Goal: Information Seeking & Learning: Learn about a topic

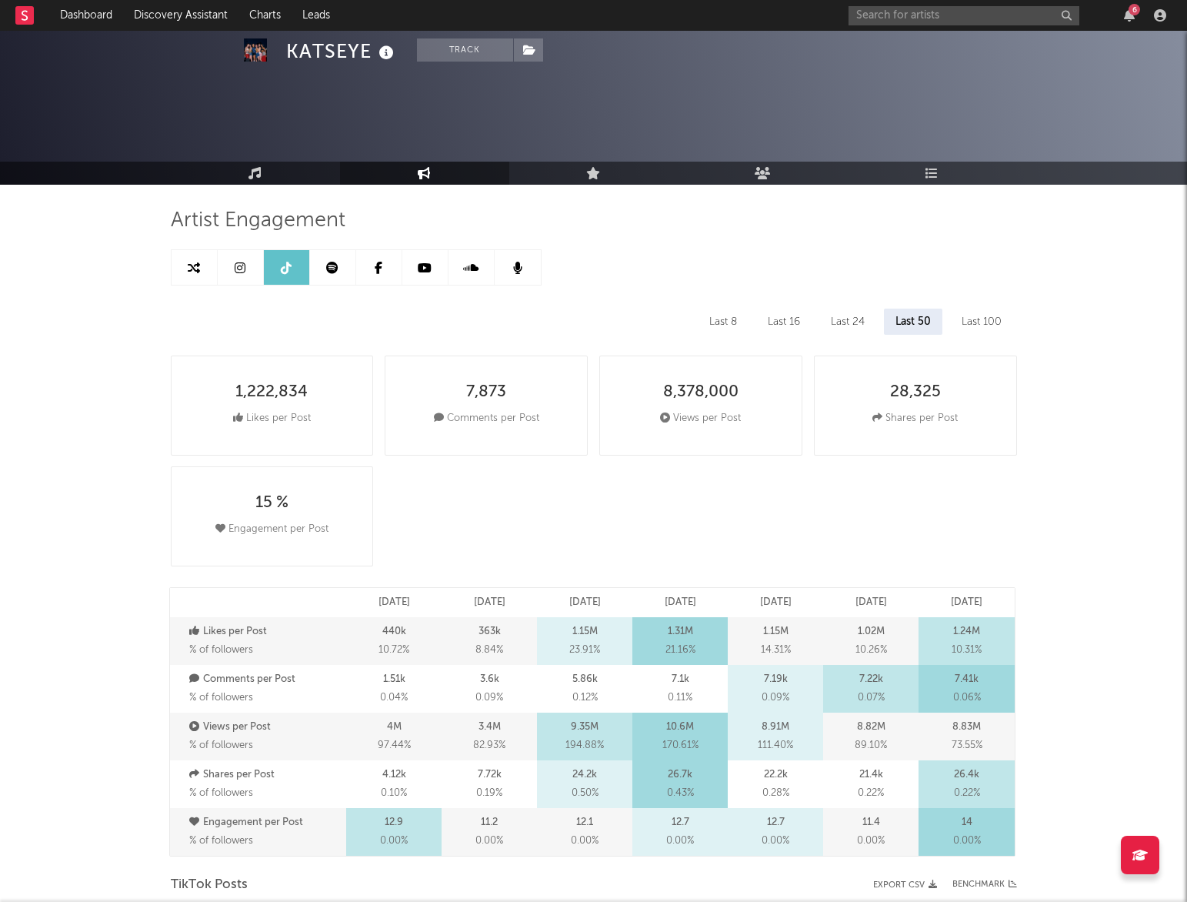
select select "6m"
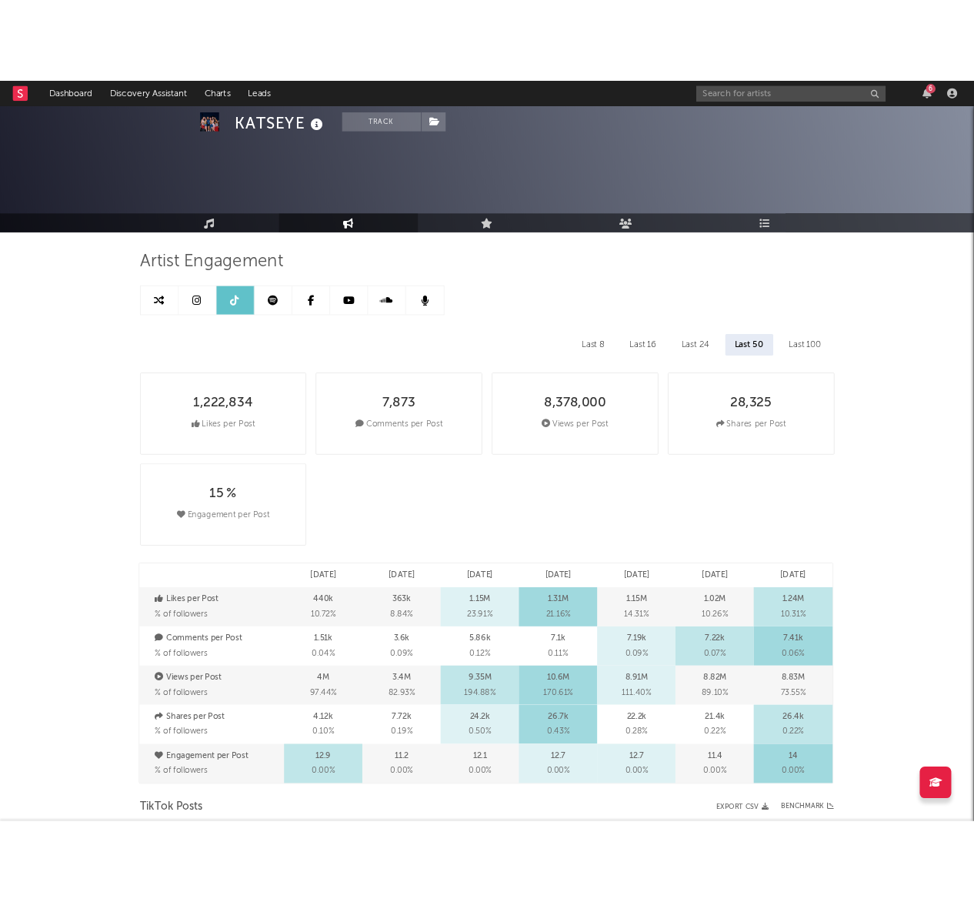
scroll to position [648, 0]
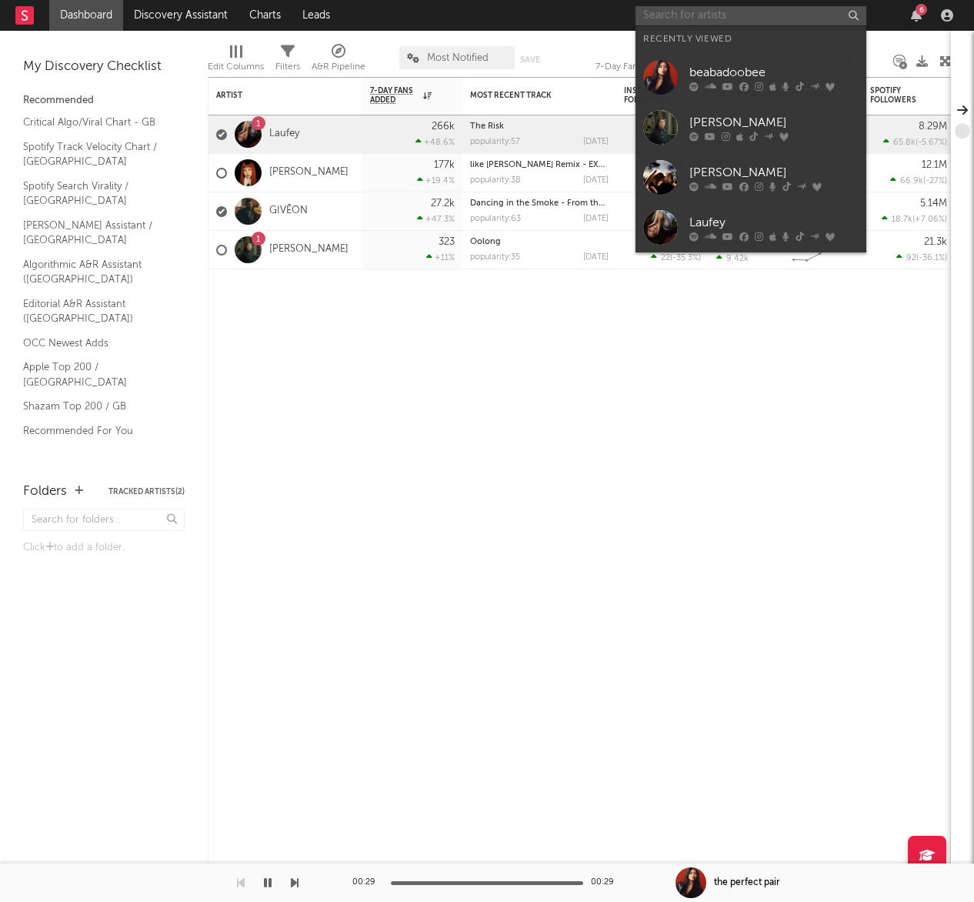
click at [703, 12] on input "text" at bounding box center [751, 15] width 231 height 19
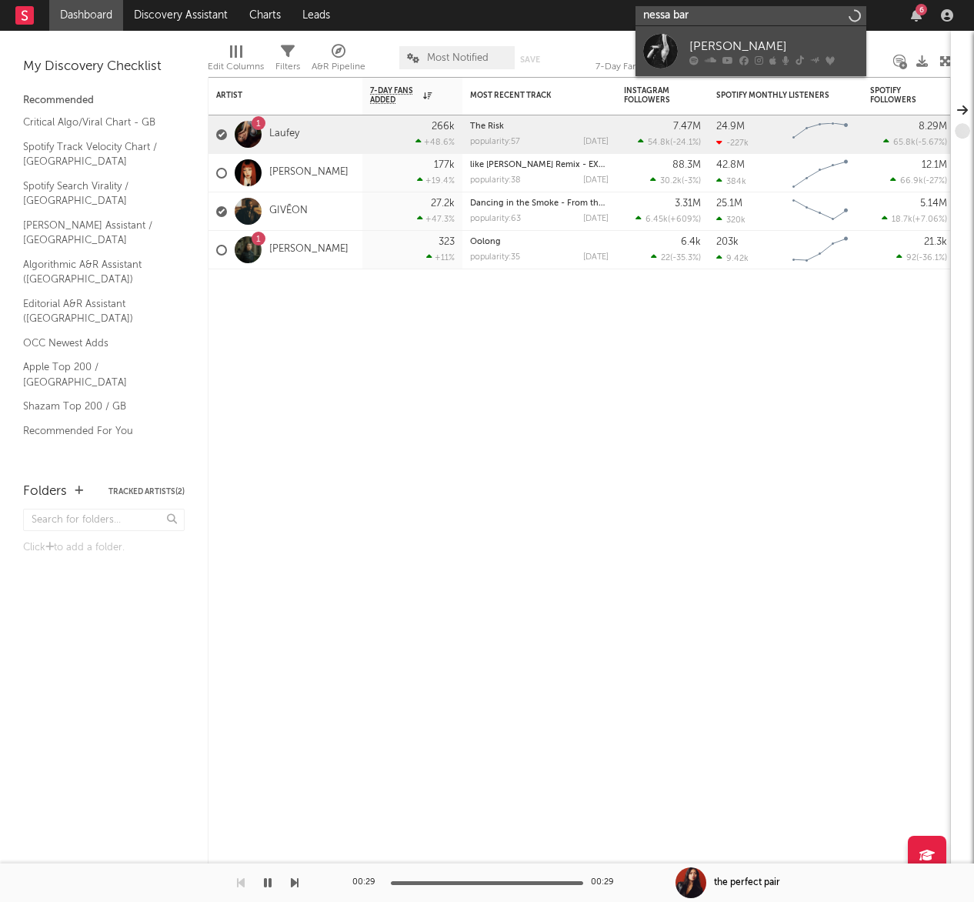
type input "nessa bar"
click at [654, 51] on div at bounding box center [660, 51] width 35 height 35
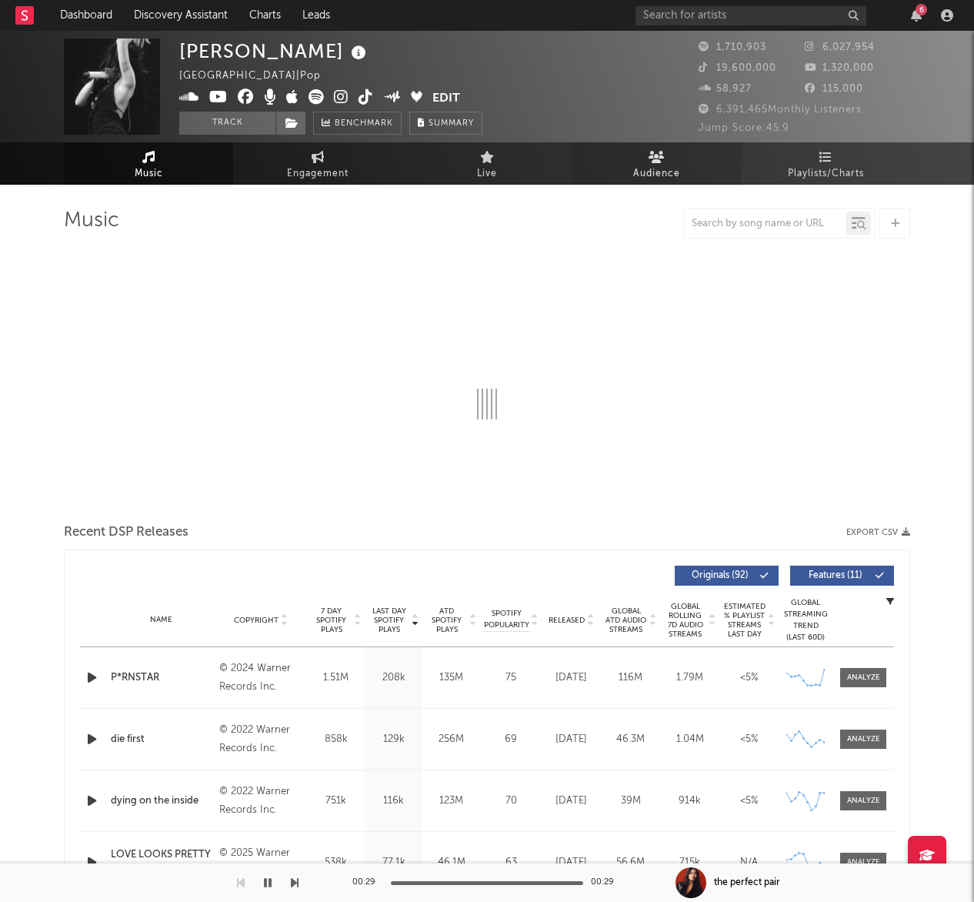
select select "6m"
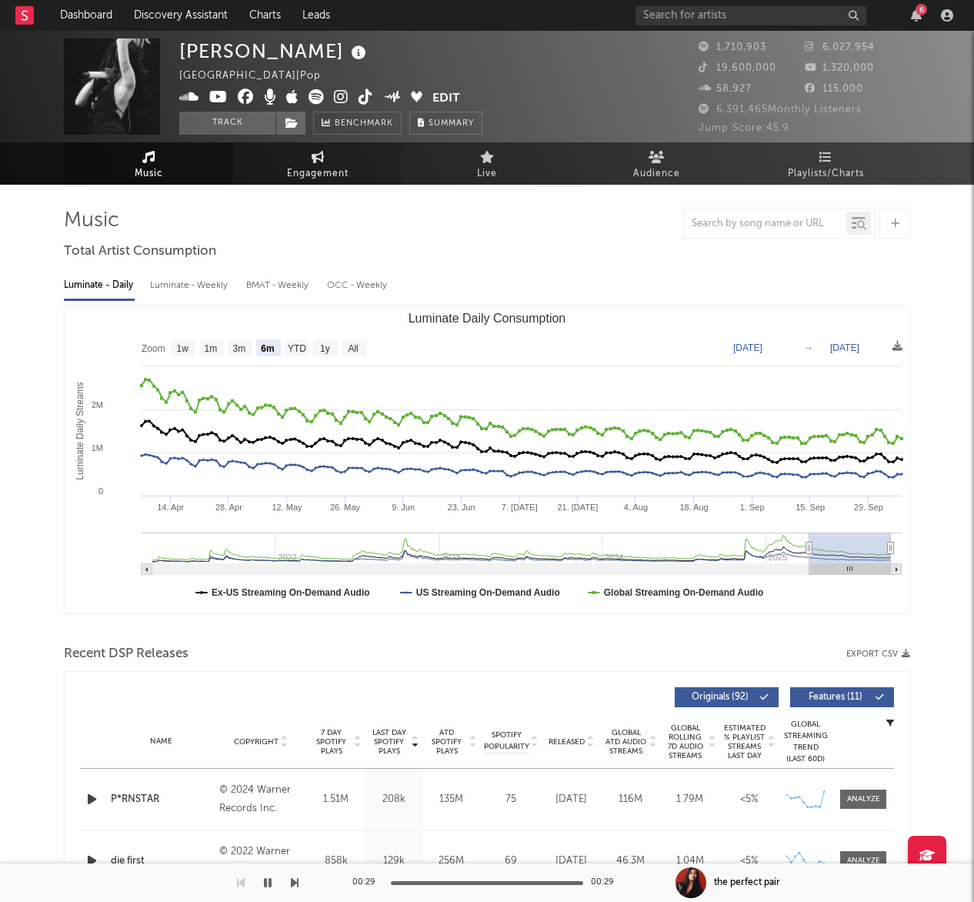
click at [331, 173] on span "Engagement" at bounding box center [318, 174] width 62 height 18
select select "1w"
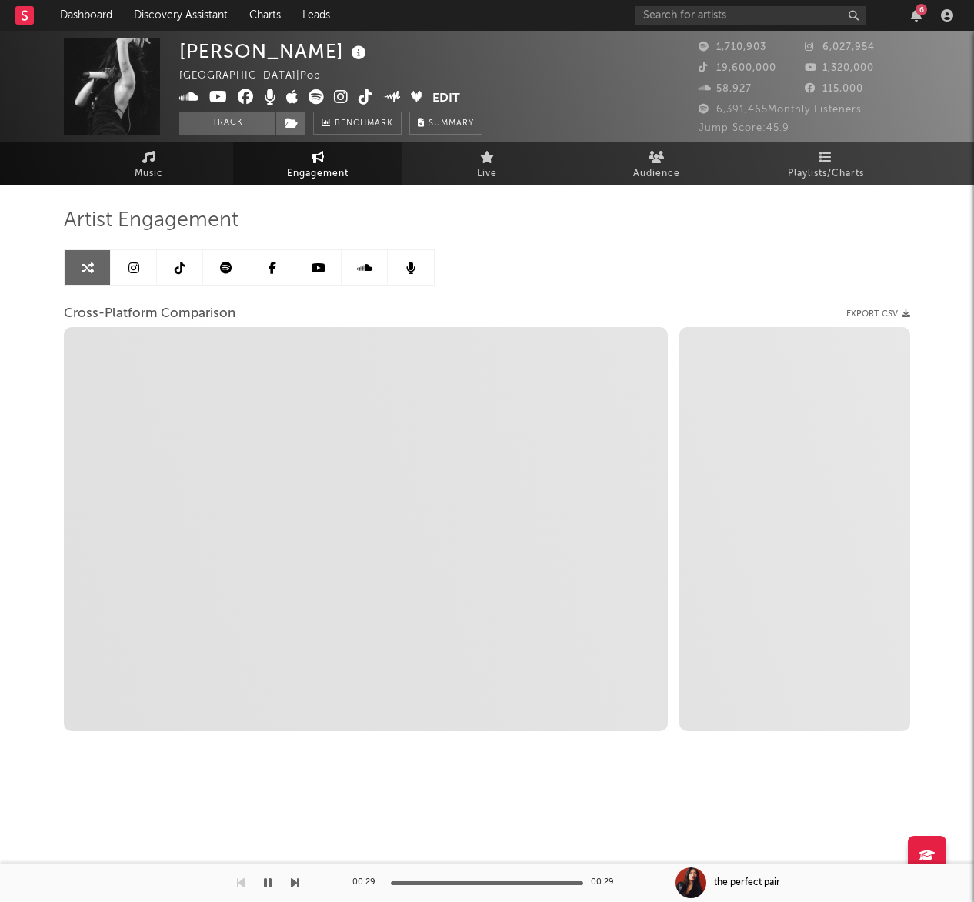
click at [338, 171] on span "Engagement" at bounding box center [318, 174] width 62 height 18
select select "1m"
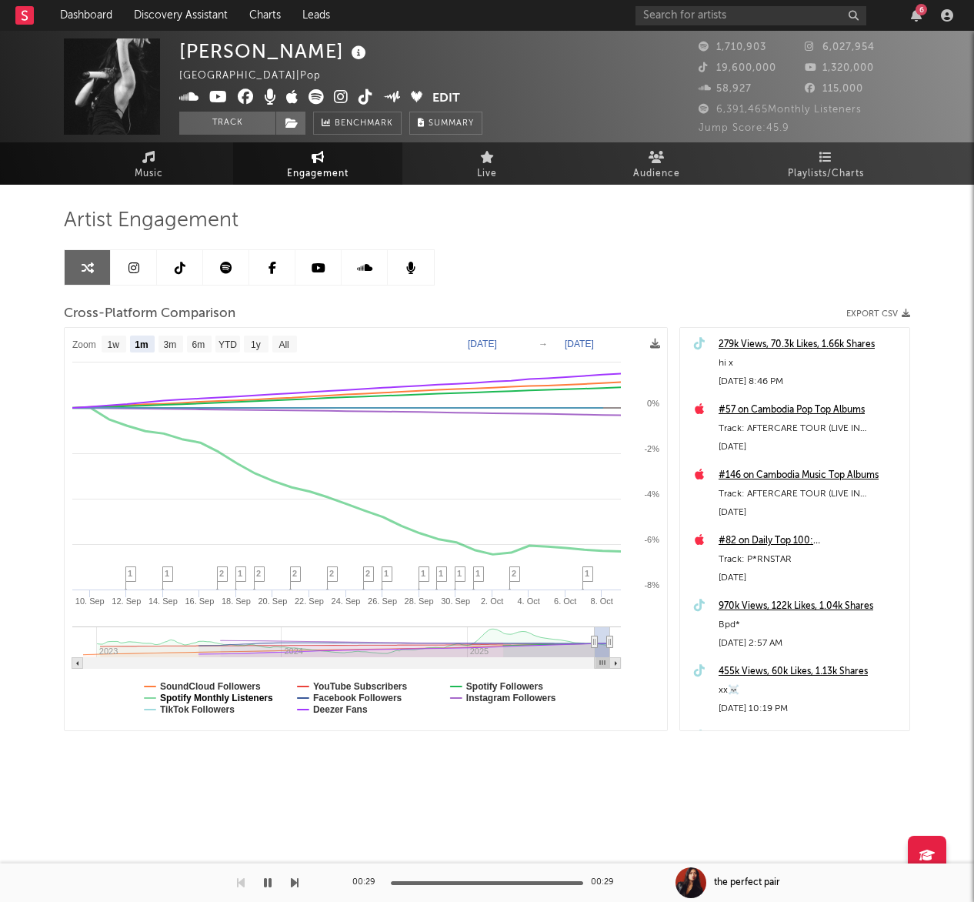
click at [212, 701] on text "Spotify Monthly Listeners" at bounding box center [216, 698] width 113 height 11
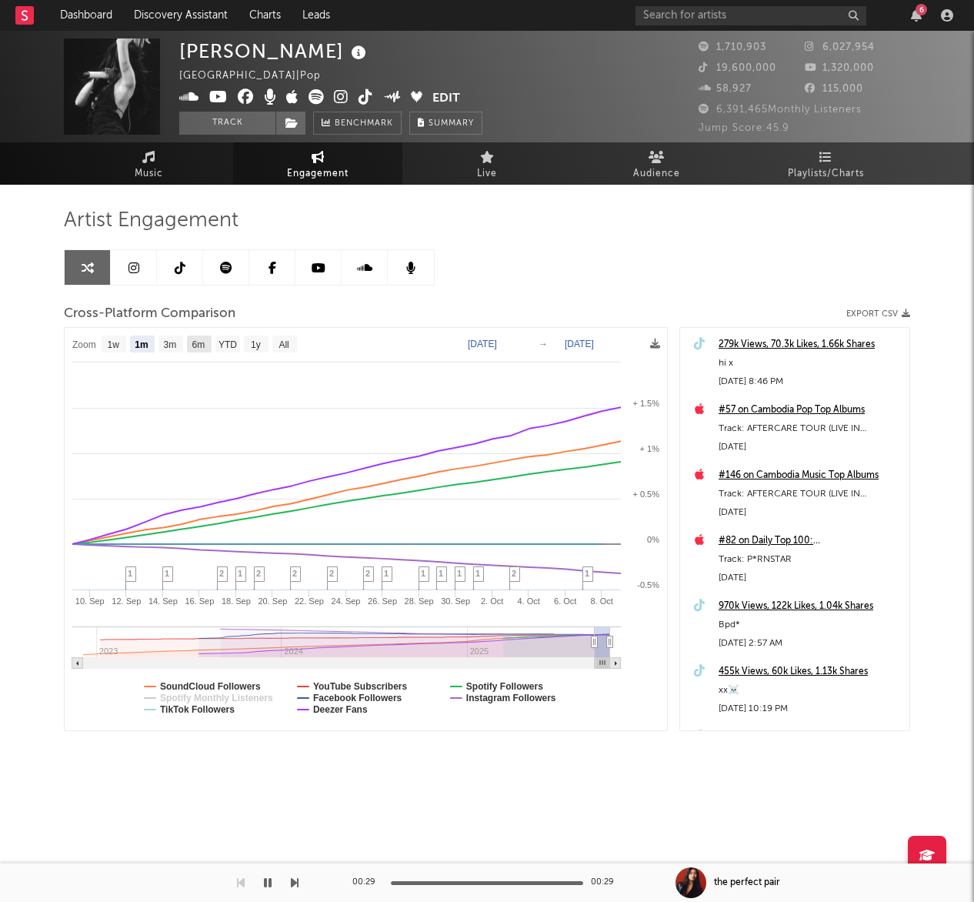
click at [204, 343] on text "6m" at bounding box center [198, 344] width 13 height 11
select select "6m"
type input "[DATE]"
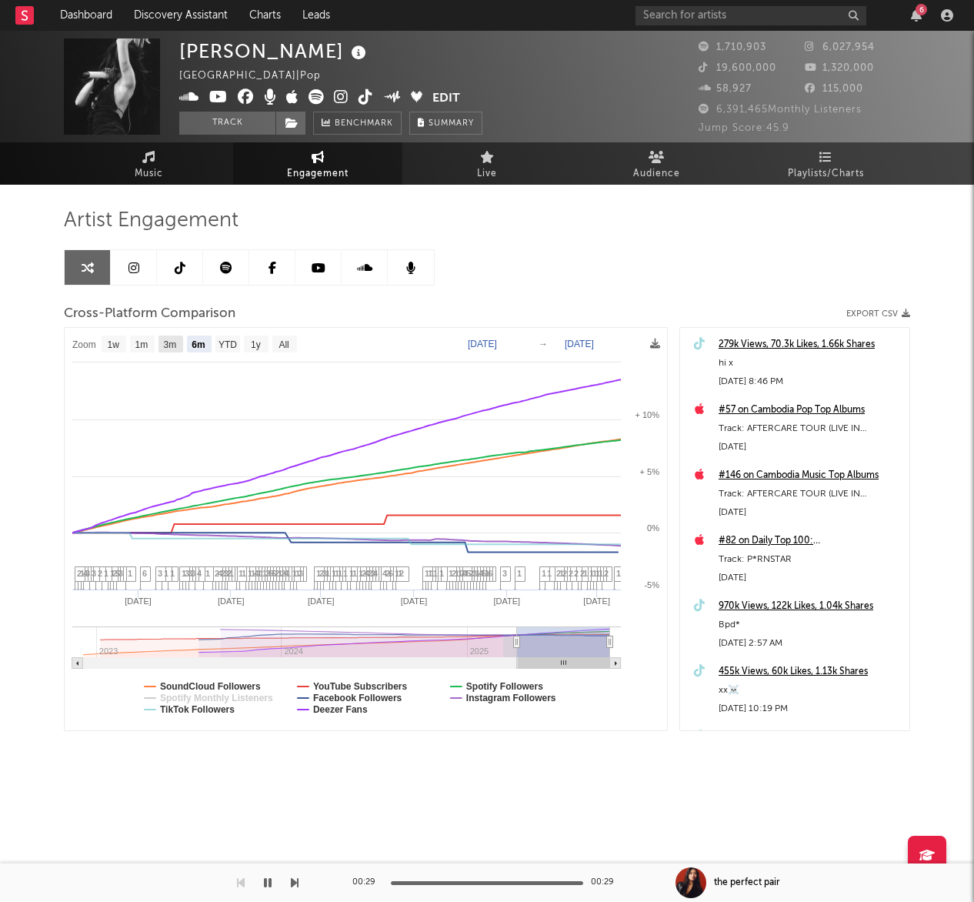
click at [175, 347] on text "3m" at bounding box center [170, 344] width 13 height 11
select select "3m"
type input "[DATE]"
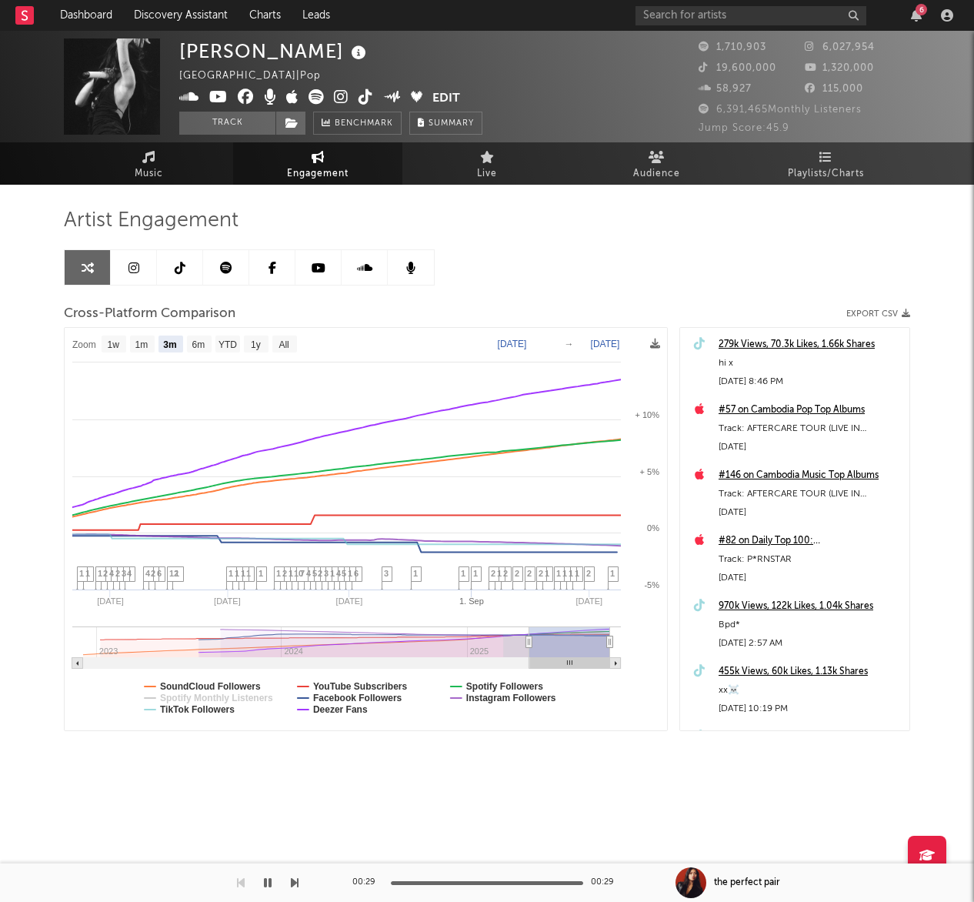
select select "3m"
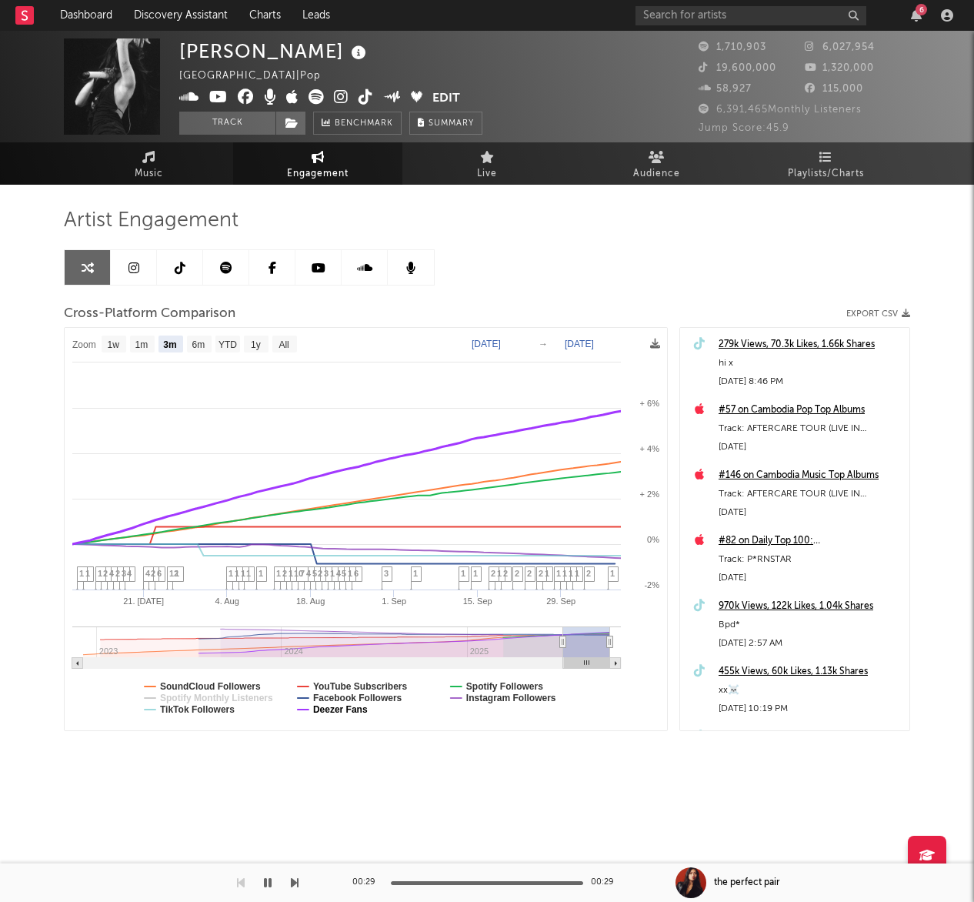
click at [339, 710] on text "Deezer Fans" at bounding box center [340, 709] width 55 height 11
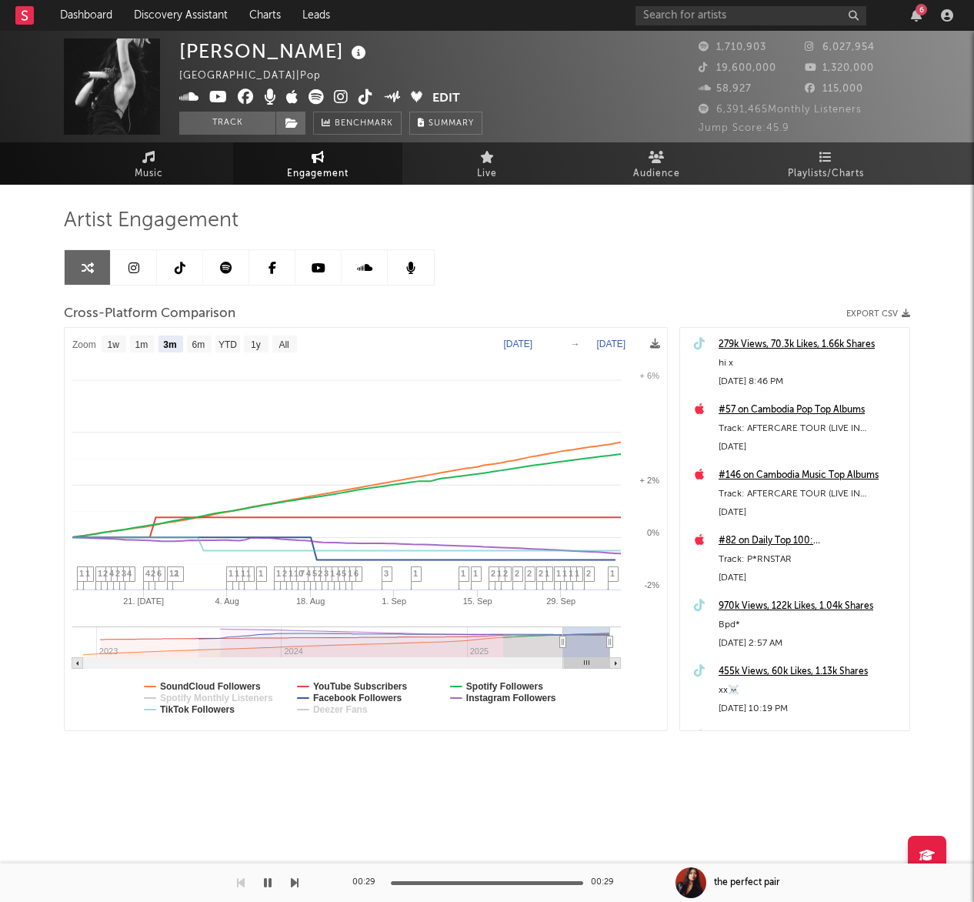
select select "3m"
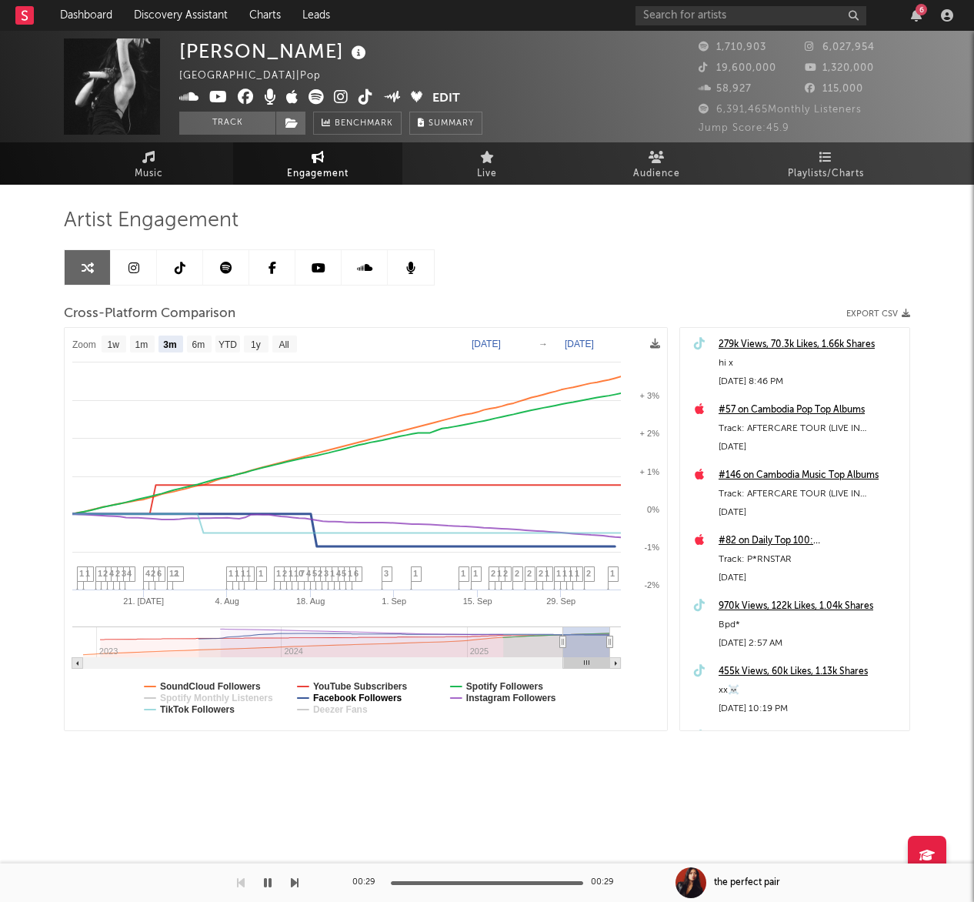
click at [356, 700] on text "Facebook Followers" at bounding box center [357, 698] width 89 height 11
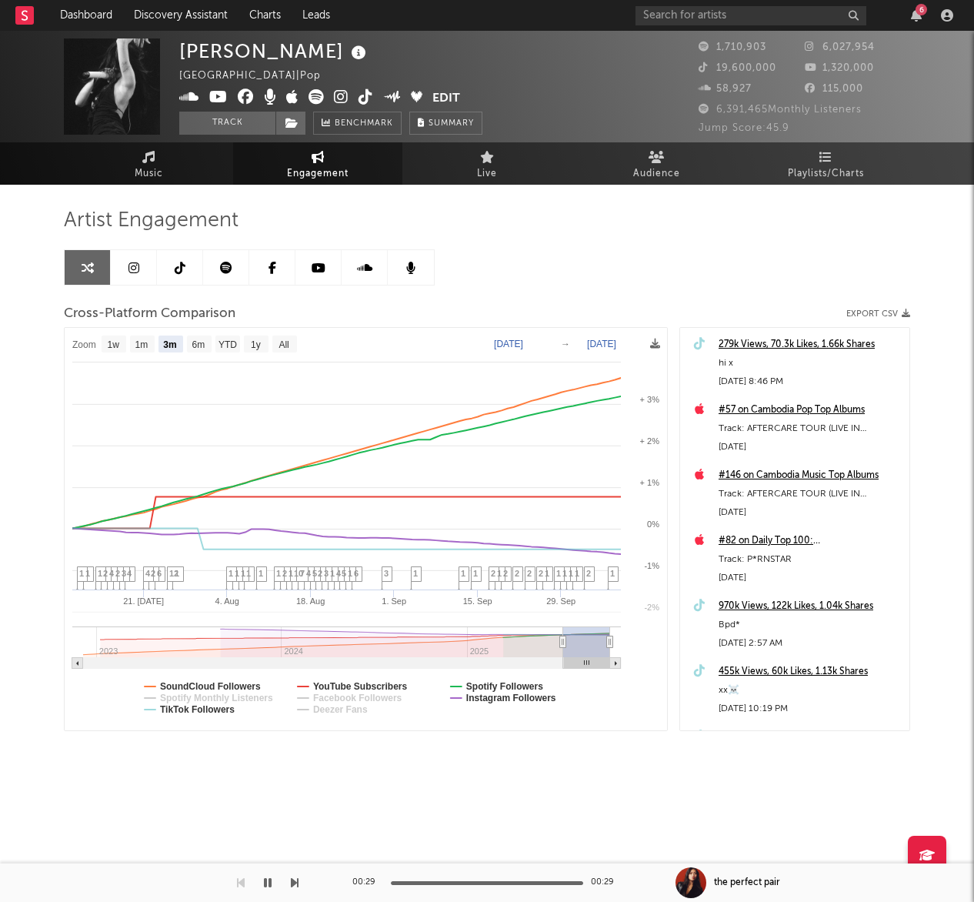
select select "3m"
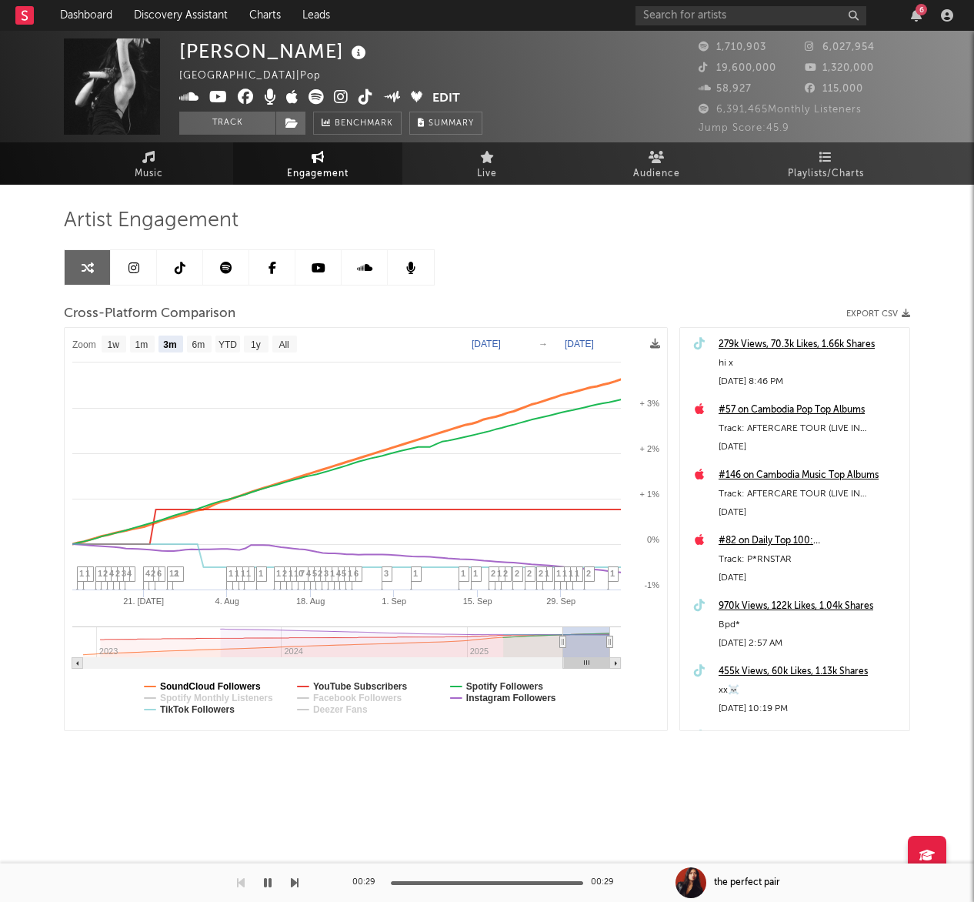
click at [232, 687] on text "SoundCloud Followers" at bounding box center [210, 686] width 101 height 11
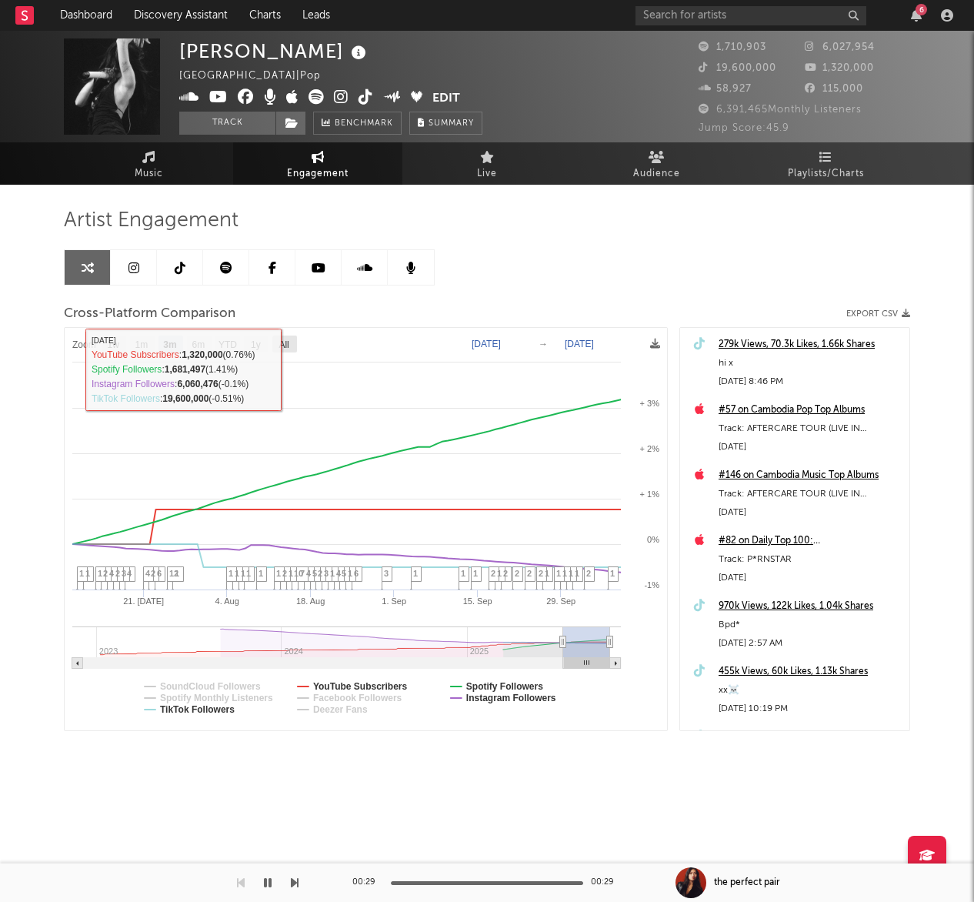
click at [289, 342] on text "All" at bounding box center [284, 344] width 10 height 11
select select "All"
type input "[DATE]"
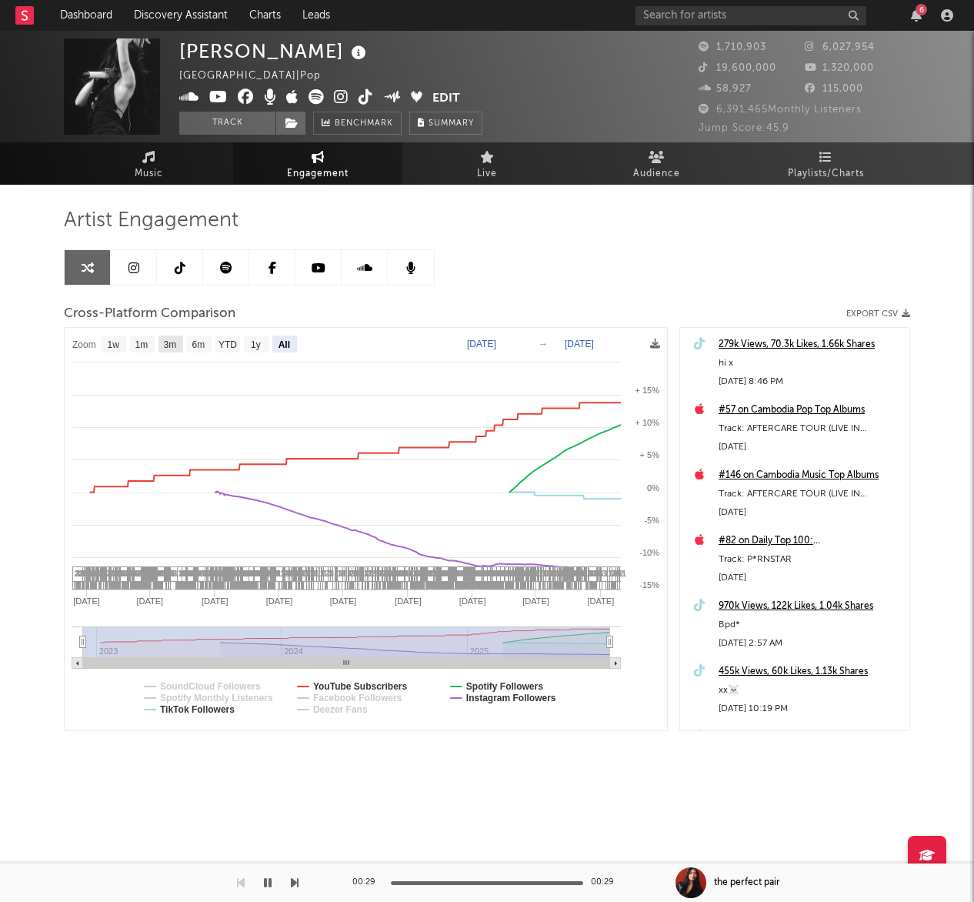
click at [177, 346] on text "3m" at bounding box center [170, 344] width 13 height 11
select select "3m"
type input "[DATE]"
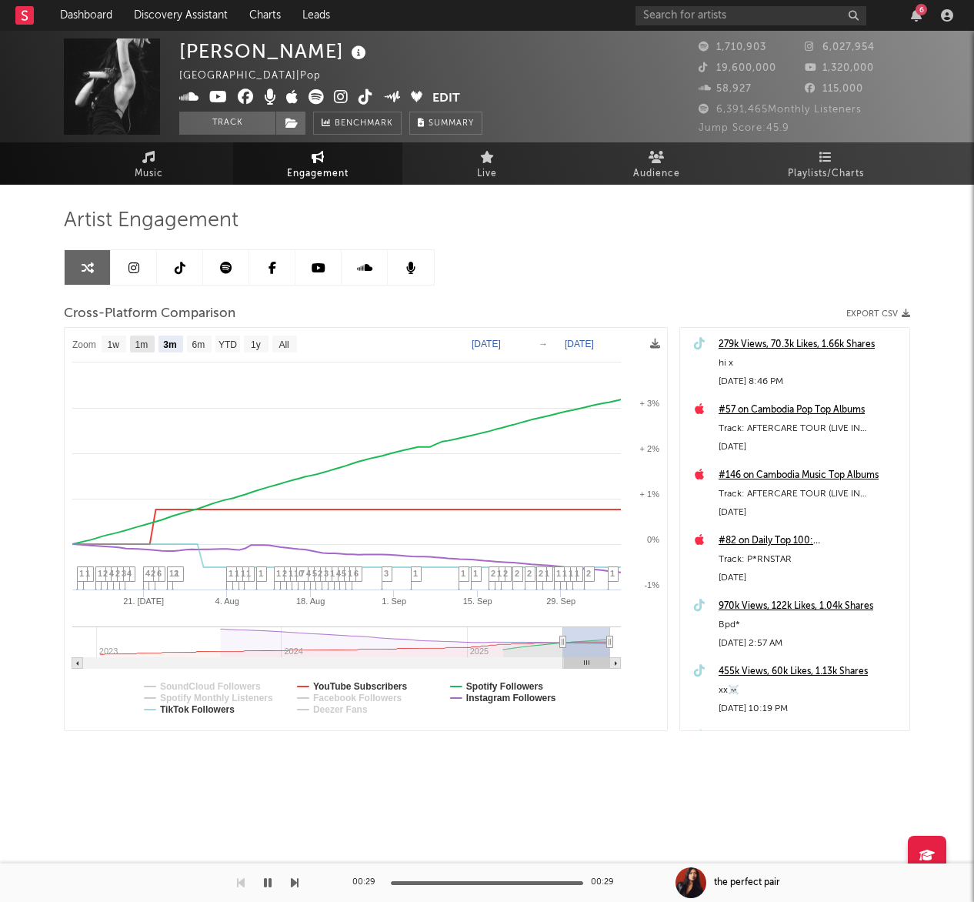
click at [142, 344] on text "1m" at bounding box center [141, 344] width 13 height 11
select select "1m"
type input "[DATE]"
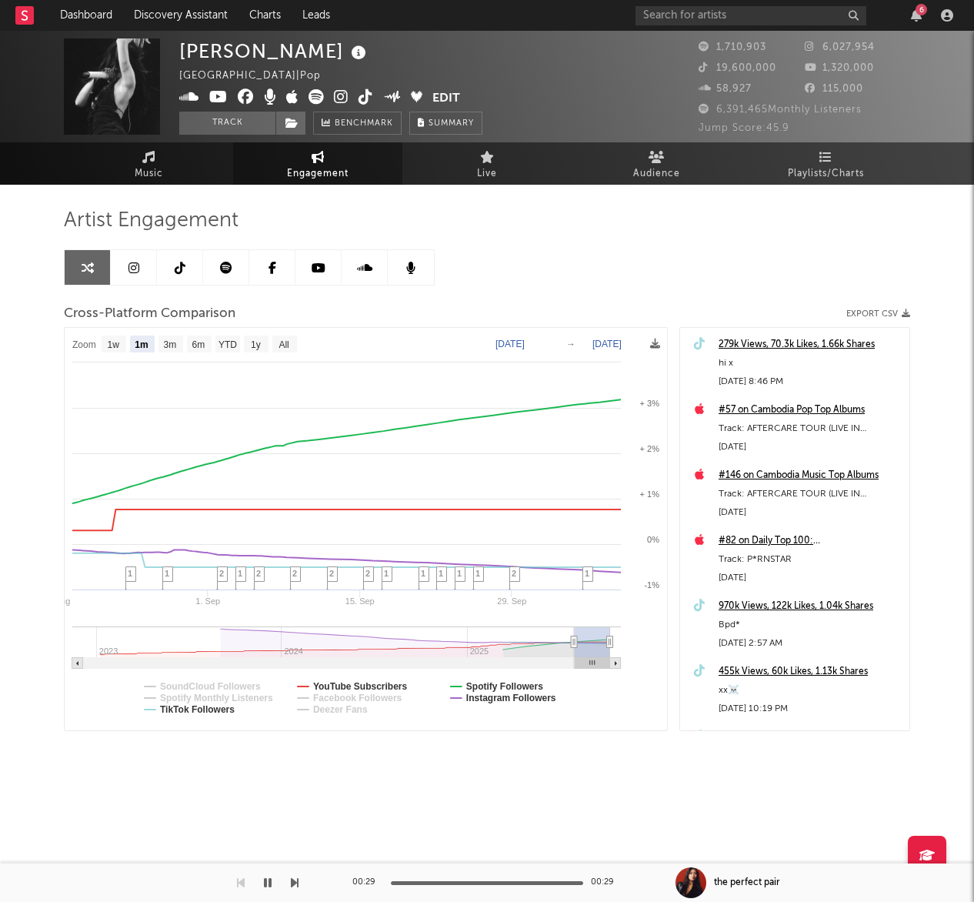
select select "1m"
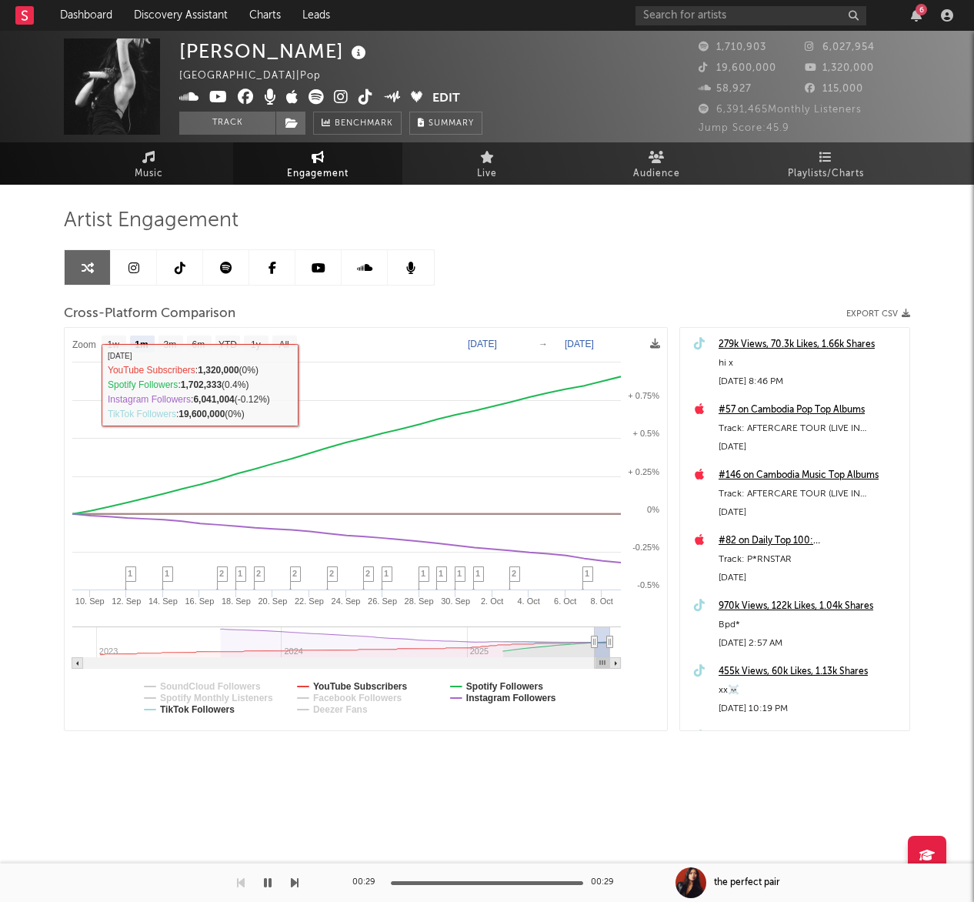
click at [182, 262] on icon at bounding box center [180, 268] width 11 height 12
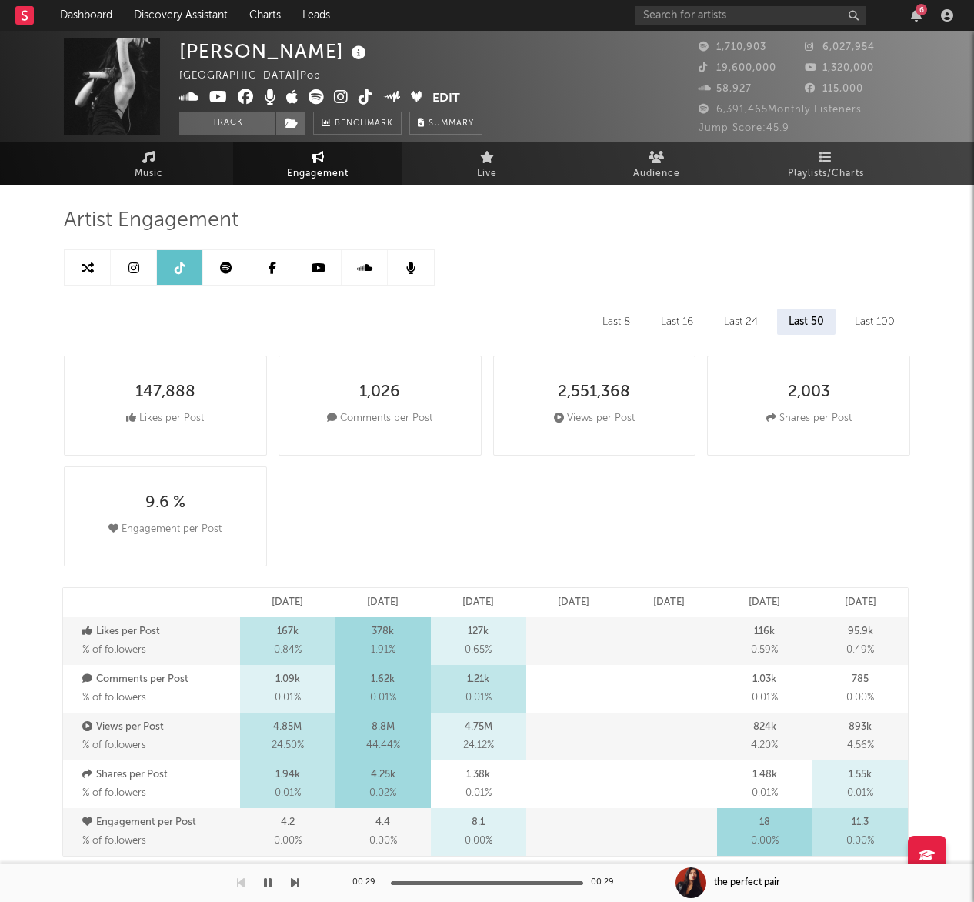
select select "6m"
click at [342, 97] on icon at bounding box center [341, 96] width 15 height 15
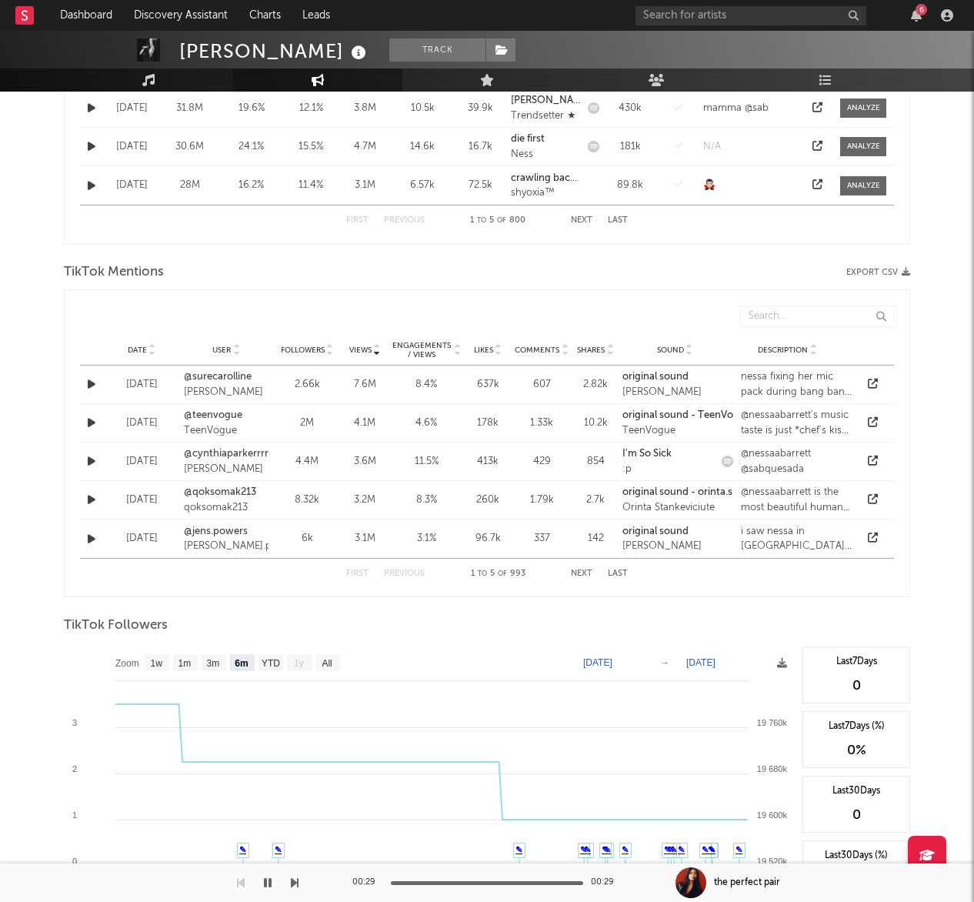
scroll to position [963, 0]
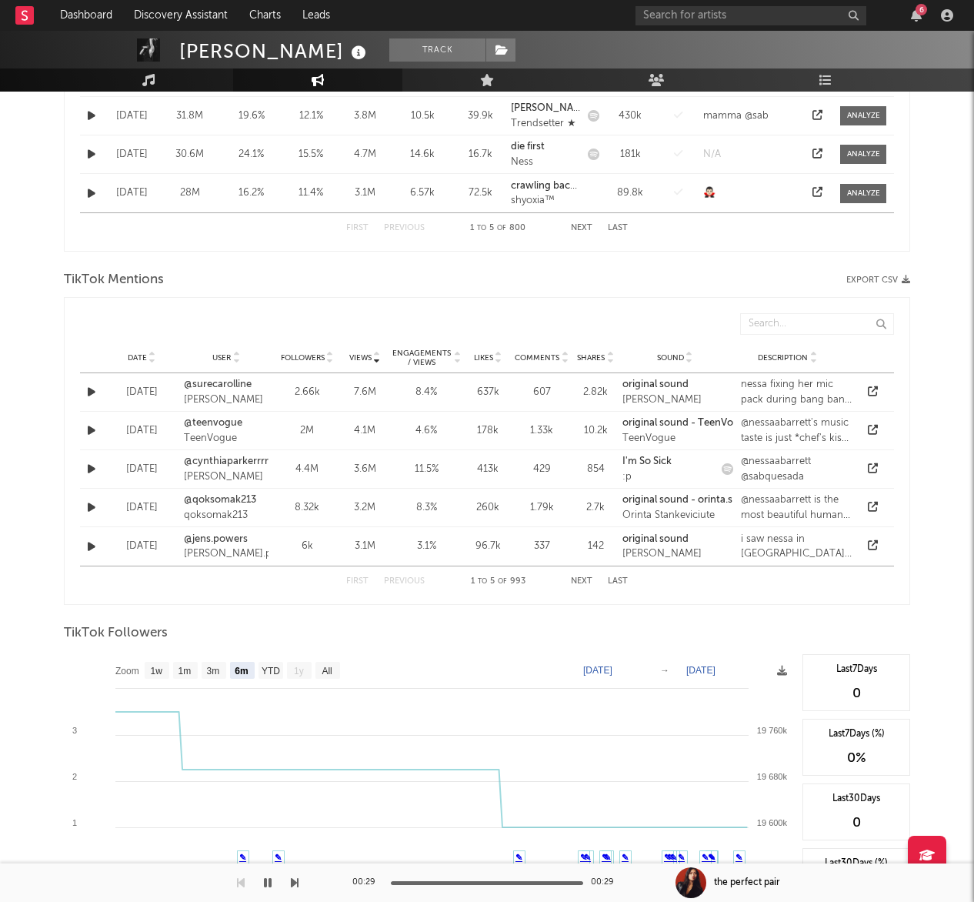
click at [875, 389] on icon at bounding box center [873, 391] width 10 height 10
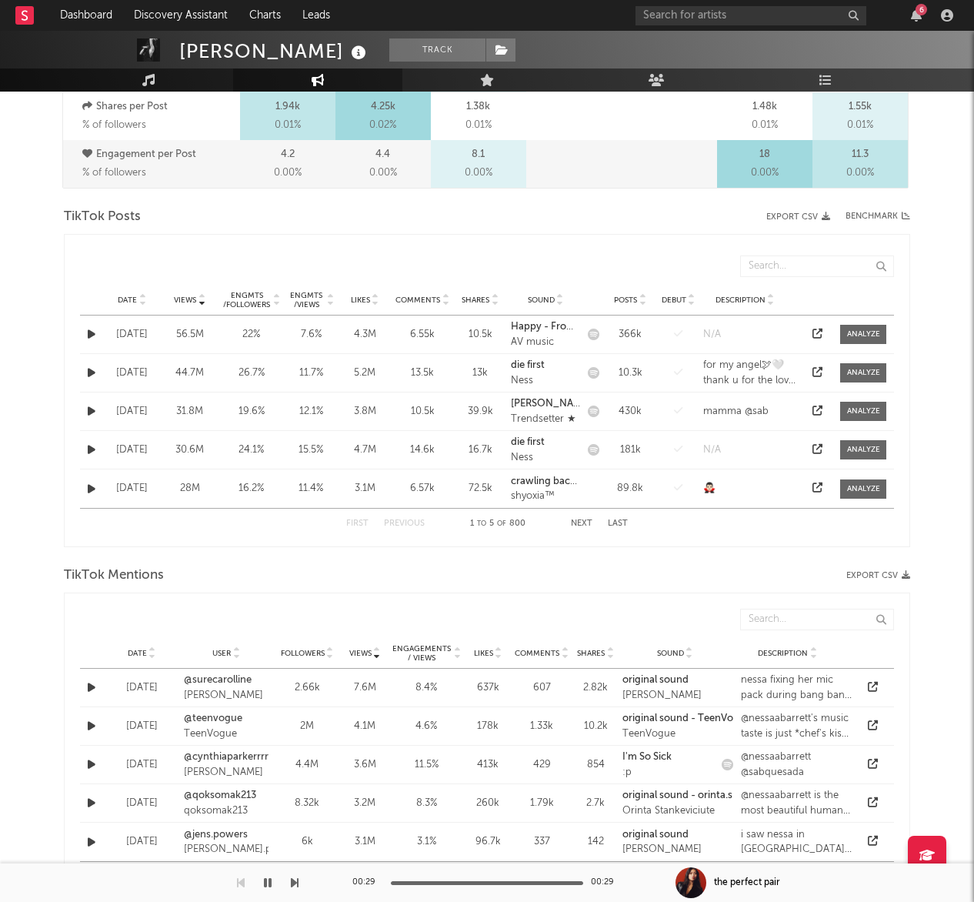
scroll to position [666, 0]
click at [817, 332] on icon at bounding box center [818, 335] width 10 height 10
click at [817, 372] on icon at bounding box center [818, 374] width 10 height 10
click at [586, 524] on button "Next" at bounding box center [582, 525] width 22 height 8
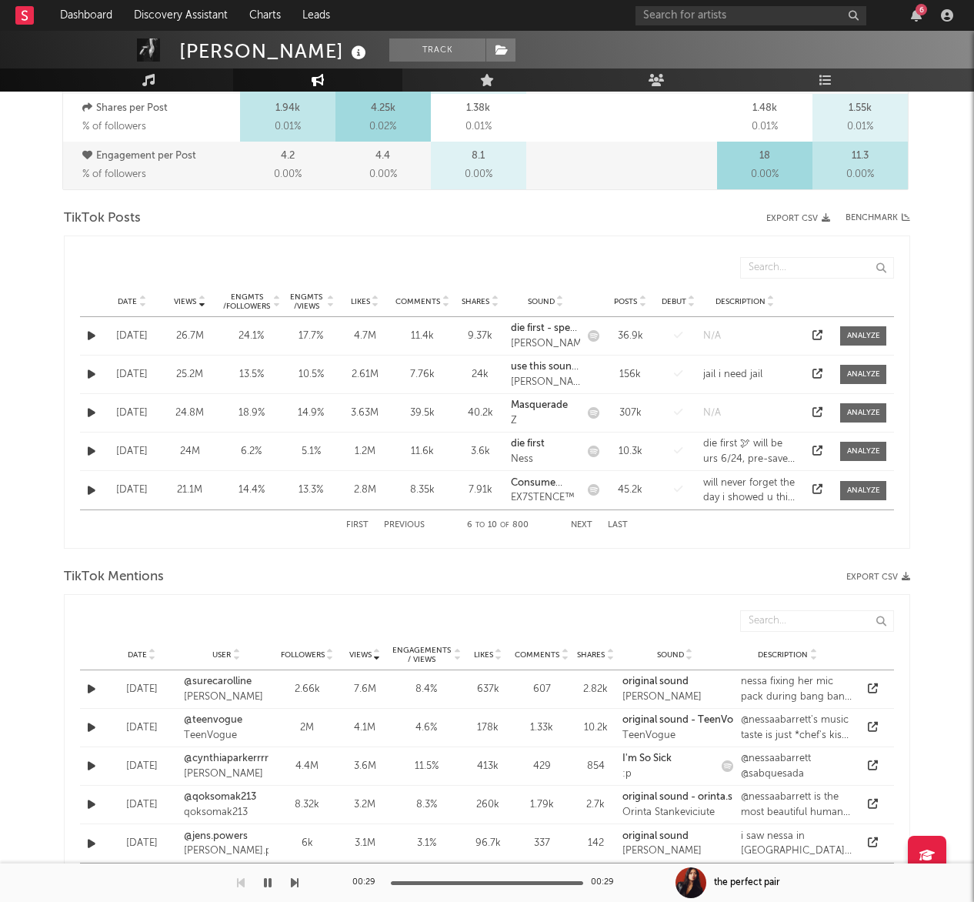
click at [810, 409] on div at bounding box center [817, 413] width 23 height 15
click at [819, 413] on icon at bounding box center [818, 412] width 10 height 10
click at [585, 522] on button "Next" at bounding box center [582, 525] width 22 height 8
click at [817, 446] on icon at bounding box center [818, 451] width 10 height 10
click at [581, 523] on button "Next" at bounding box center [582, 525] width 22 height 8
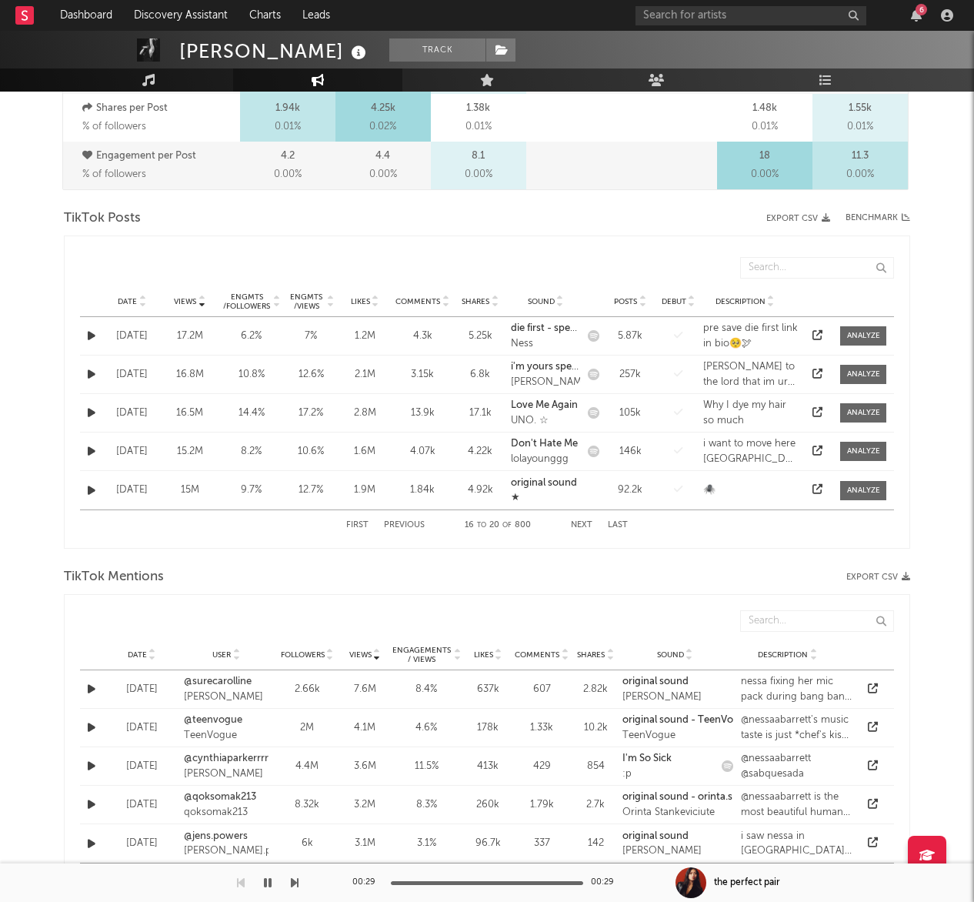
click at [133, 302] on span "Date" at bounding box center [127, 301] width 19 height 9
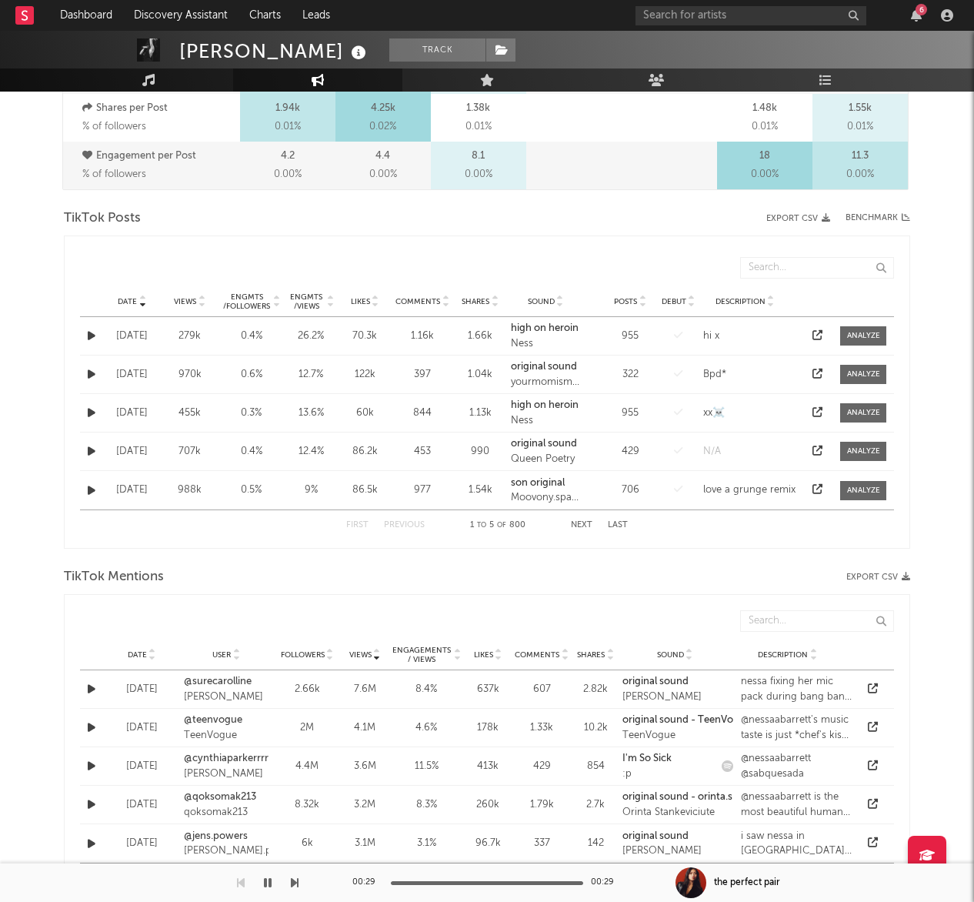
click at [133, 302] on span "Date" at bounding box center [127, 301] width 19 height 9
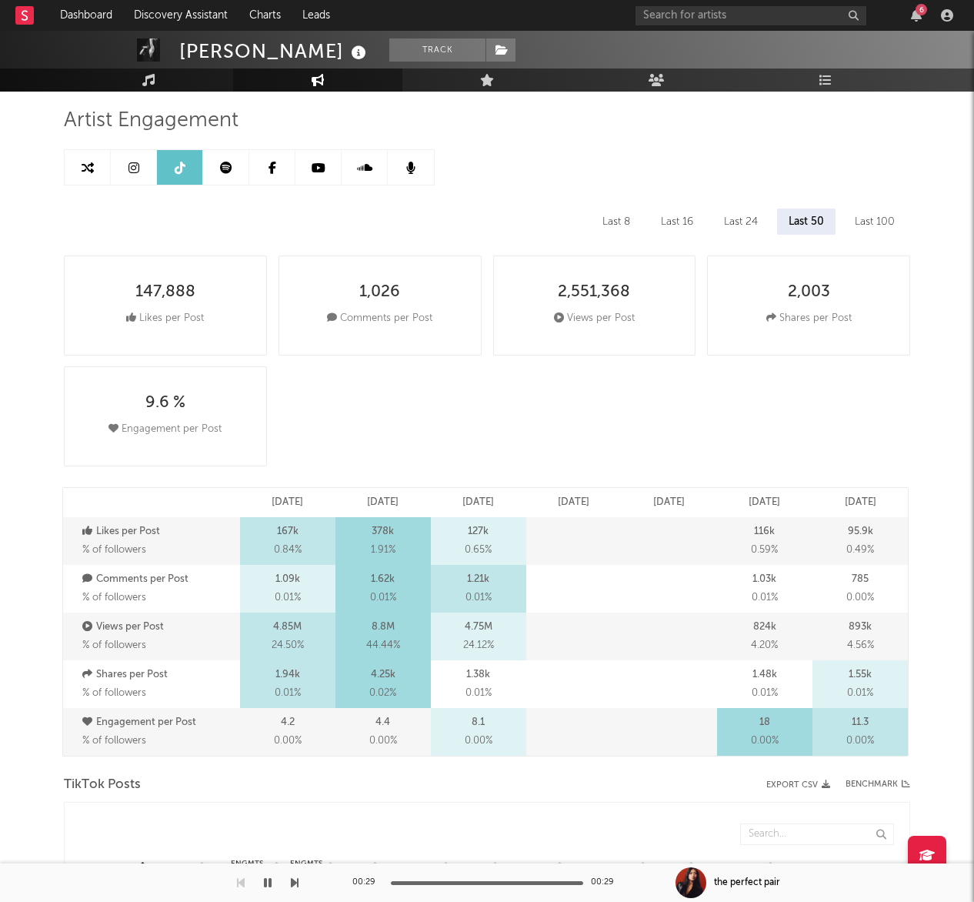
scroll to position [0, 0]
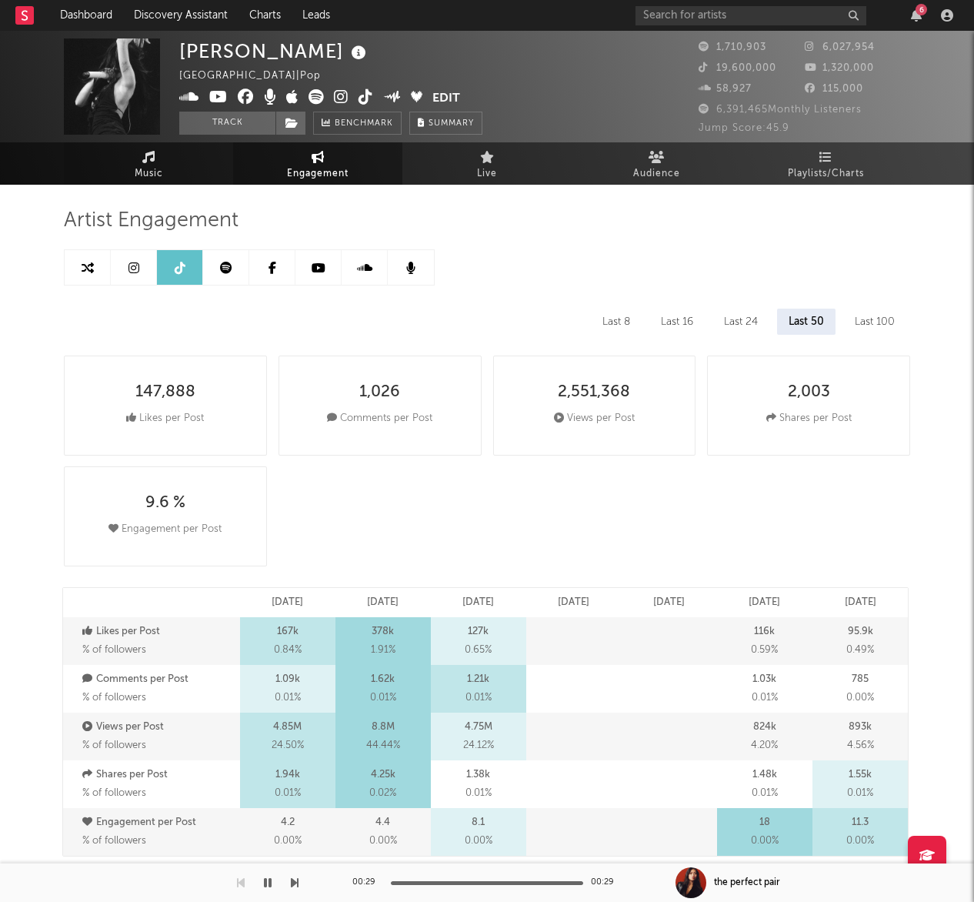
click at [176, 174] on link "Music" at bounding box center [148, 163] width 169 height 42
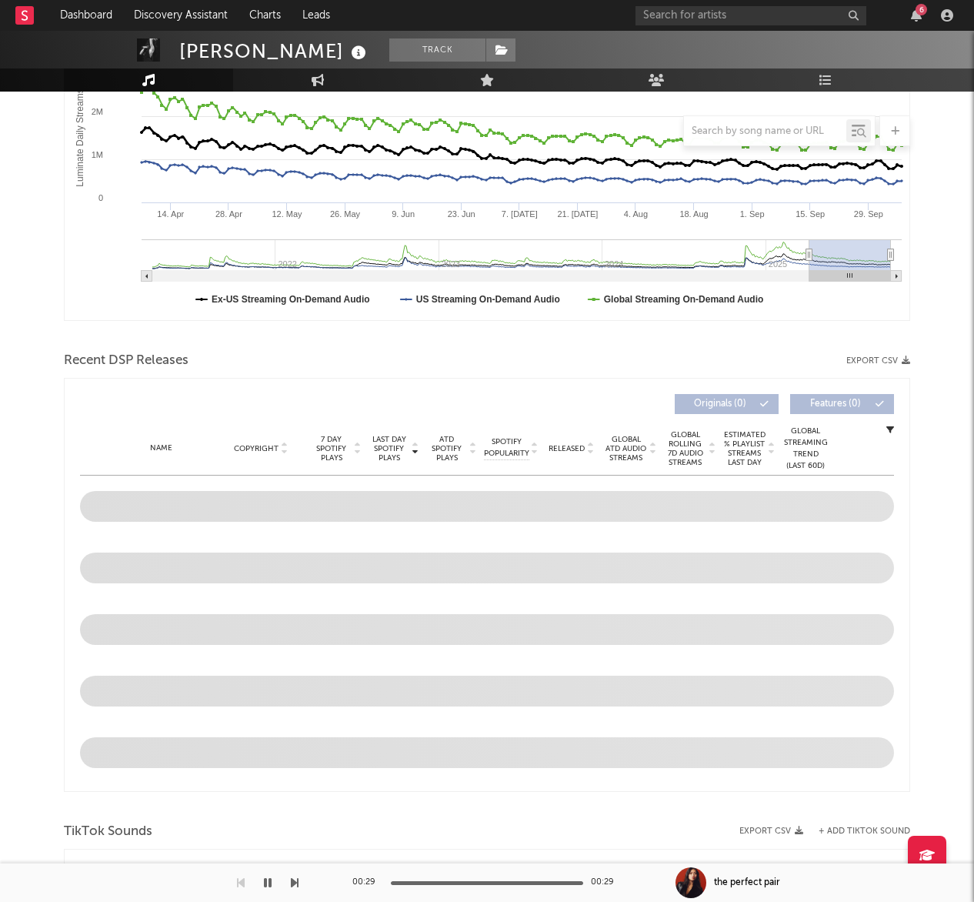
scroll to position [335, 0]
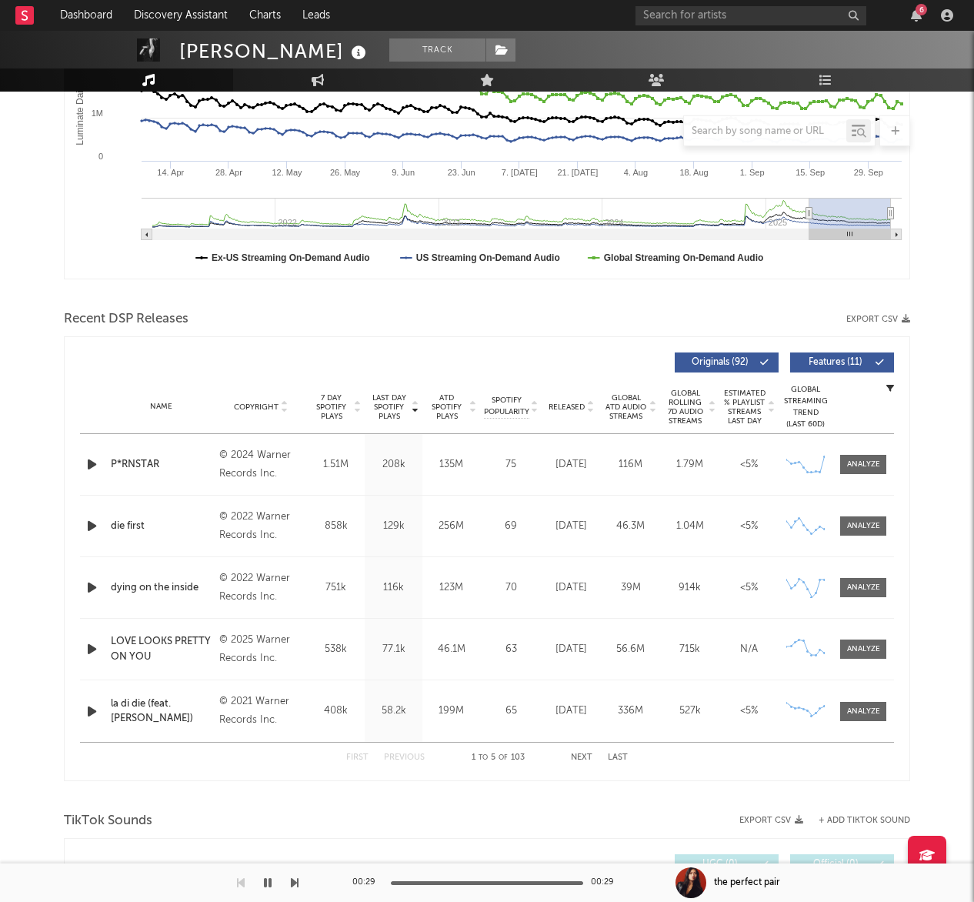
click at [586, 402] on div at bounding box center [589, 407] width 9 height 12
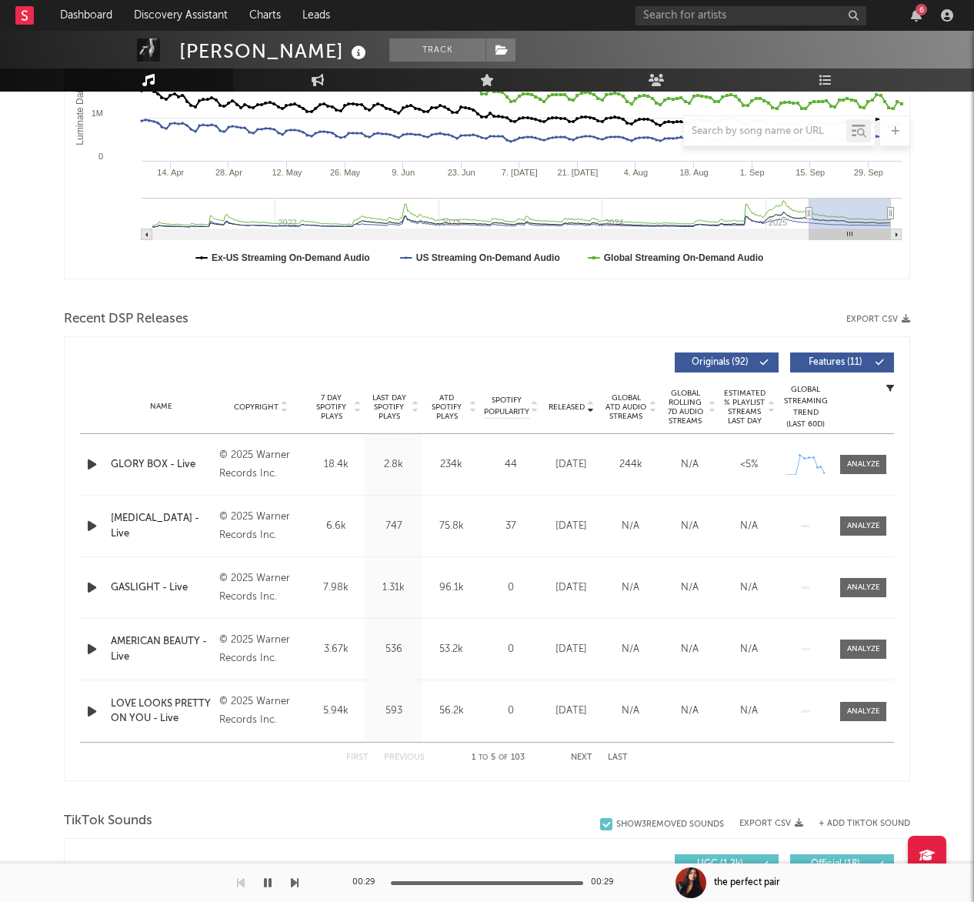
click at [586, 401] on div at bounding box center [589, 407] width 9 height 12
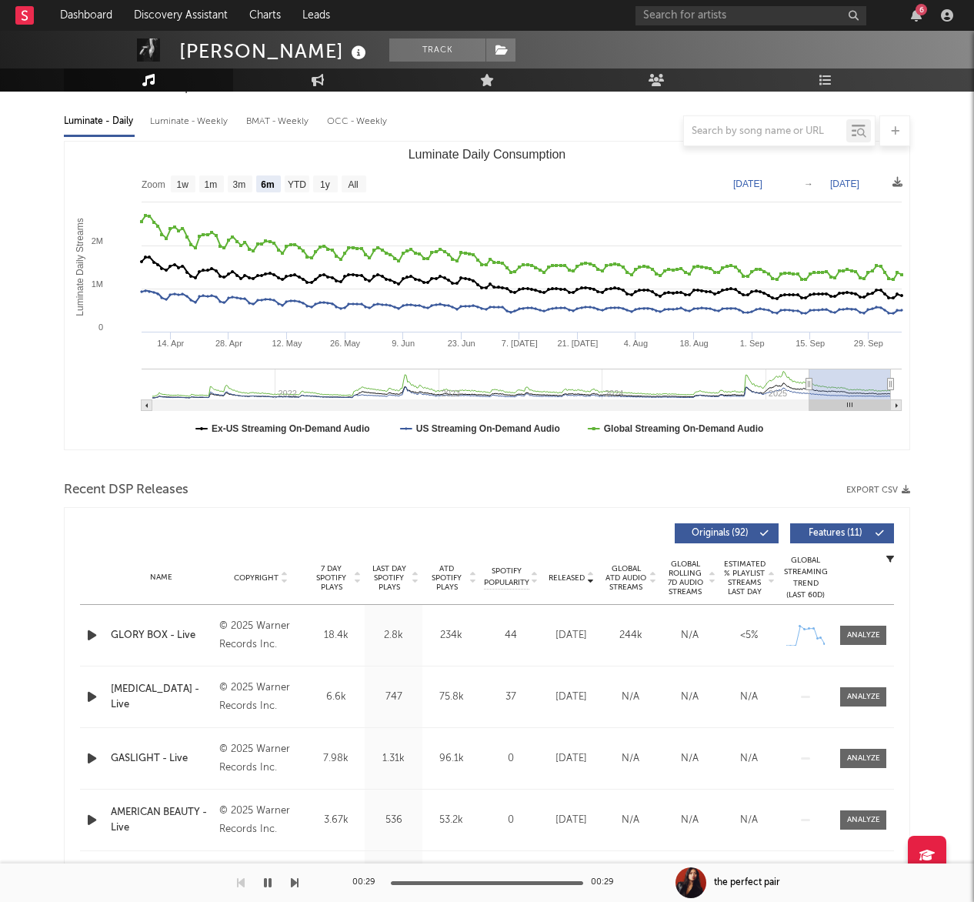
scroll to position [28, 0]
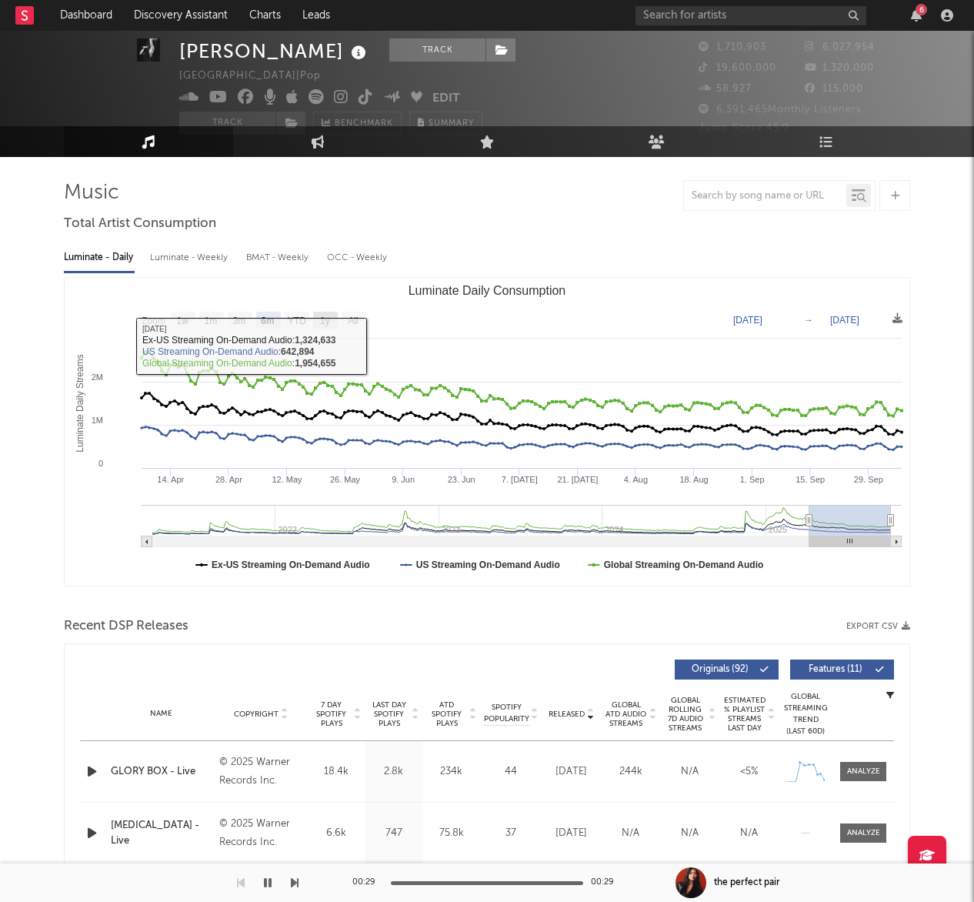
click at [322, 321] on text "1y" at bounding box center [325, 321] width 10 height 11
select select "1y"
type input "[DATE]"
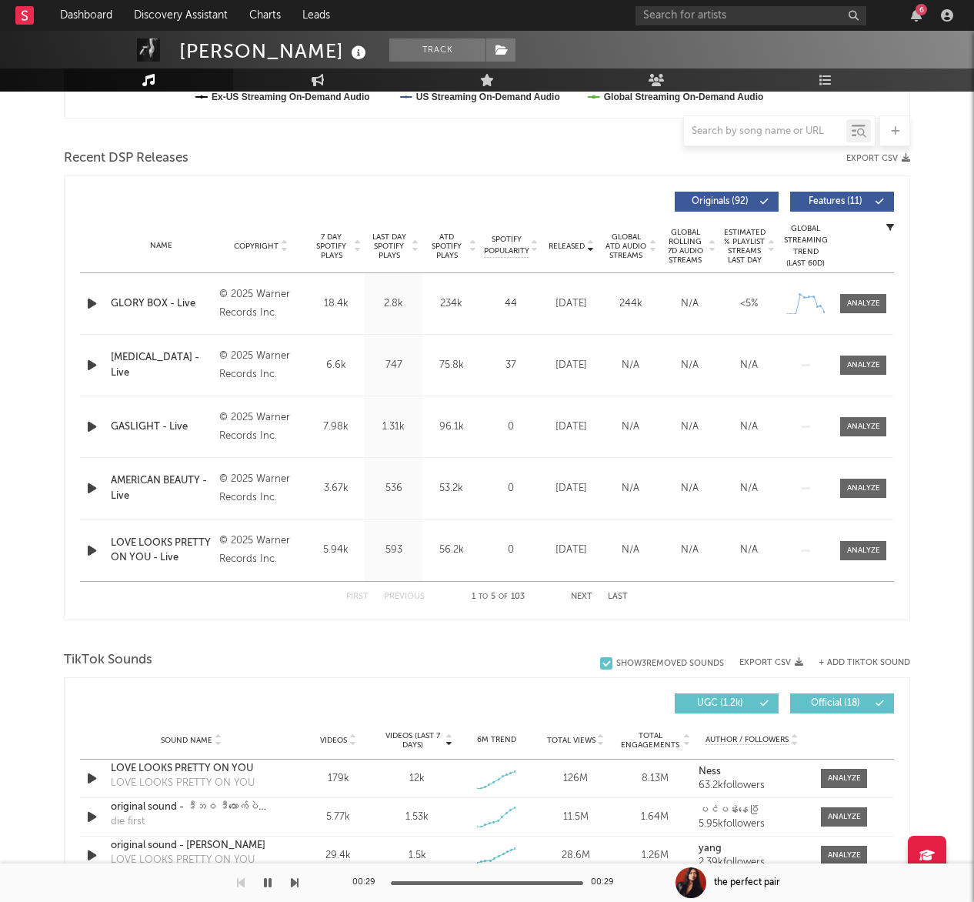
scroll to position [514, 0]
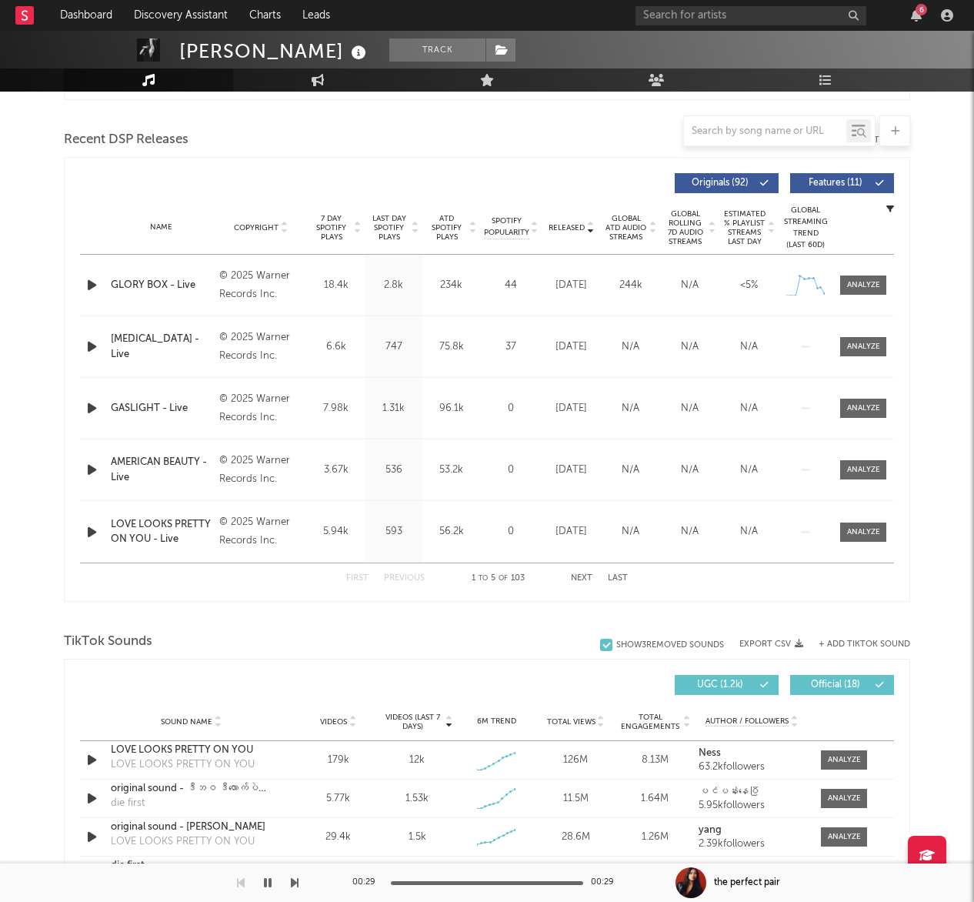
click at [586, 579] on button "Next" at bounding box center [582, 578] width 22 height 8
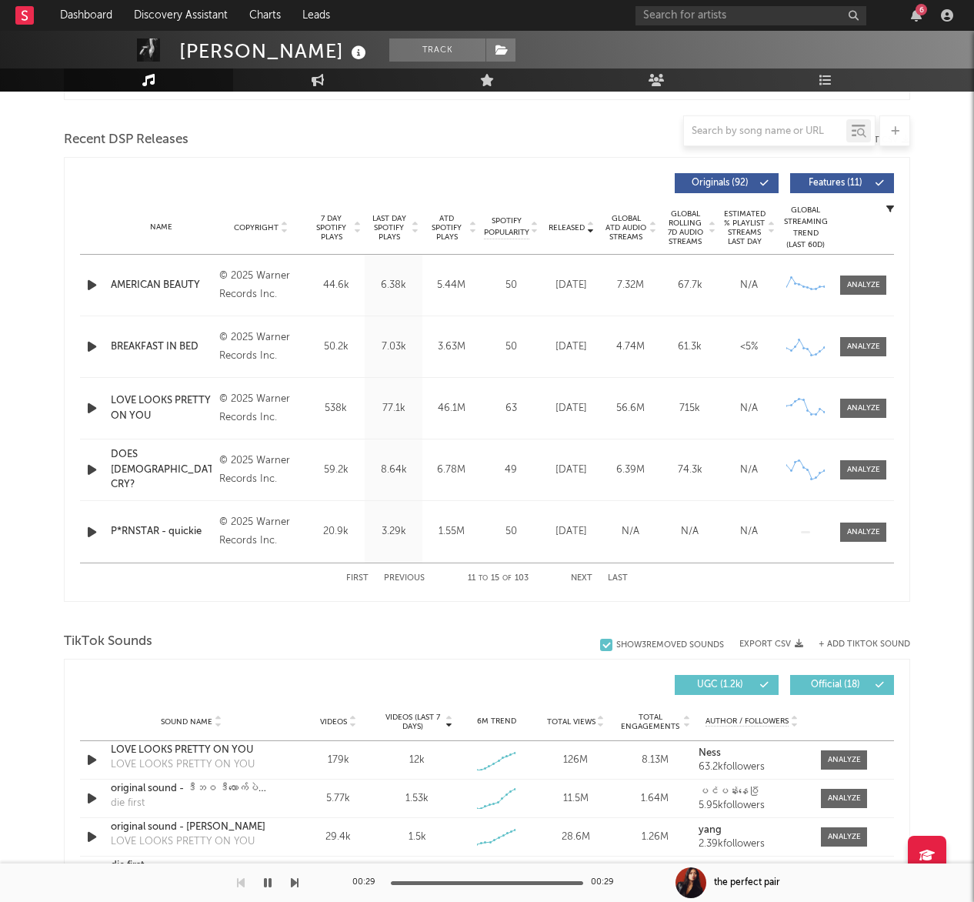
click at [586, 579] on button "Next" at bounding box center [582, 578] width 22 height 8
click at [398, 574] on button "Previous" at bounding box center [404, 578] width 41 height 8
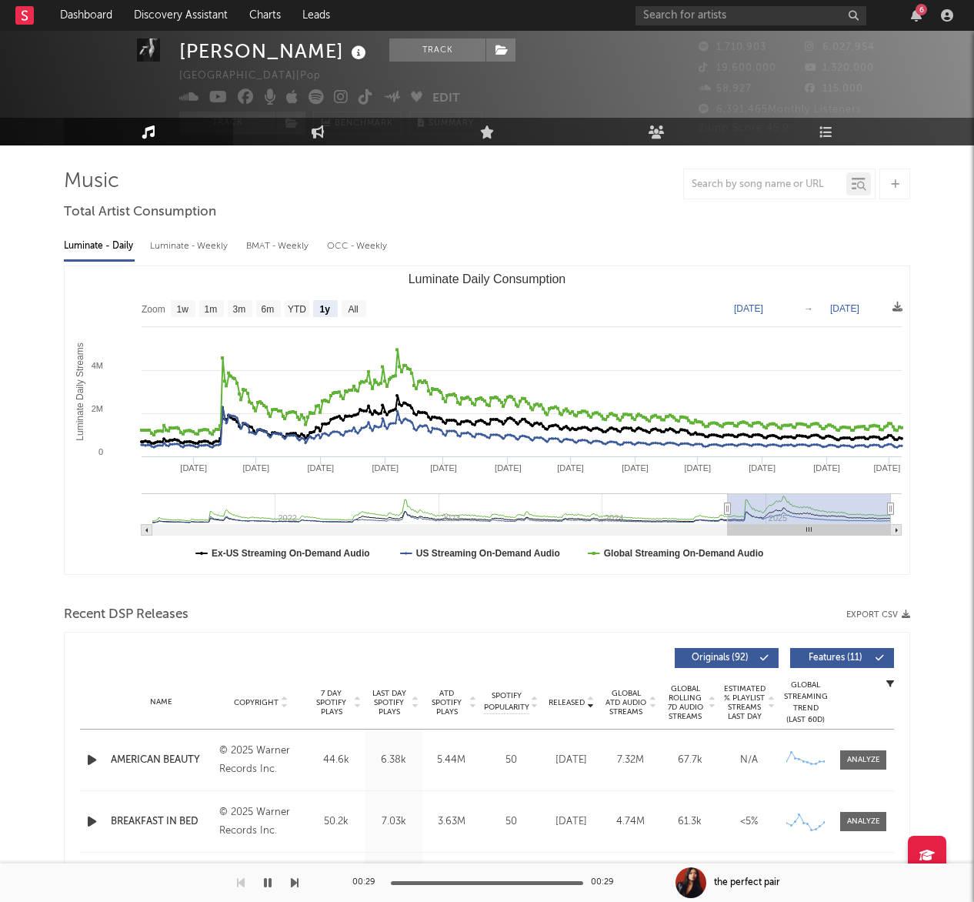
scroll to position [0, 0]
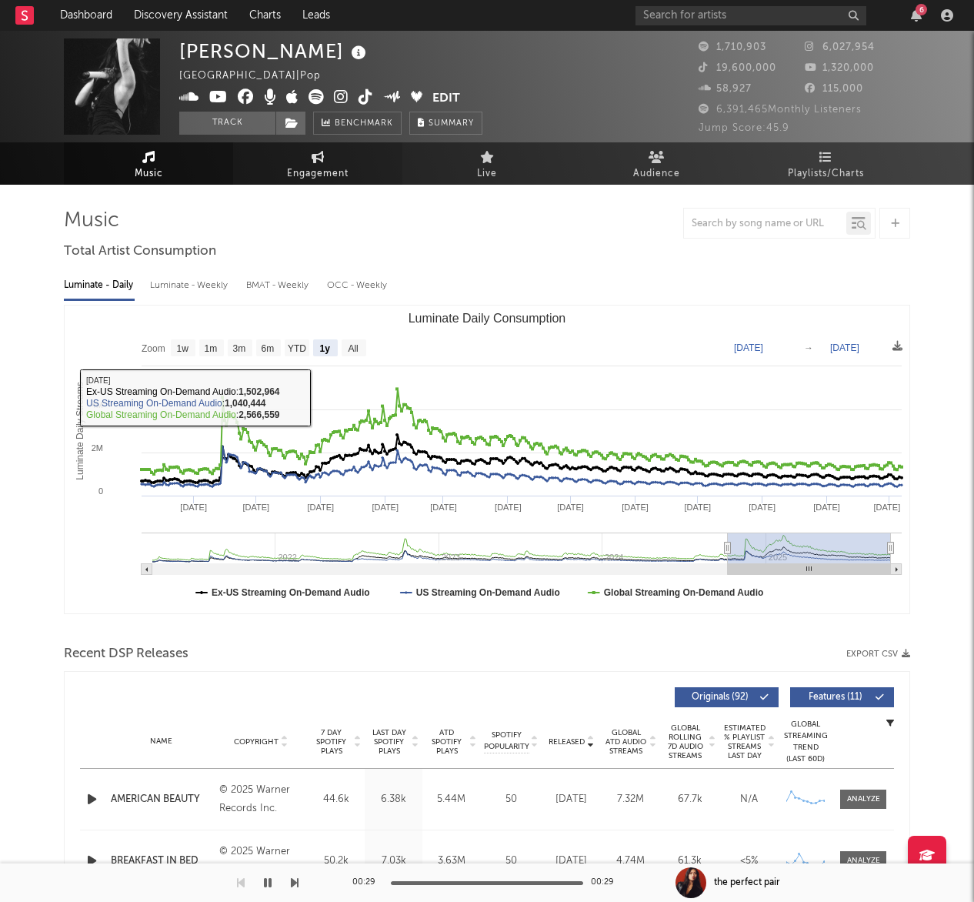
click at [332, 159] on link "Engagement" at bounding box center [317, 163] width 169 height 42
select select "1w"
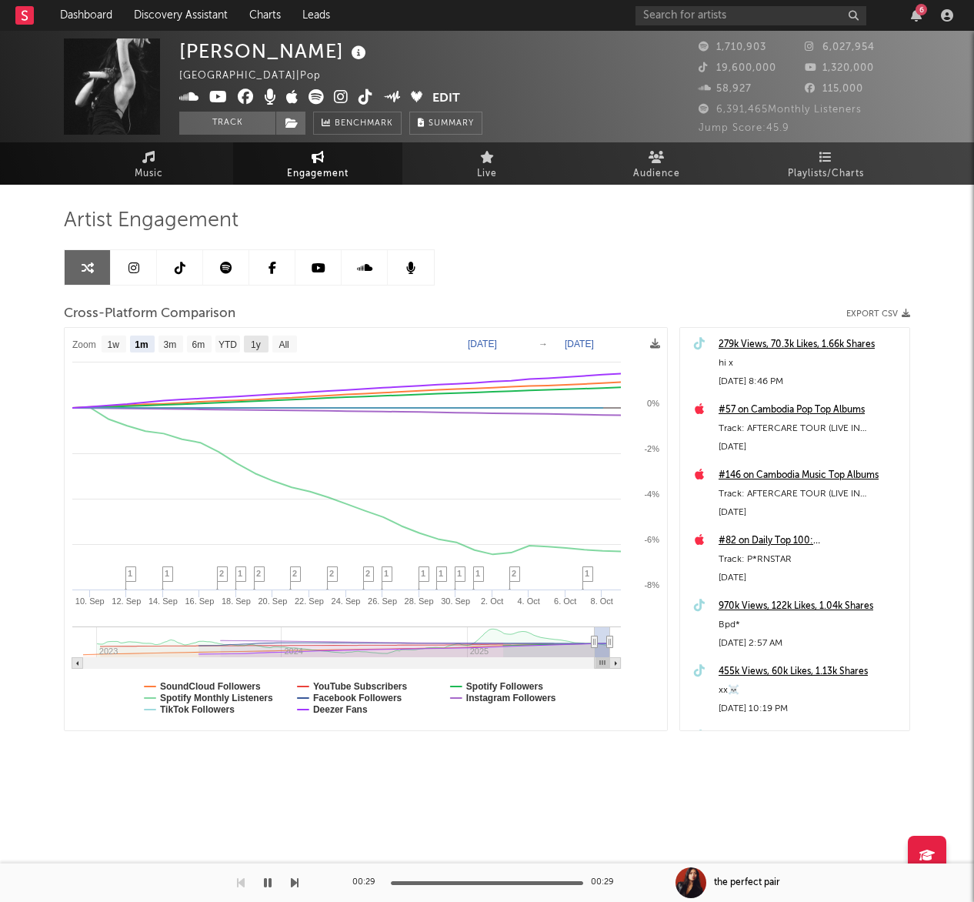
click at [263, 342] on rect at bounding box center [256, 344] width 25 height 17
select select "1y"
type input "[DATE]"
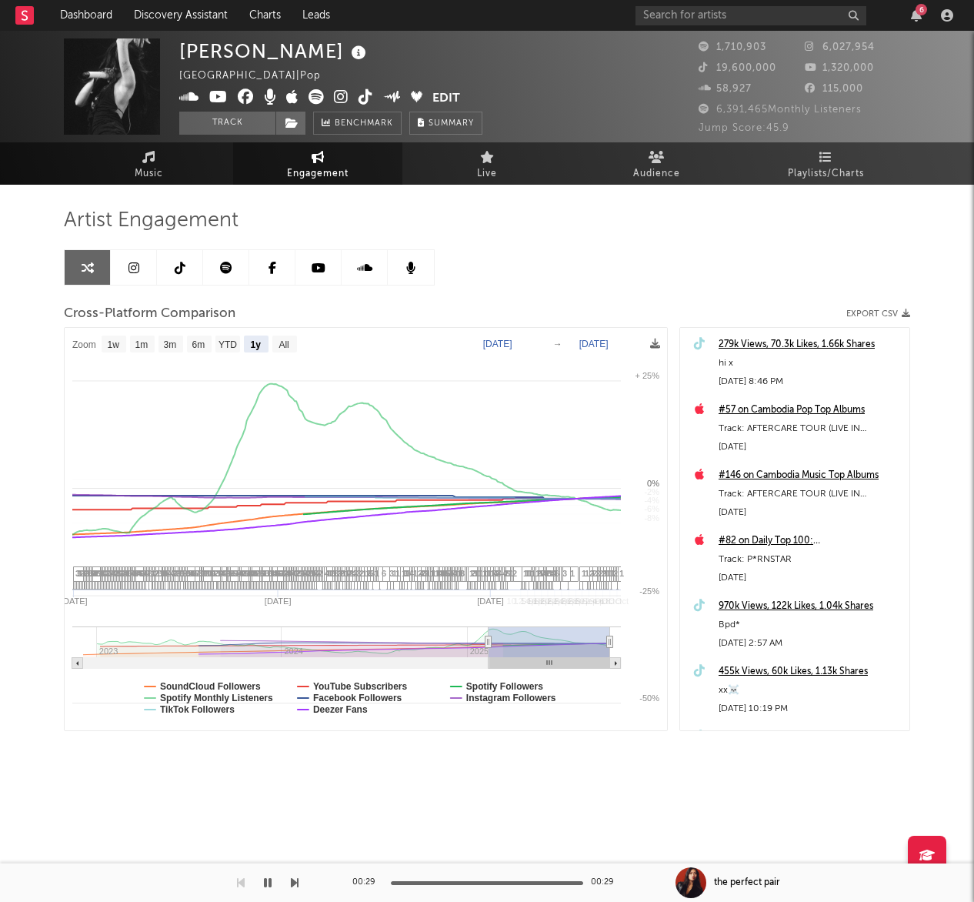
select select "1y"
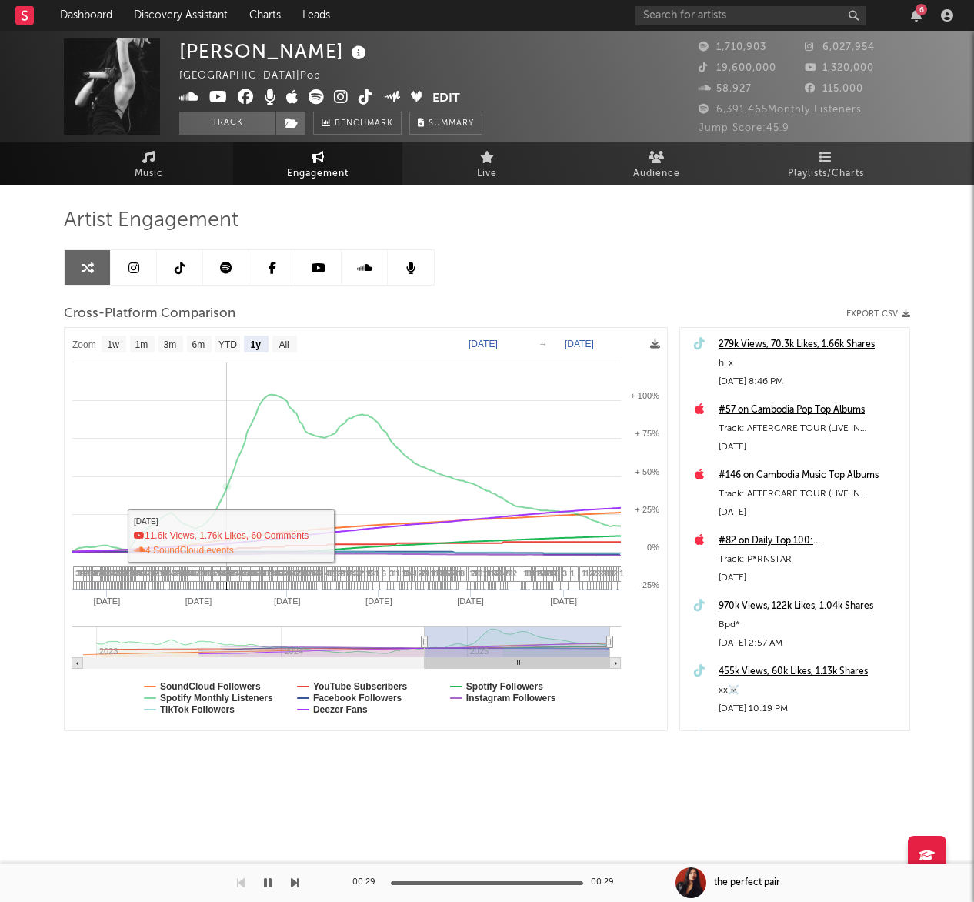
select select "1y"
click at [243, 697] on text "Spotify Monthly Listeners" at bounding box center [216, 698] width 113 height 11
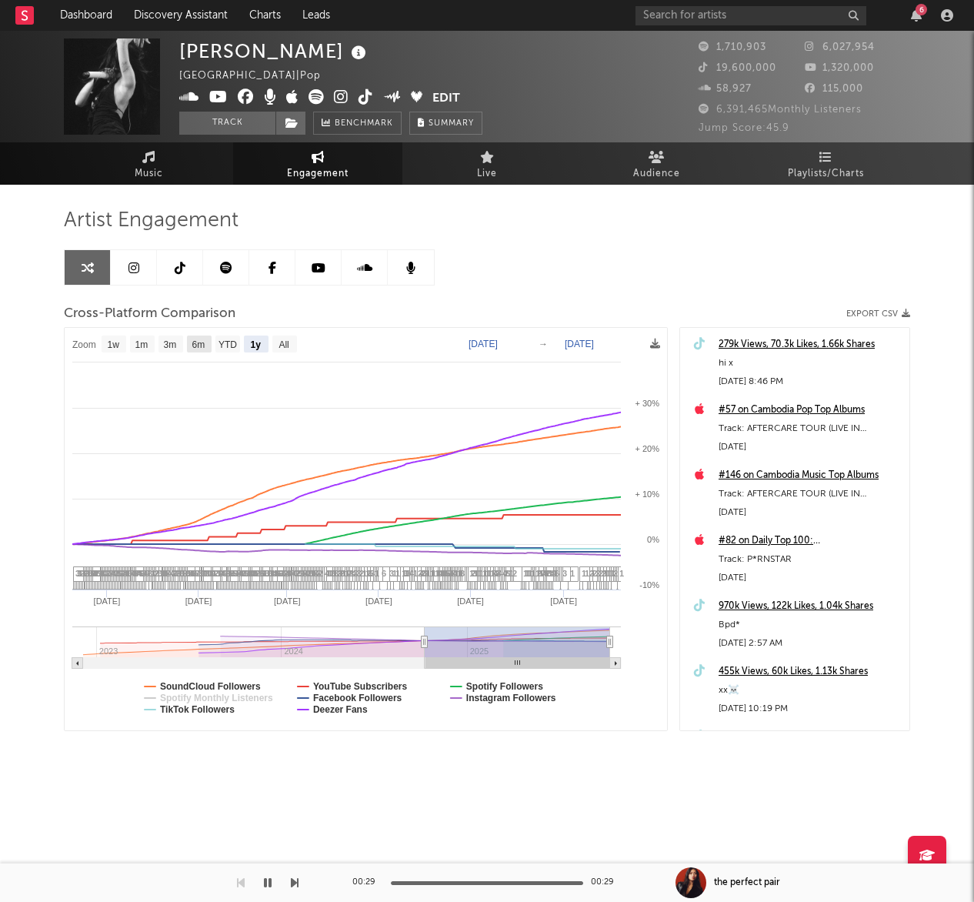
click at [194, 348] on text "6m" at bounding box center [198, 344] width 13 height 11
select select "6m"
type input "[DATE]"
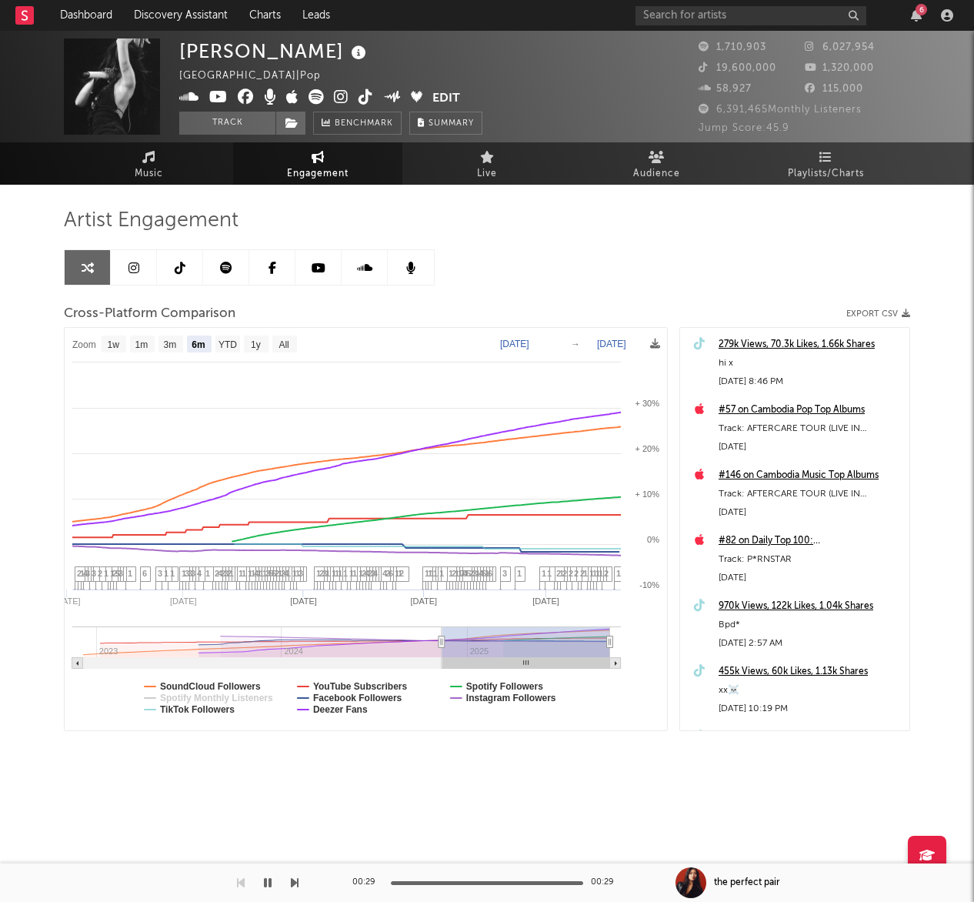
select select "6m"
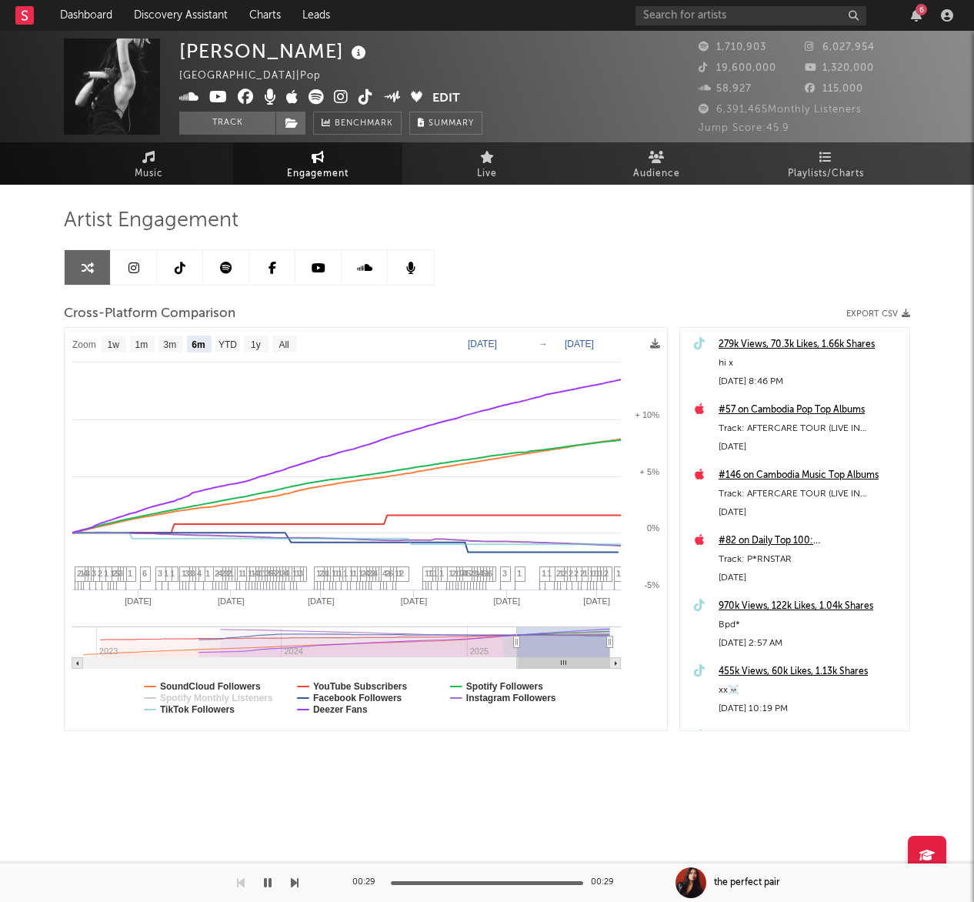
click at [186, 270] on link at bounding box center [180, 267] width 46 height 35
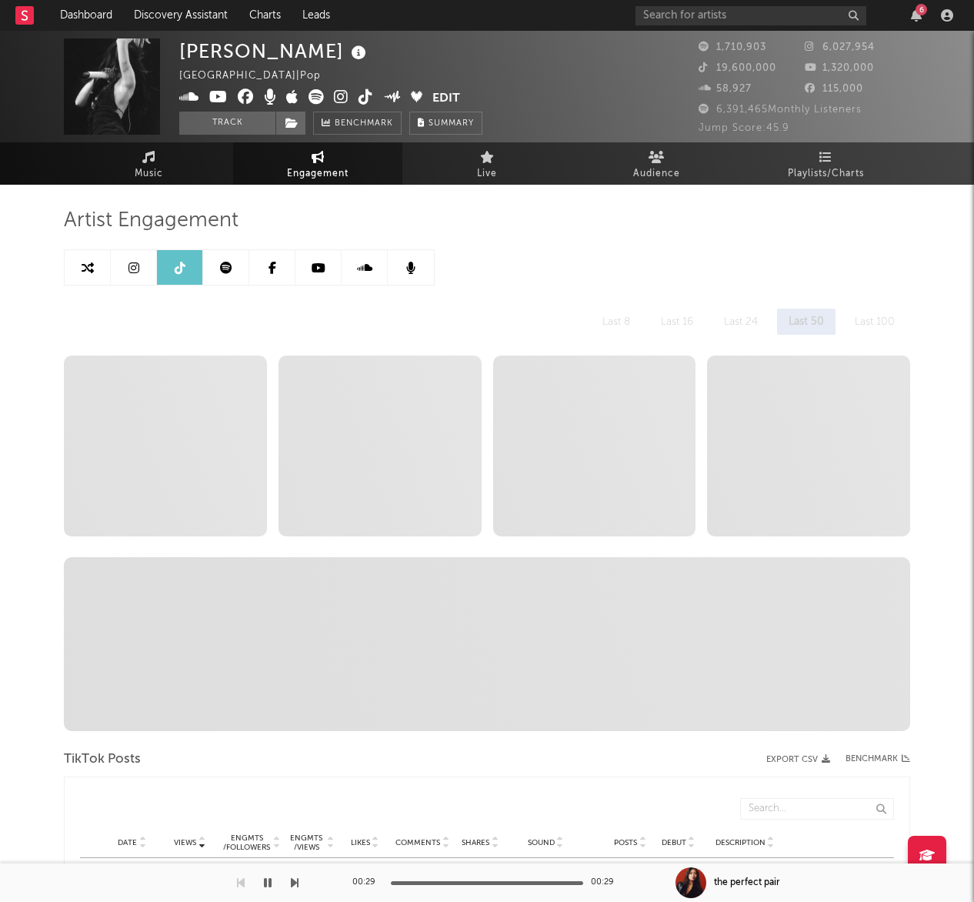
select select "6m"
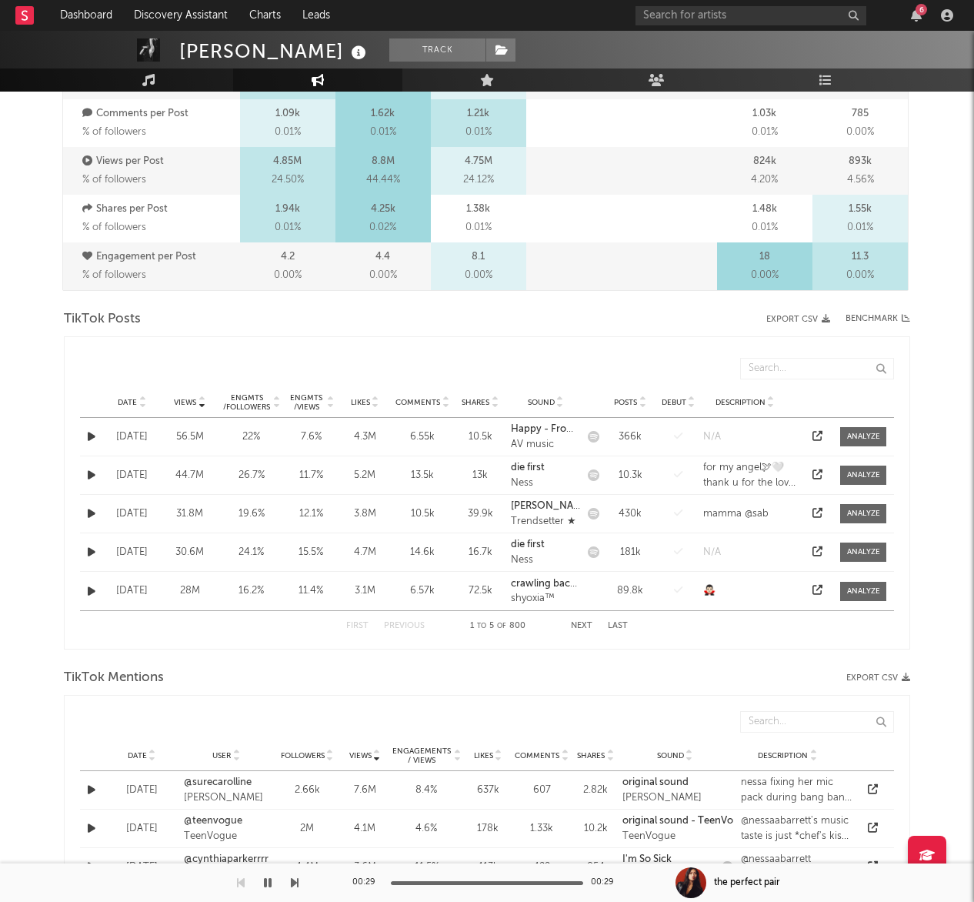
scroll to position [580, 0]
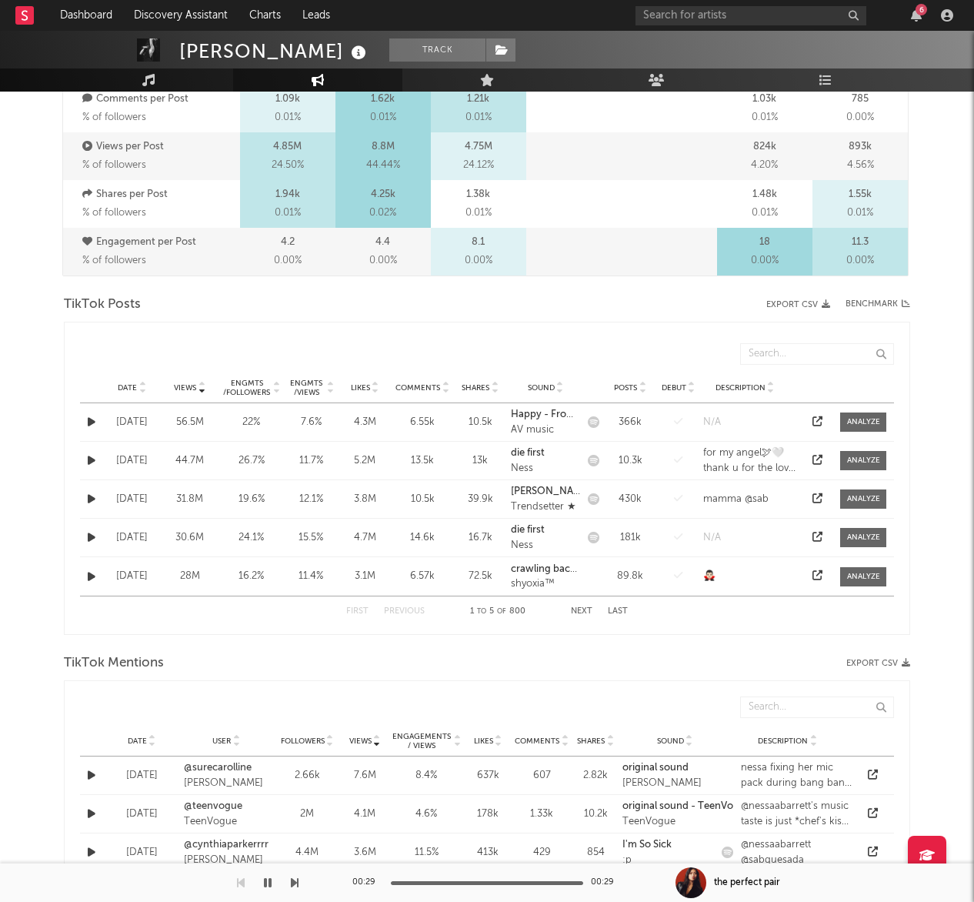
click at [315, 389] on div "Engmts / Views" at bounding box center [306, 388] width 37 height 18
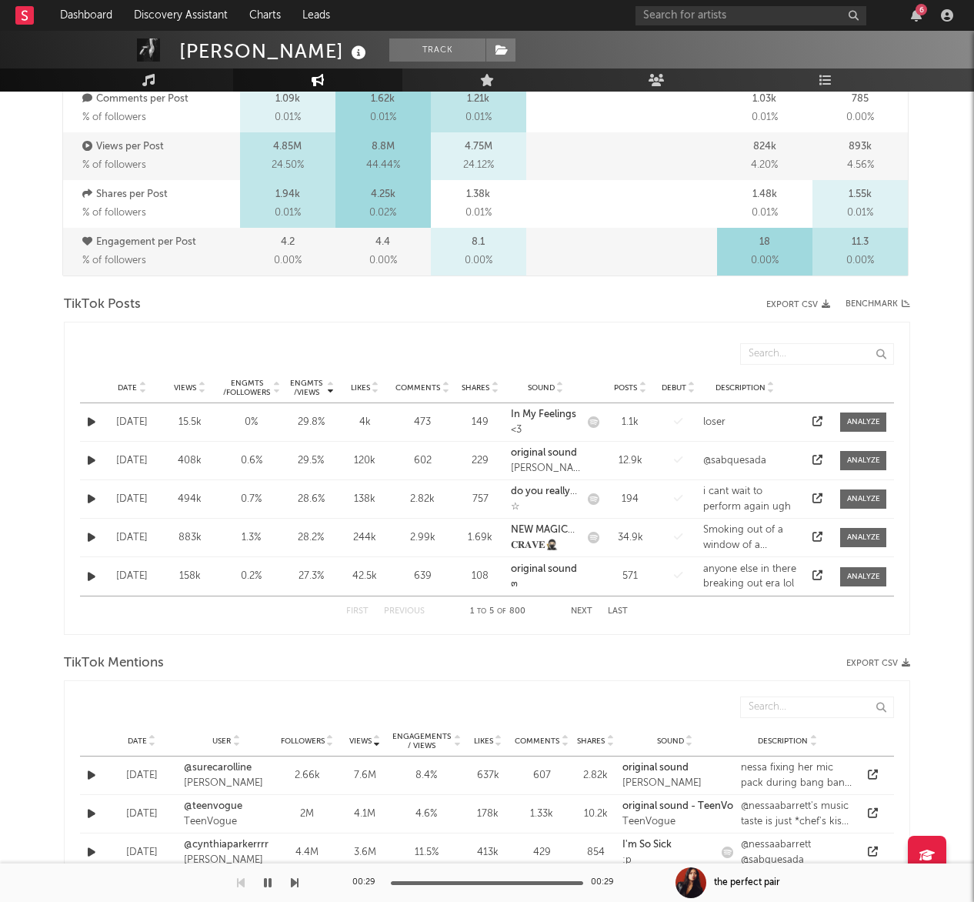
click at [320, 387] on div "Engmts / Views" at bounding box center [306, 388] width 37 height 18
click at [318, 387] on div "Engmts / Views" at bounding box center [306, 388] width 37 height 18
click at [188, 392] on div "Views" at bounding box center [190, 388] width 50 height 12
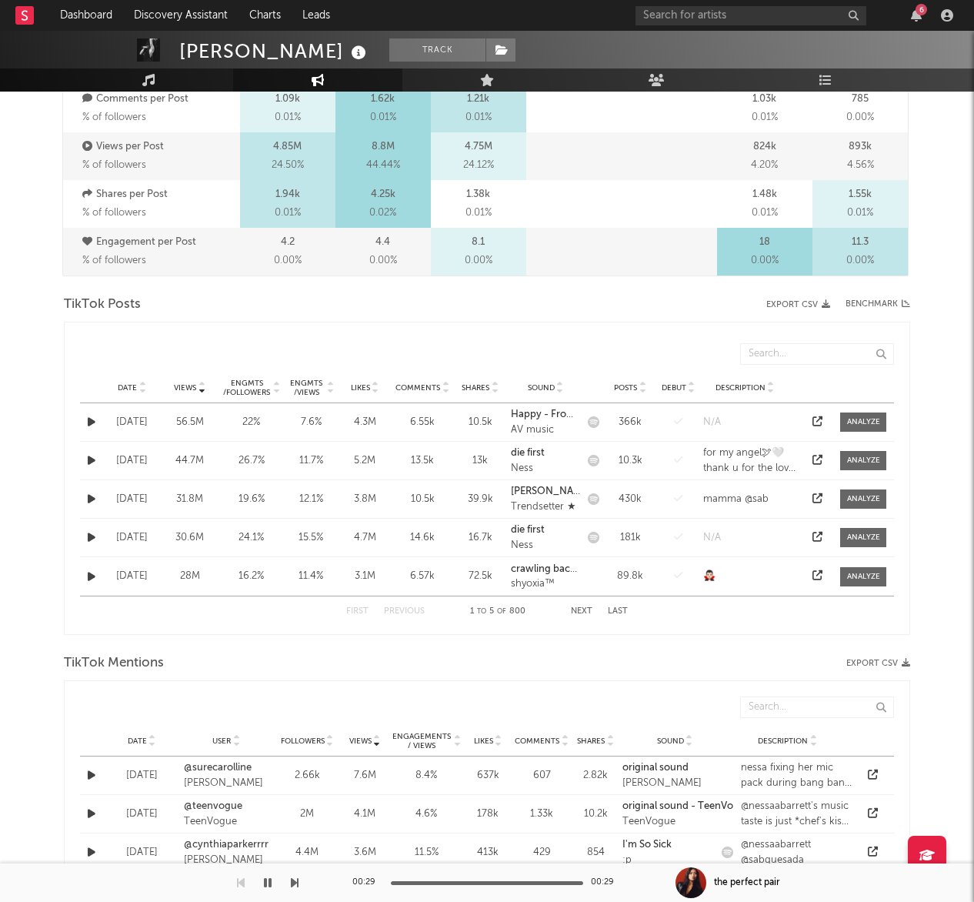
click at [811, 422] on div at bounding box center [817, 422] width 23 height 15
click at [820, 421] on icon at bounding box center [818, 421] width 10 height 10
click at [813, 460] on icon at bounding box center [818, 460] width 10 height 10
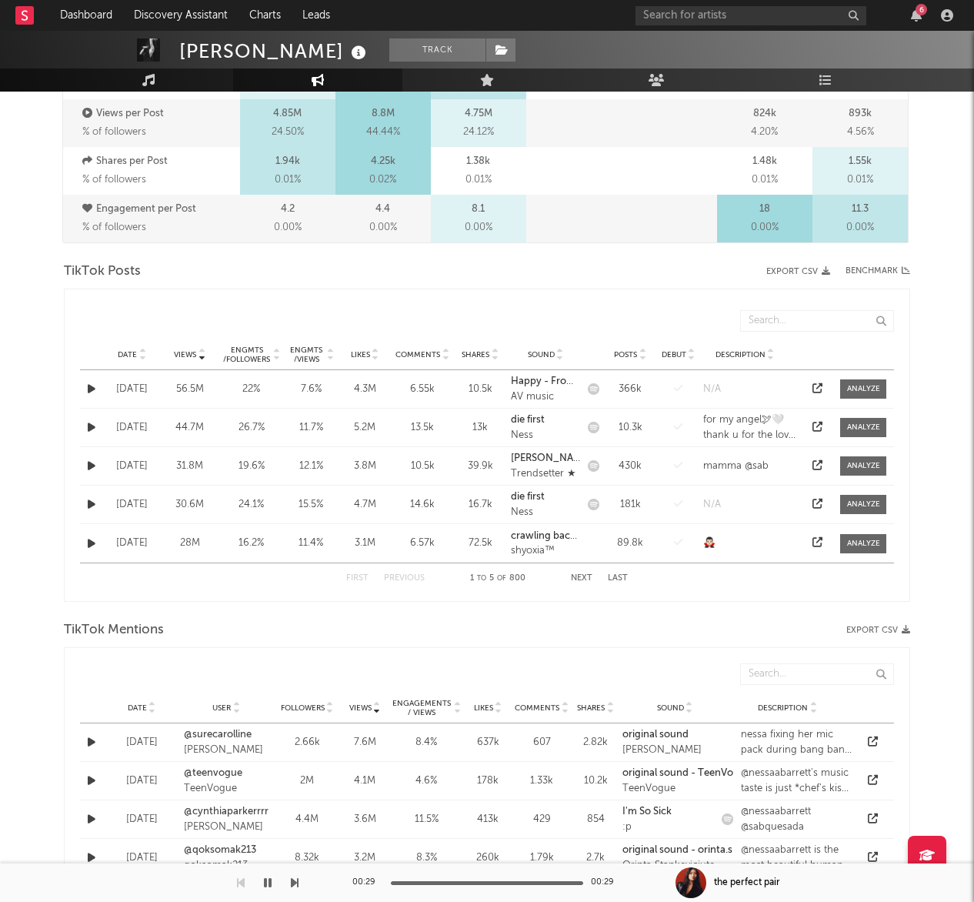
click at [815, 466] on icon at bounding box center [818, 465] width 10 height 10
click at [817, 543] on icon at bounding box center [818, 542] width 10 height 10
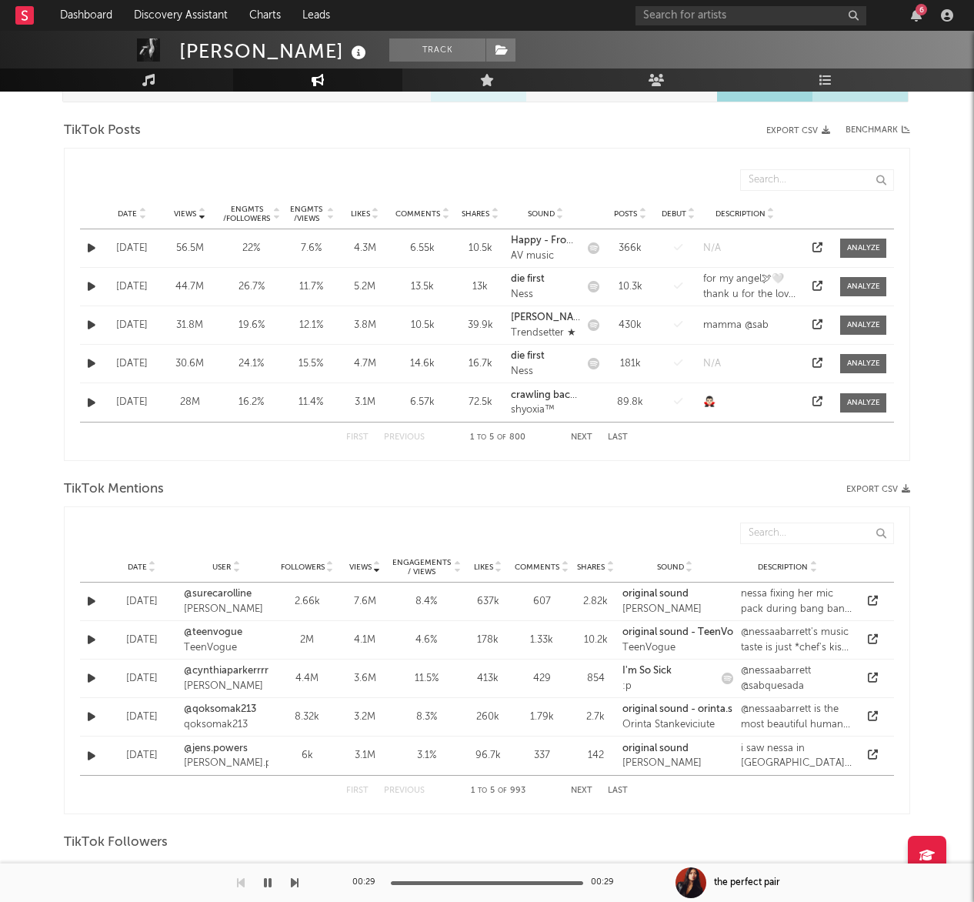
scroll to position [715, 0]
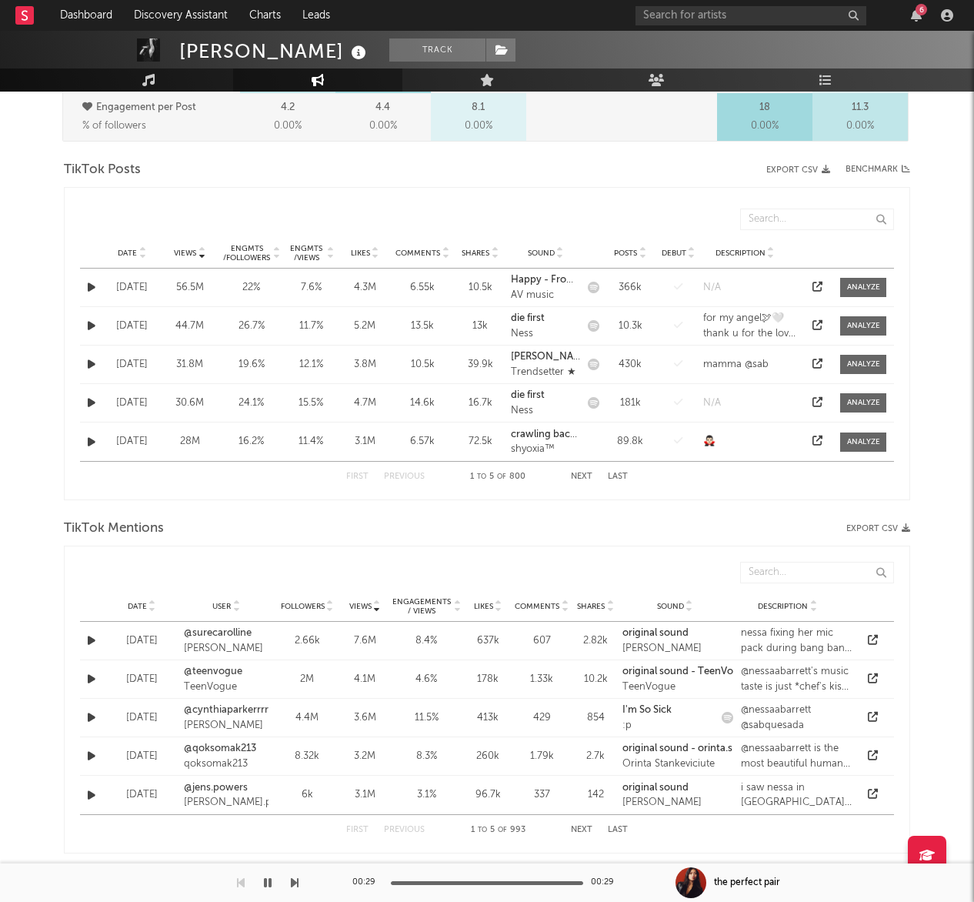
click at [146, 254] on icon at bounding box center [143, 256] width 8 height 6
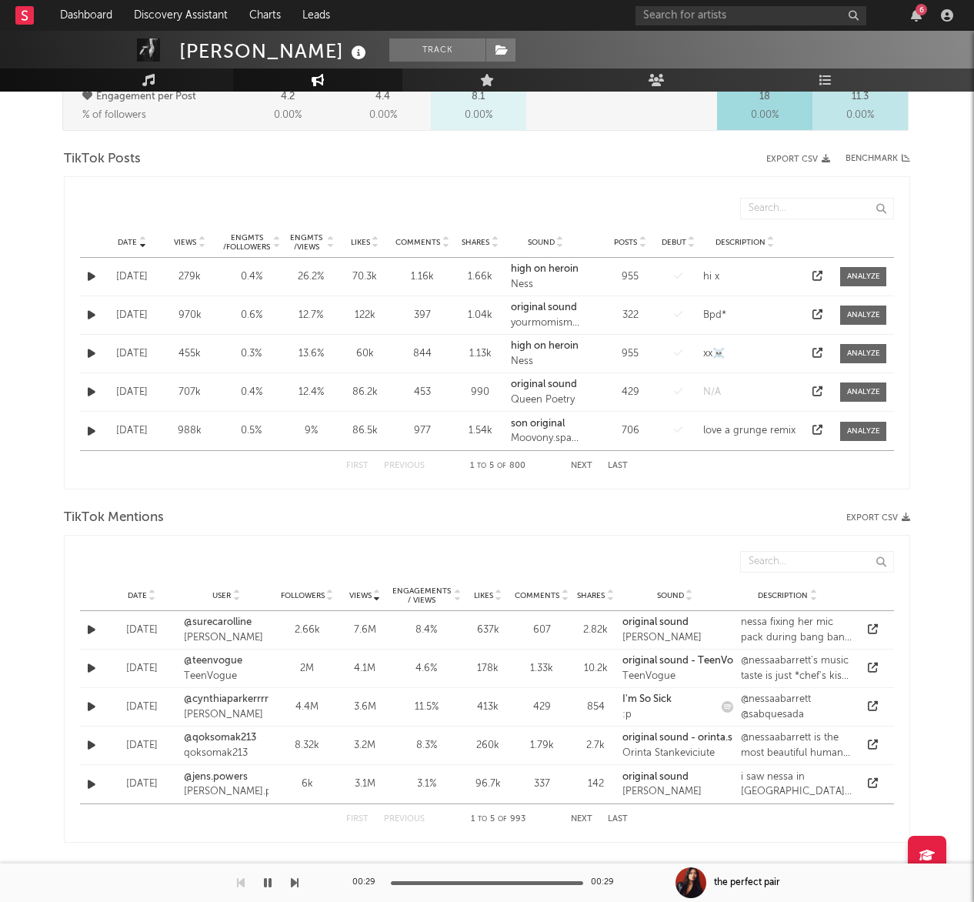
scroll to position [727, 0]
click at [139, 242] on icon at bounding box center [143, 244] width 8 height 6
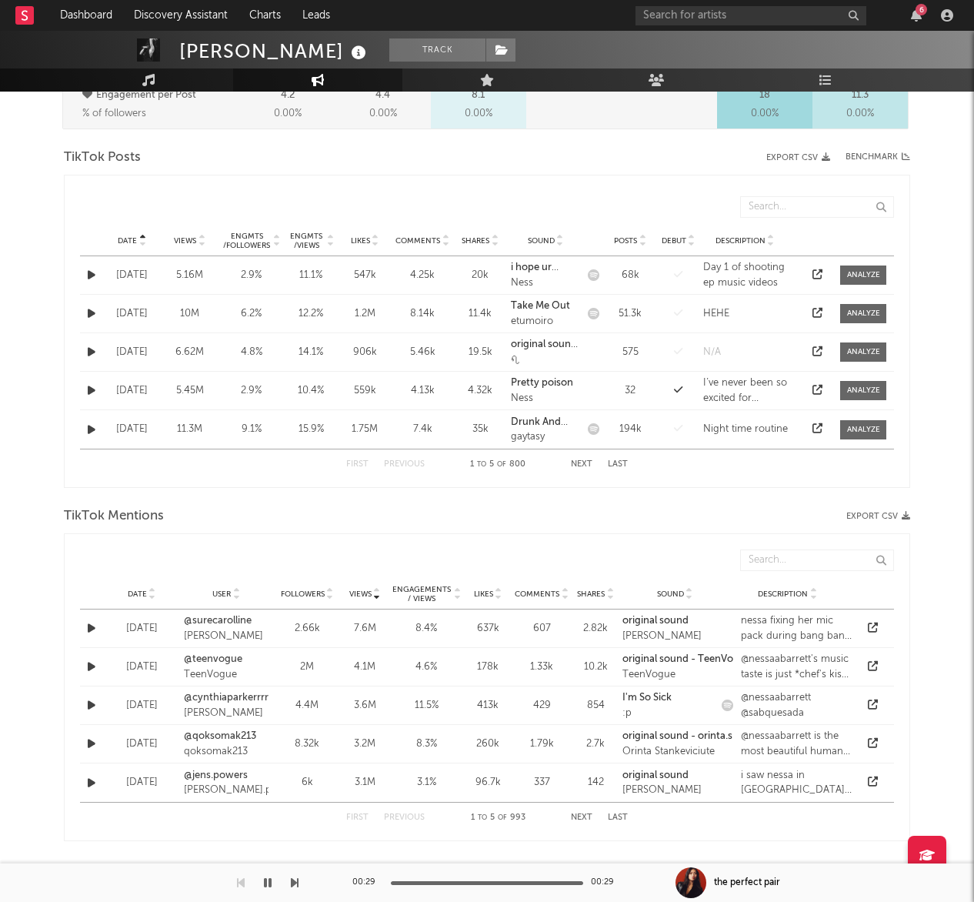
click at [195, 239] on span "Views" at bounding box center [185, 240] width 22 height 9
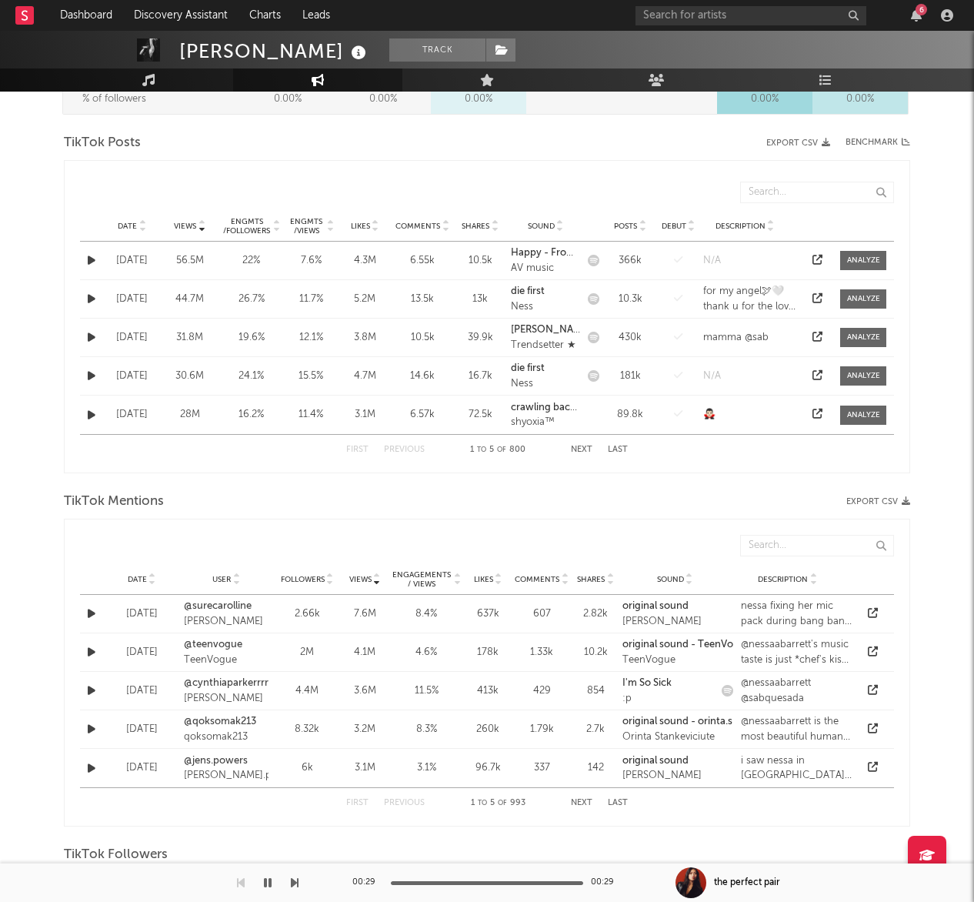
click at [138, 226] on div at bounding box center [141, 226] width 9 height 12
click at [592, 449] on button "Next" at bounding box center [582, 450] width 22 height 8
click at [581, 450] on button "Next" at bounding box center [582, 450] width 22 height 8
click at [583, 452] on button "Next" at bounding box center [582, 450] width 22 height 8
click at [397, 451] on button "Previous" at bounding box center [404, 450] width 41 height 8
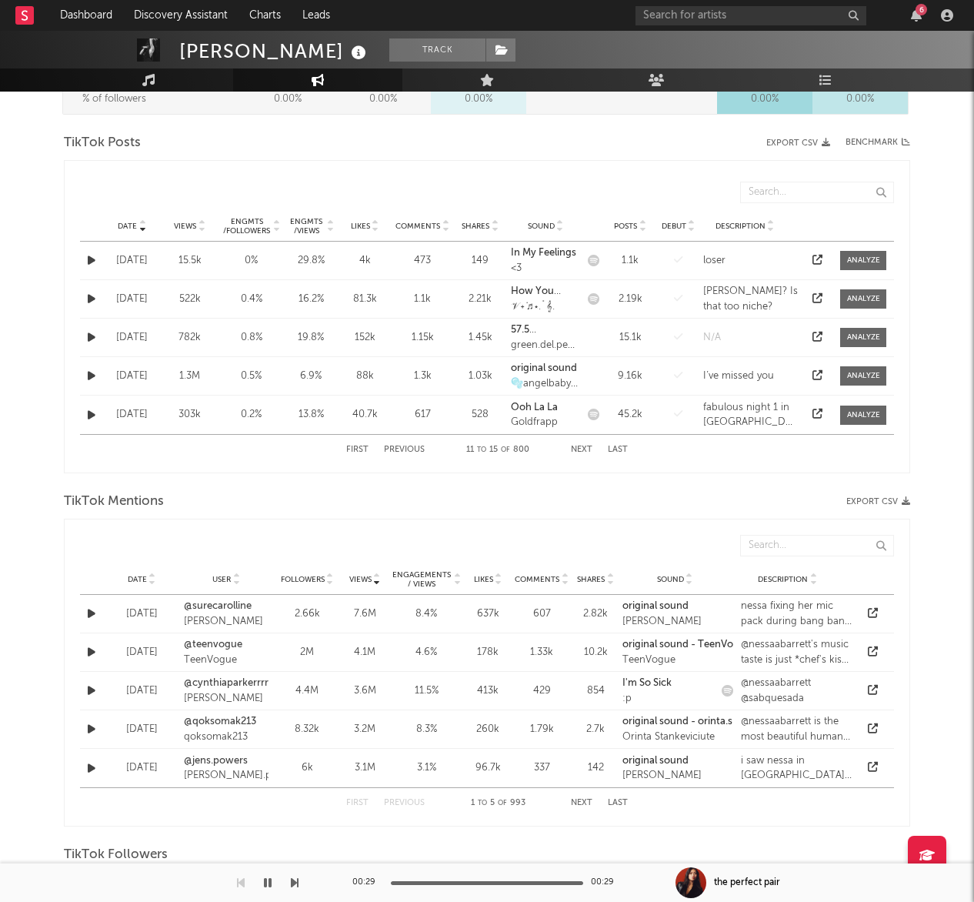
click at [398, 451] on button "Previous" at bounding box center [404, 450] width 41 height 8
click at [399, 452] on button "Previous" at bounding box center [404, 450] width 41 height 8
click at [132, 229] on span "Date" at bounding box center [127, 226] width 19 height 9
click at [202, 229] on icon at bounding box center [202, 229] width 8 height 6
click at [816, 259] on icon at bounding box center [818, 260] width 10 height 10
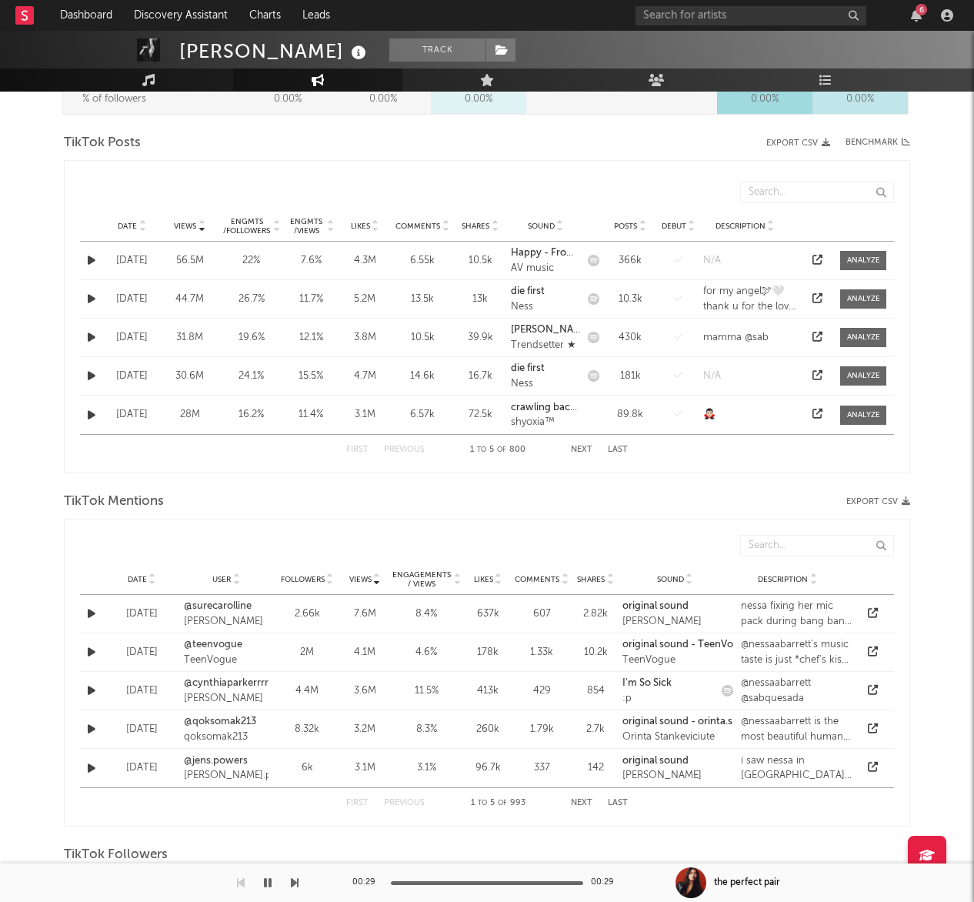
click at [140, 226] on icon at bounding box center [143, 229] width 8 height 6
click at [140, 226] on icon at bounding box center [143, 223] width 8 height 6
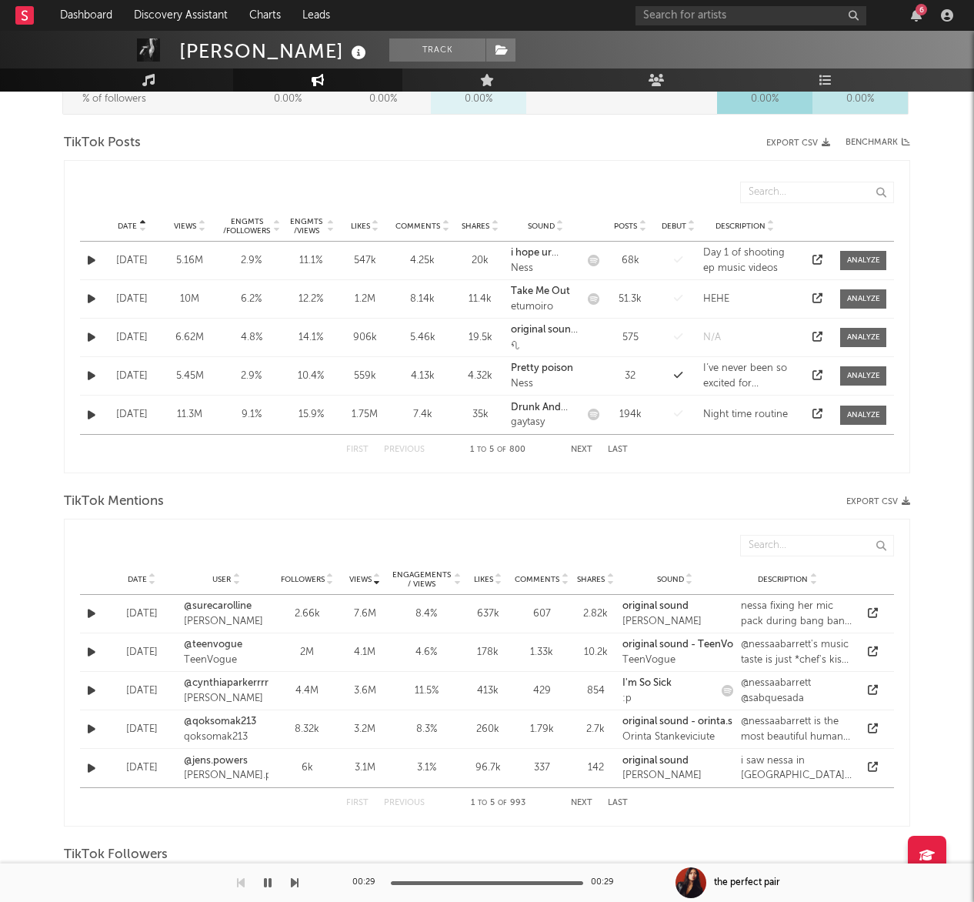
click at [583, 451] on button "Next" at bounding box center [582, 450] width 22 height 8
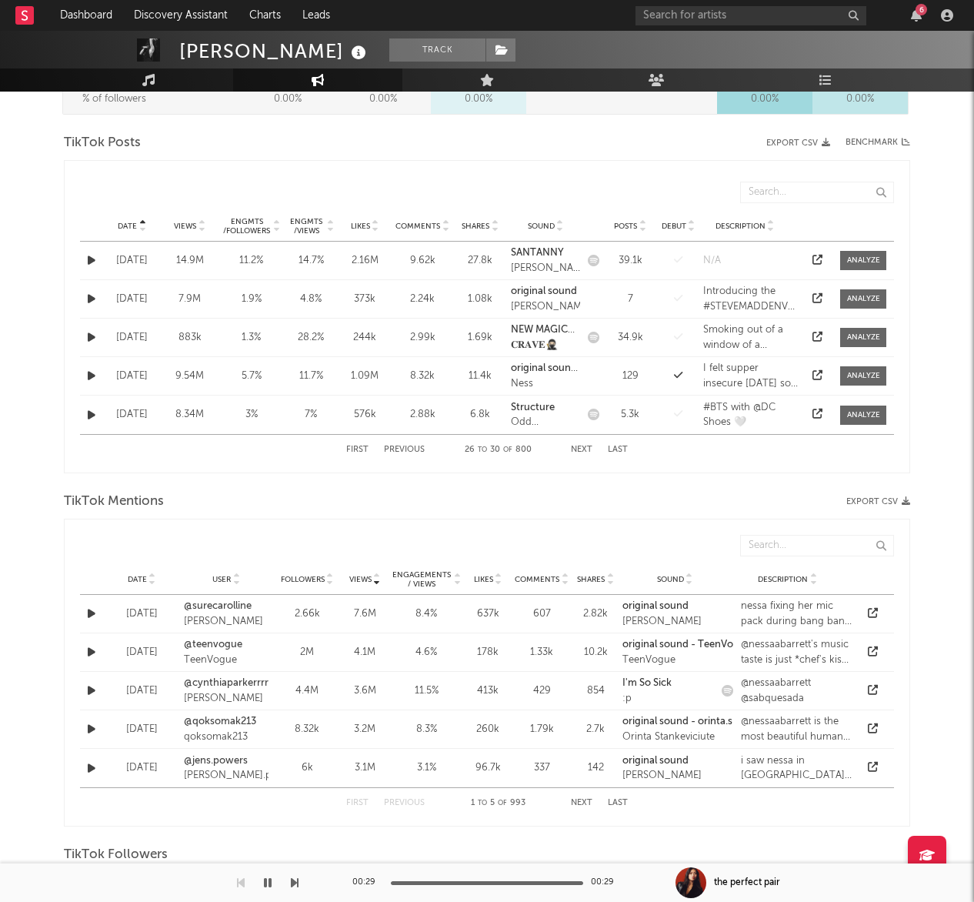
click at [583, 451] on button "Next" at bounding box center [582, 450] width 22 height 8
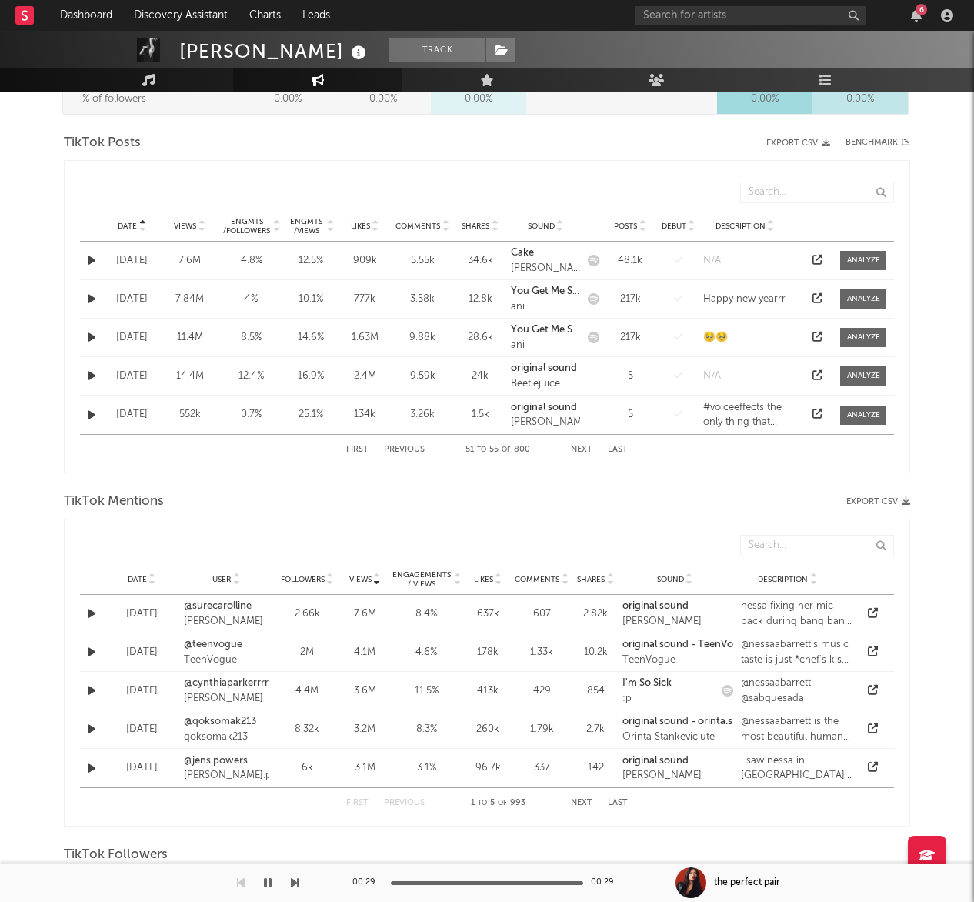
click at [583, 451] on button "Next" at bounding box center [582, 450] width 22 height 8
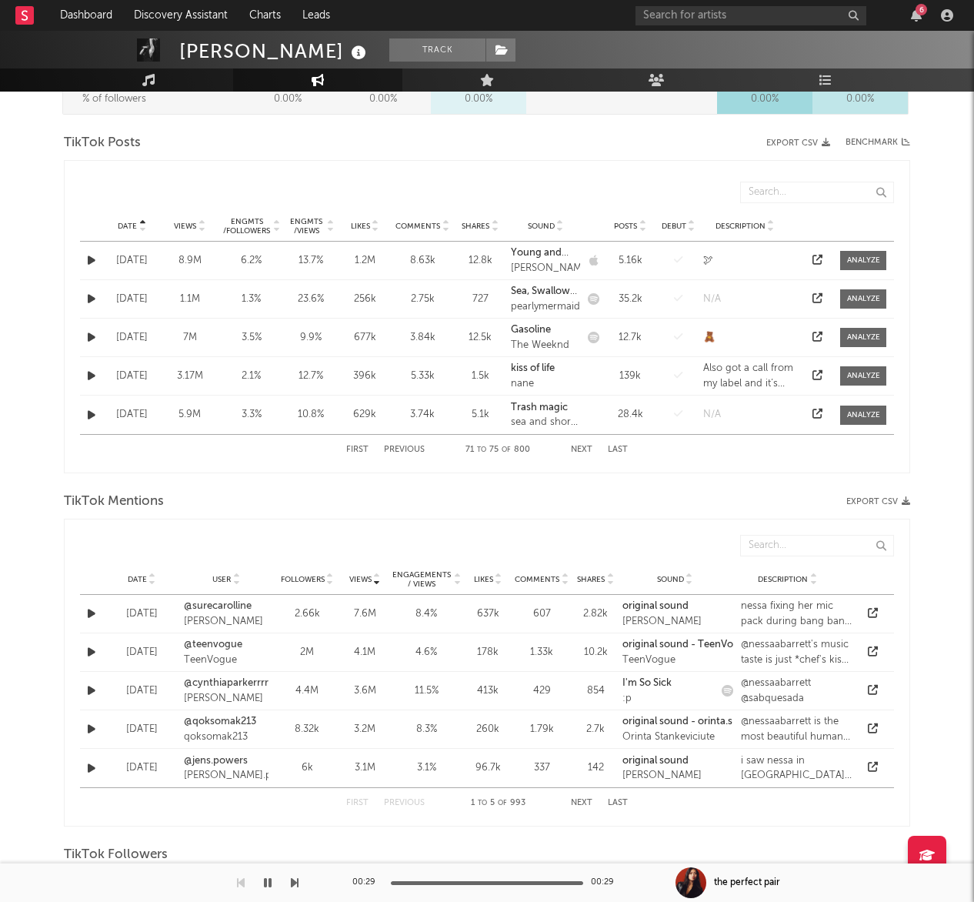
click at [583, 451] on button "Next" at bounding box center [582, 450] width 22 height 8
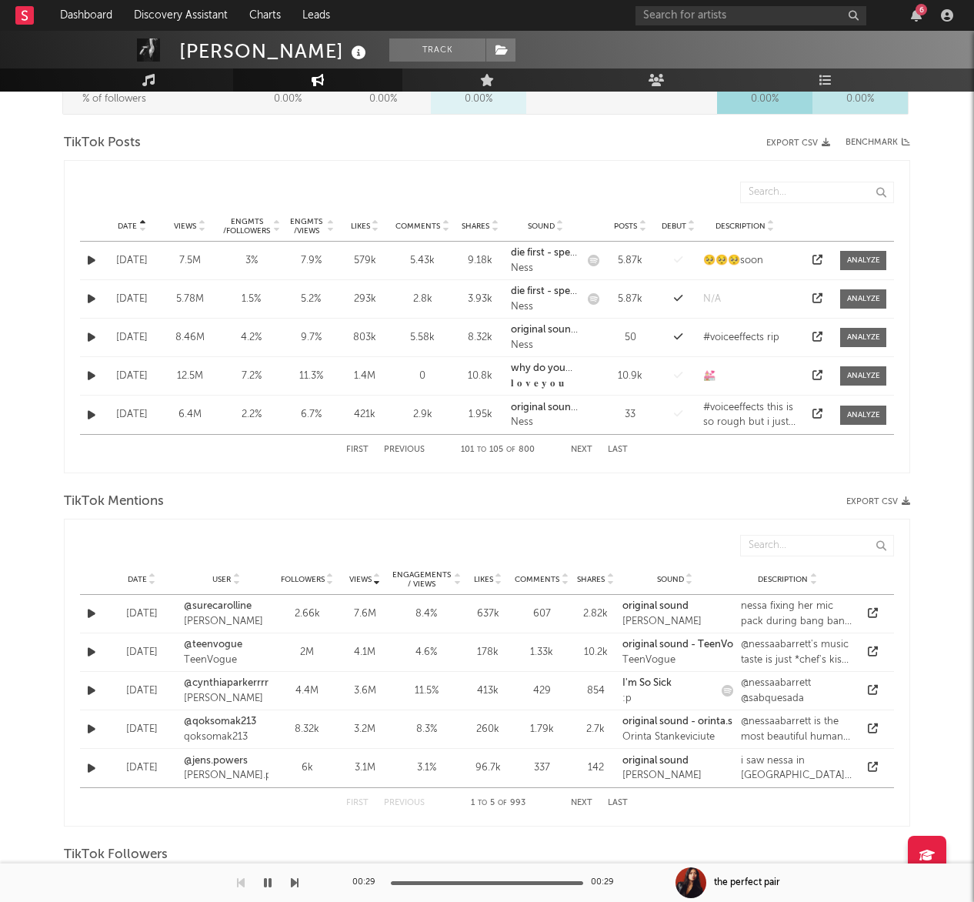
click at [583, 451] on button "Next" at bounding box center [582, 450] width 22 height 8
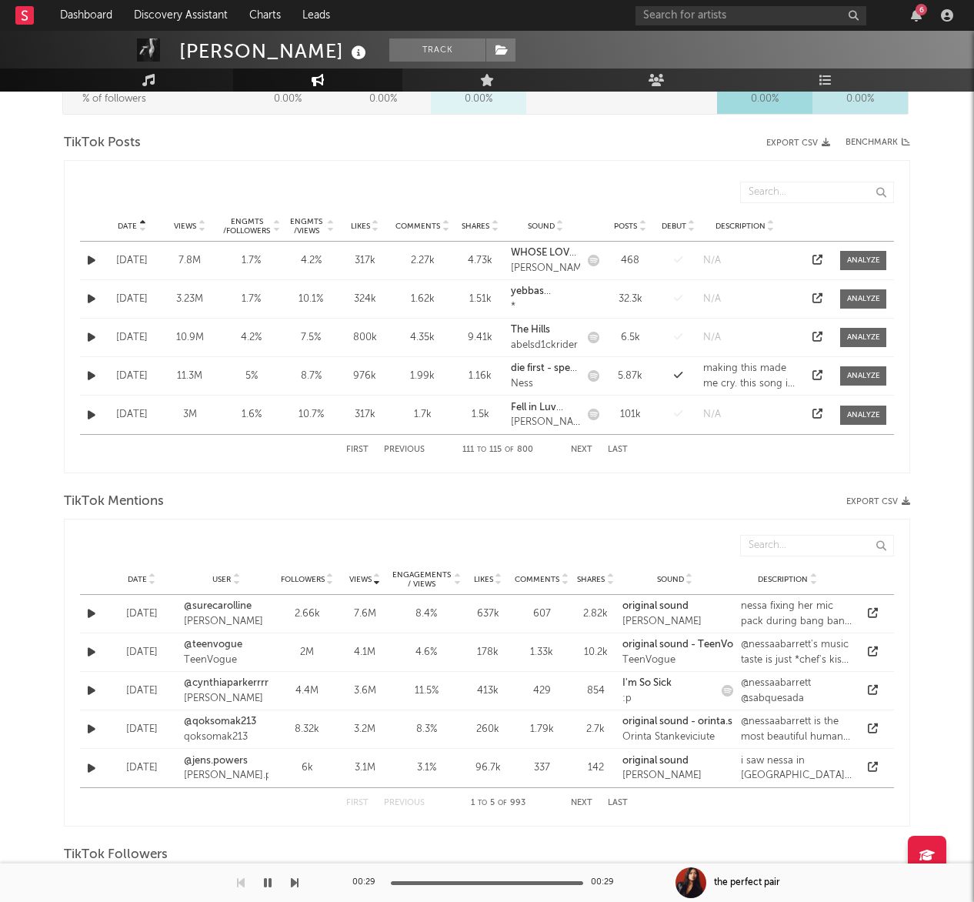
click at [583, 451] on button "Next" at bounding box center [582, 450] width 22 height 8
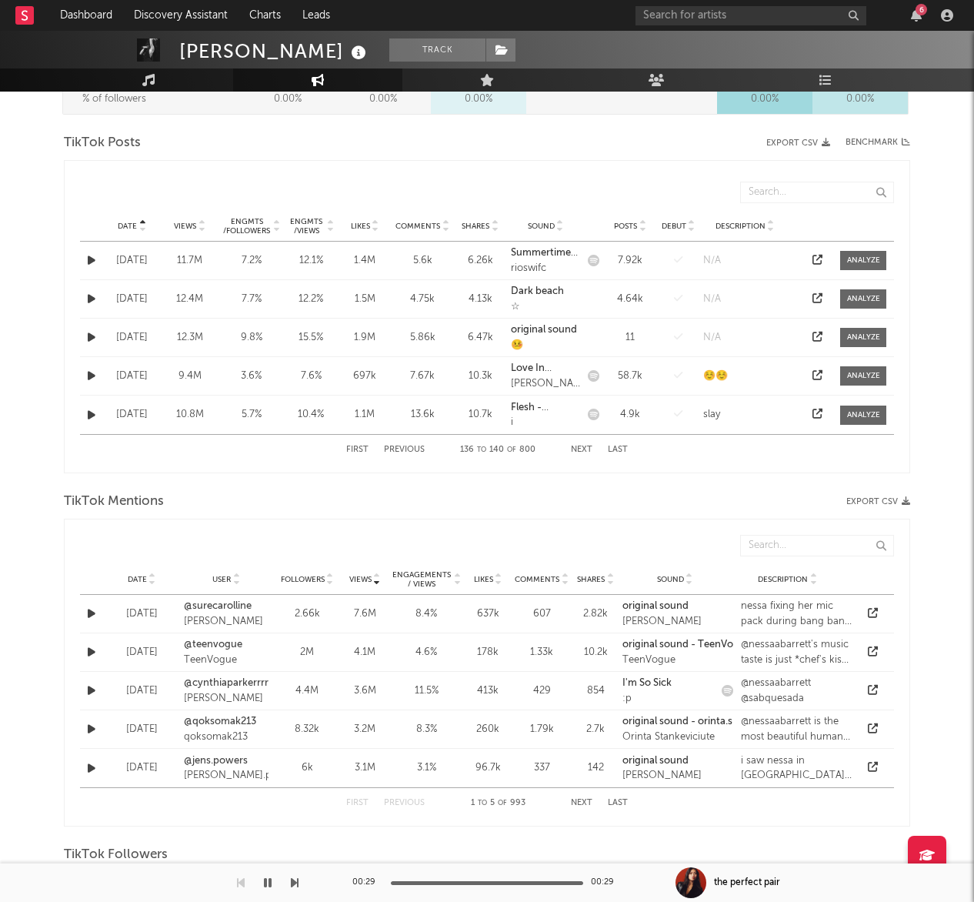
click at [583, 451] on button "Next" at bounding box center [582, 450] width 22 height 8
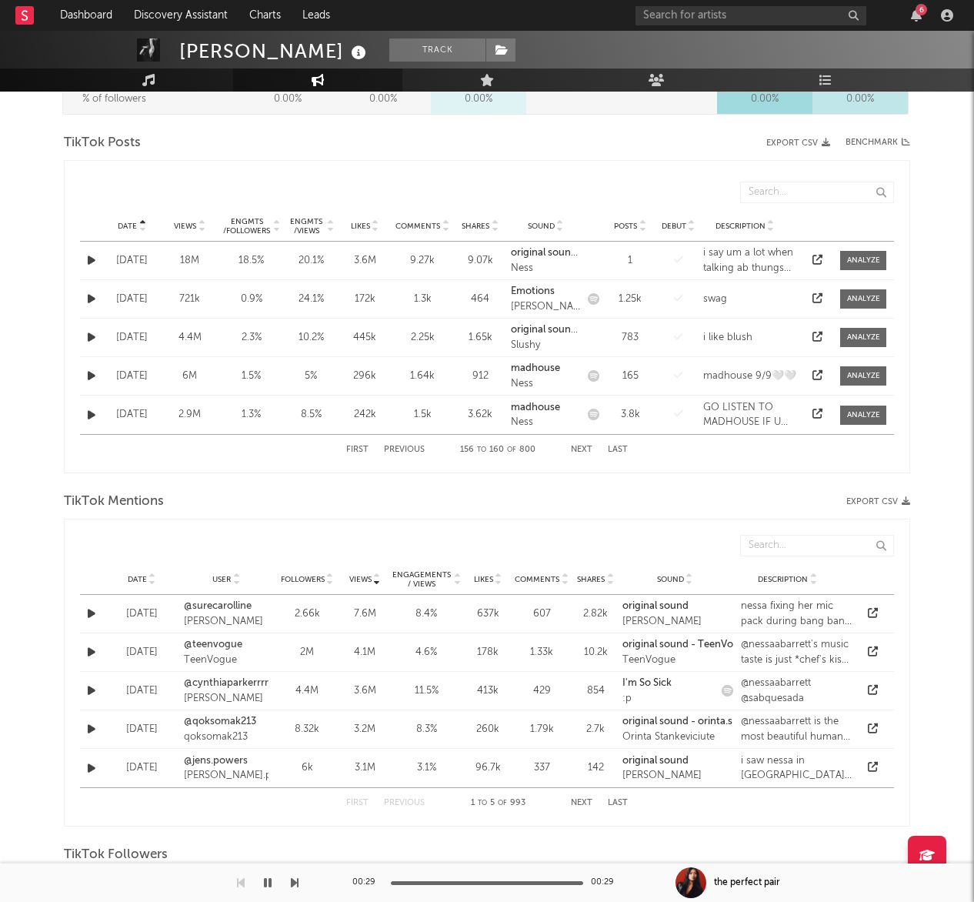
click at [583, 451] on button "Next" at bounding box center [582, 450] width 22 height 8
click at [583, 450] on button "Next" at bounding box center [582, 450] width 22 height 8
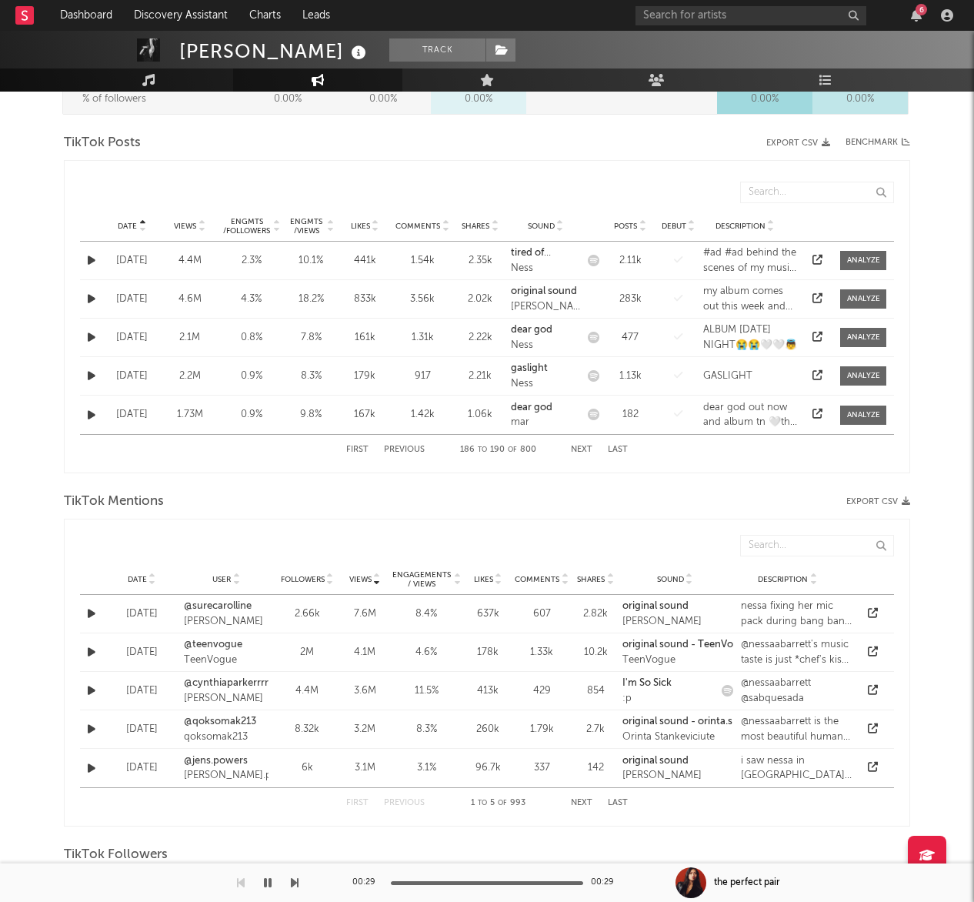
click at [583, 450] on button "Next" at bounding box center [582, 450] width 22 height 8
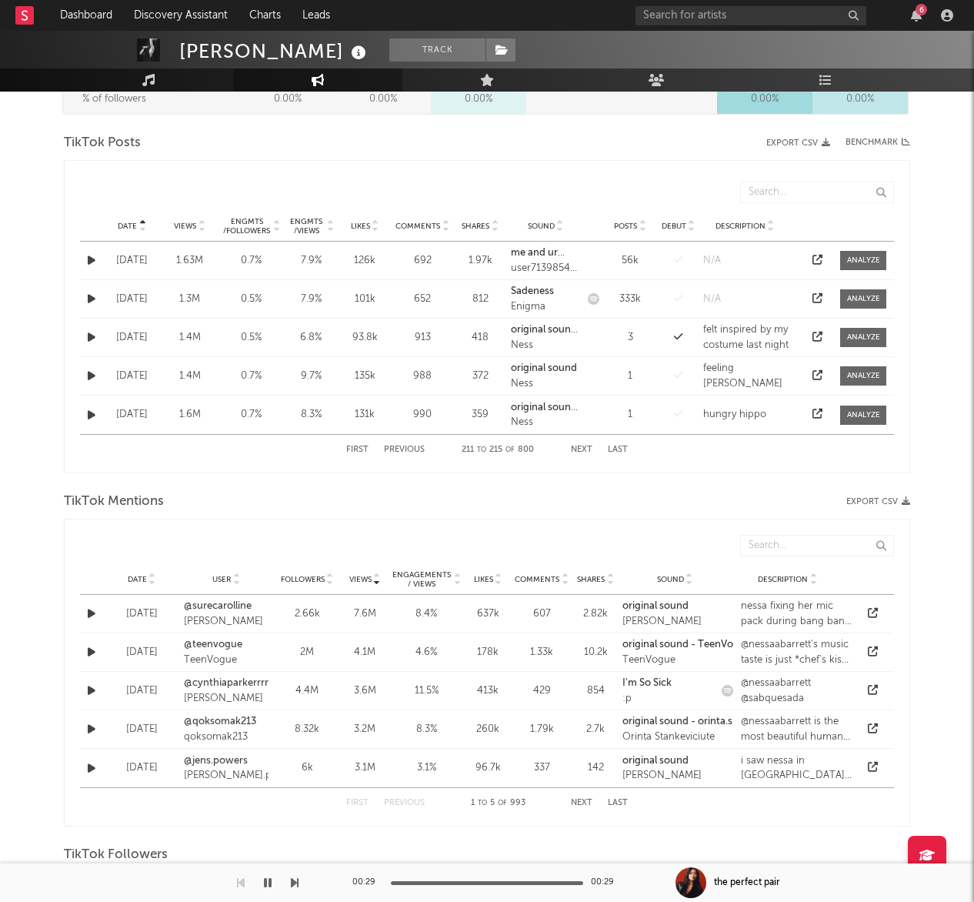
click at [583, 450] on button "Next" at bounding box center [582, 450] width 22 height 8
click at [577, 444] on div "First Previous 226 to 230 of 800 Next Last" at bounding box center [487, 450] width 282 height 30
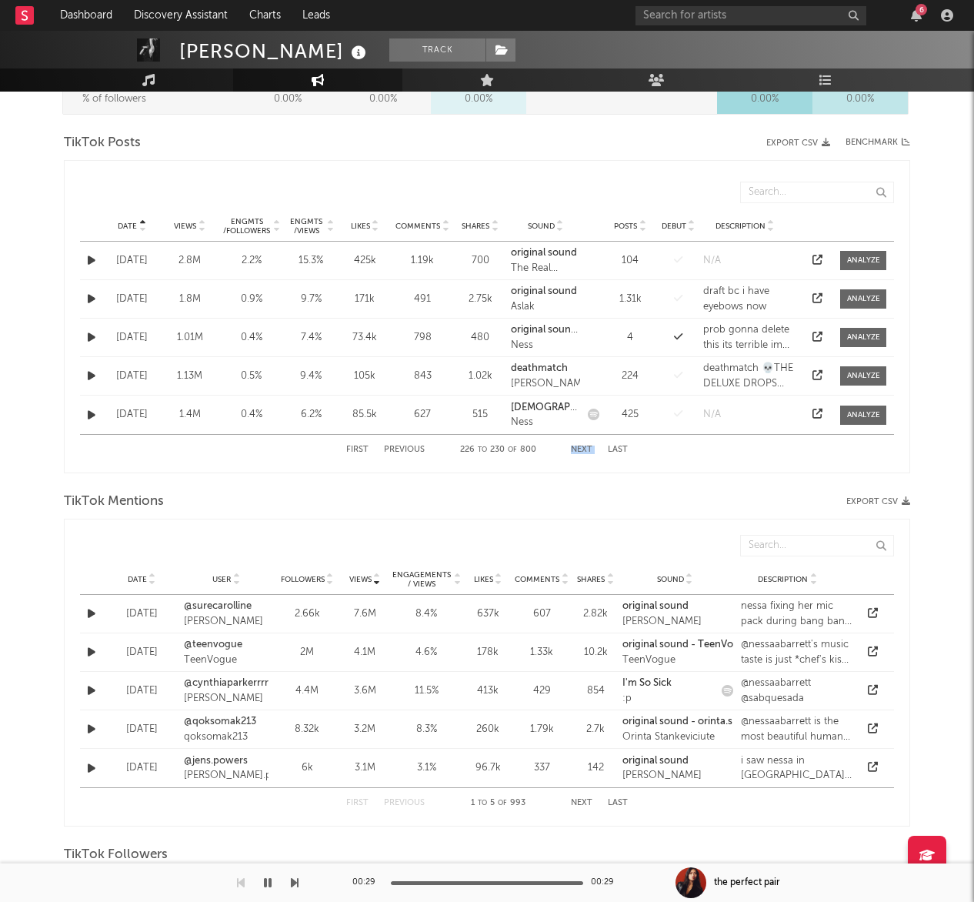
click at [577, 444] on div "First Previous 226 to 230 of 800 Next Last" at bounding box center [487, 450] width 282 height 30
click at [582, 449] on button "Next" at bounding box center [582, 450] width 22 height 8
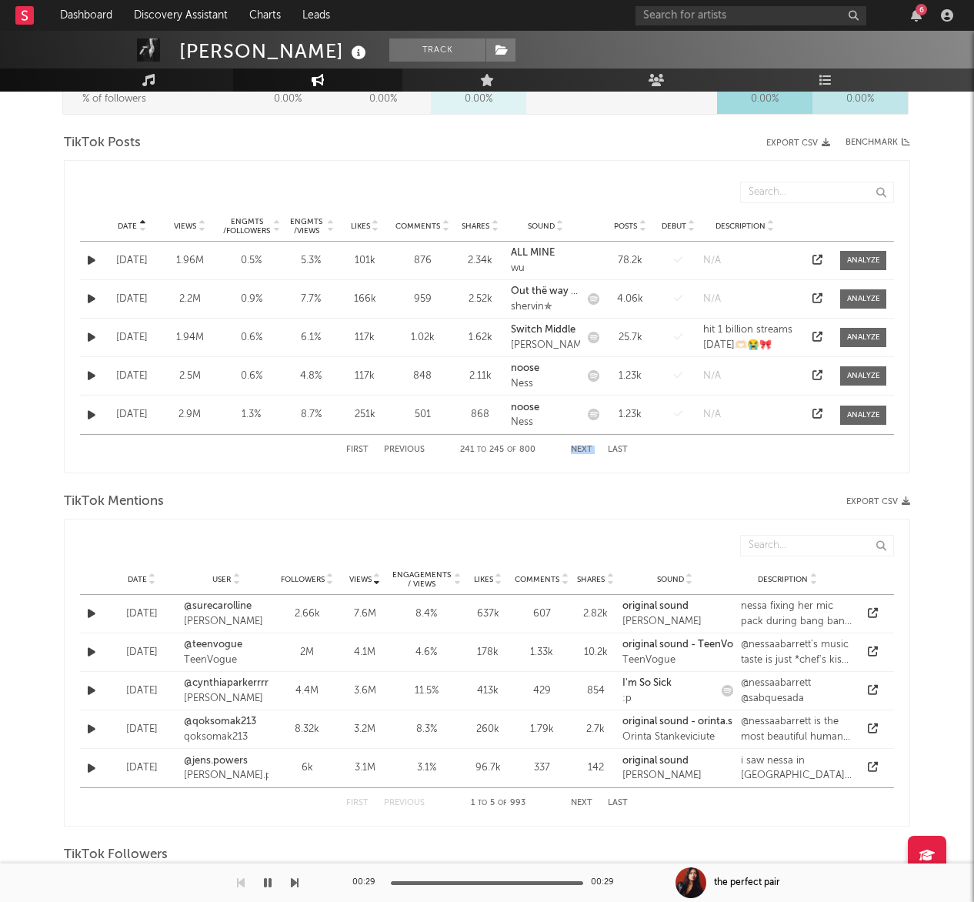
click at [582, 449] on button "Next" at bounding box center [582, 450] width 22 height 8
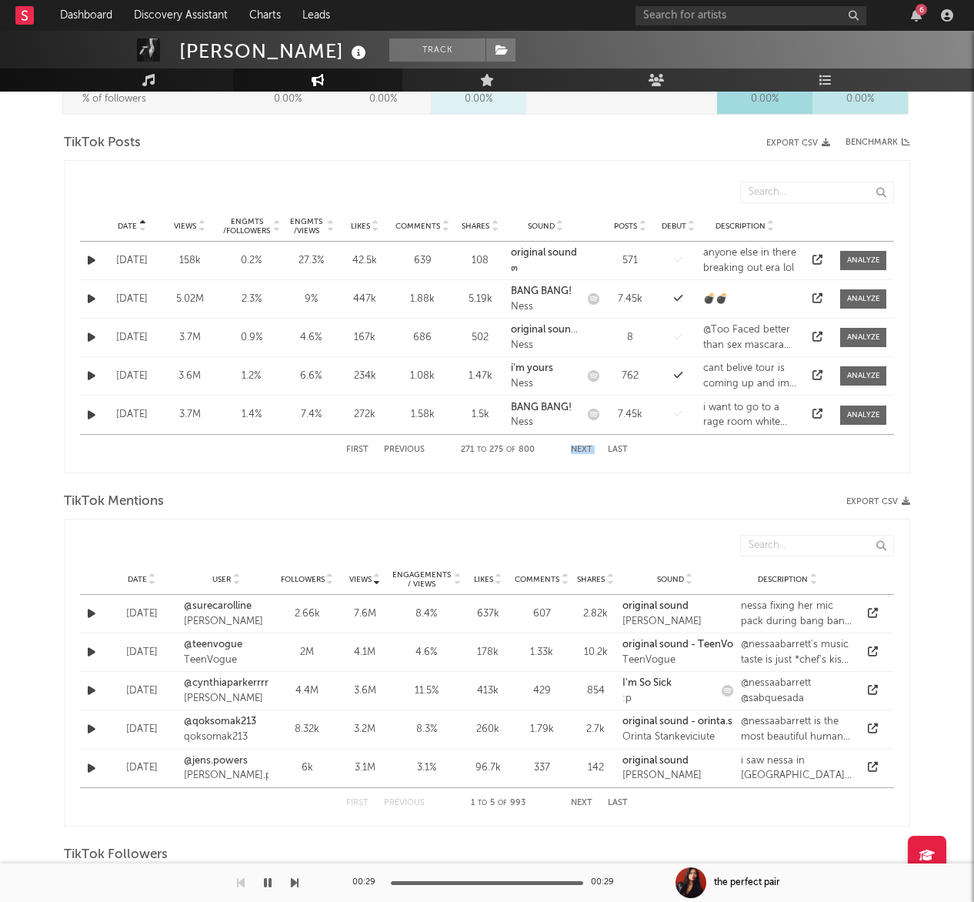
click at [582, 449] on button "Next" at bounding box center [582, 450] width 22 height 8
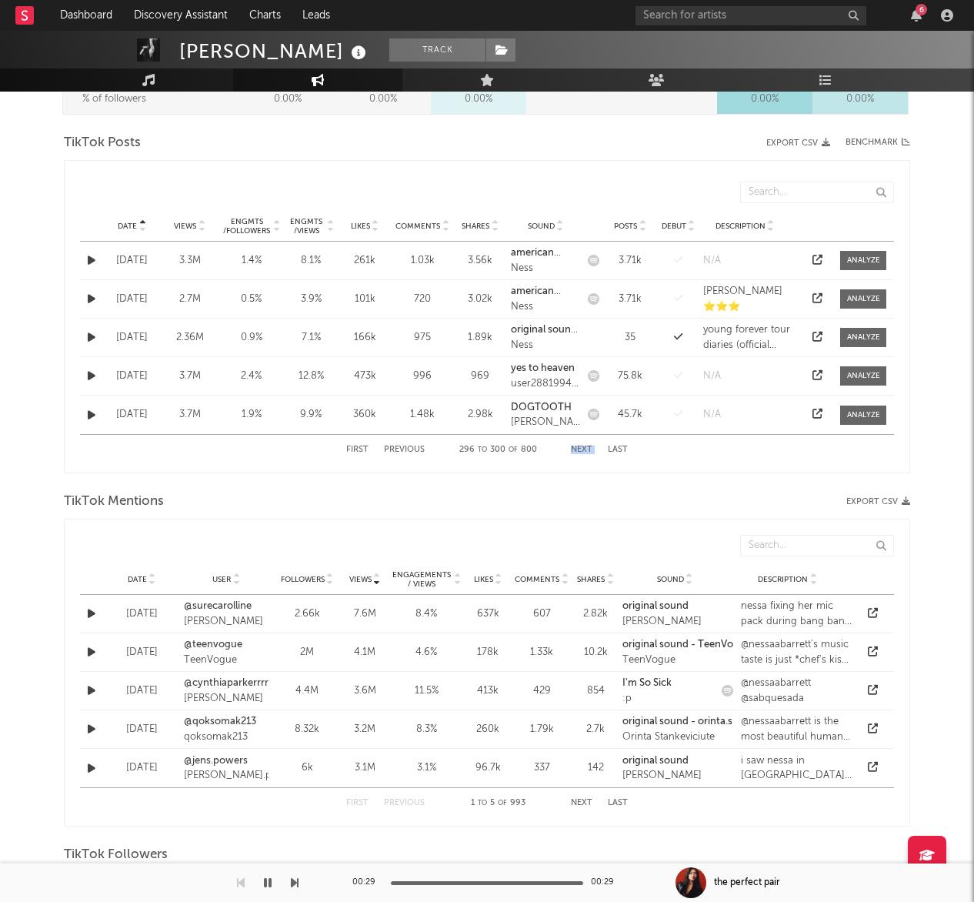
click at [582, 449] on button "Next" at bounding box center [582, 450] width 22 height 8
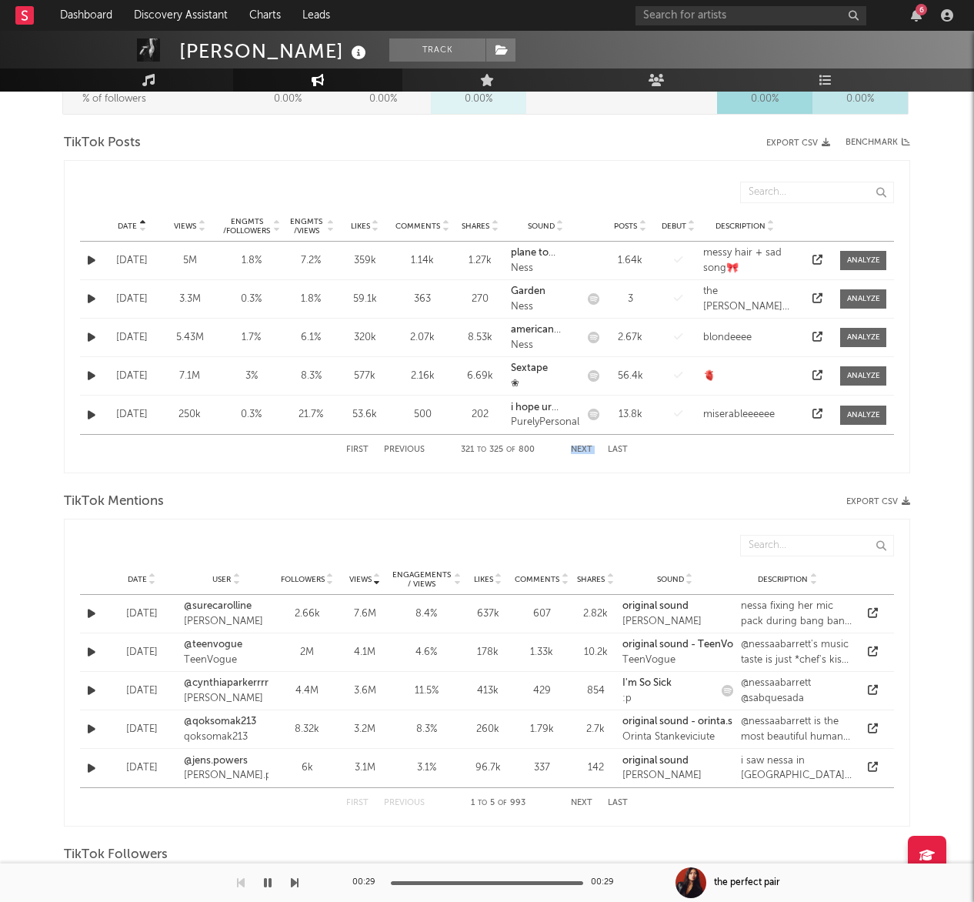
click at [582, 449] on button "Next" at bounding box center [582, 450] width 22 height 8
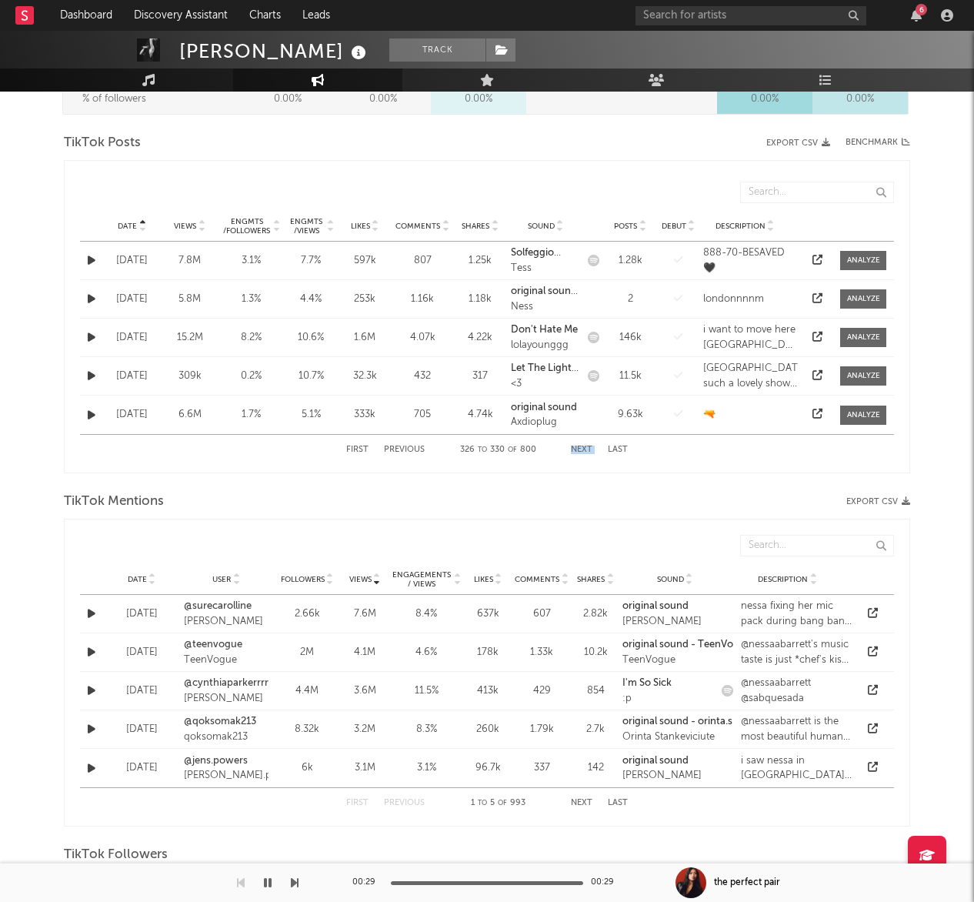
click at [582, 449] on button "Next" at bounding box center [582, 450] width 22 height 8
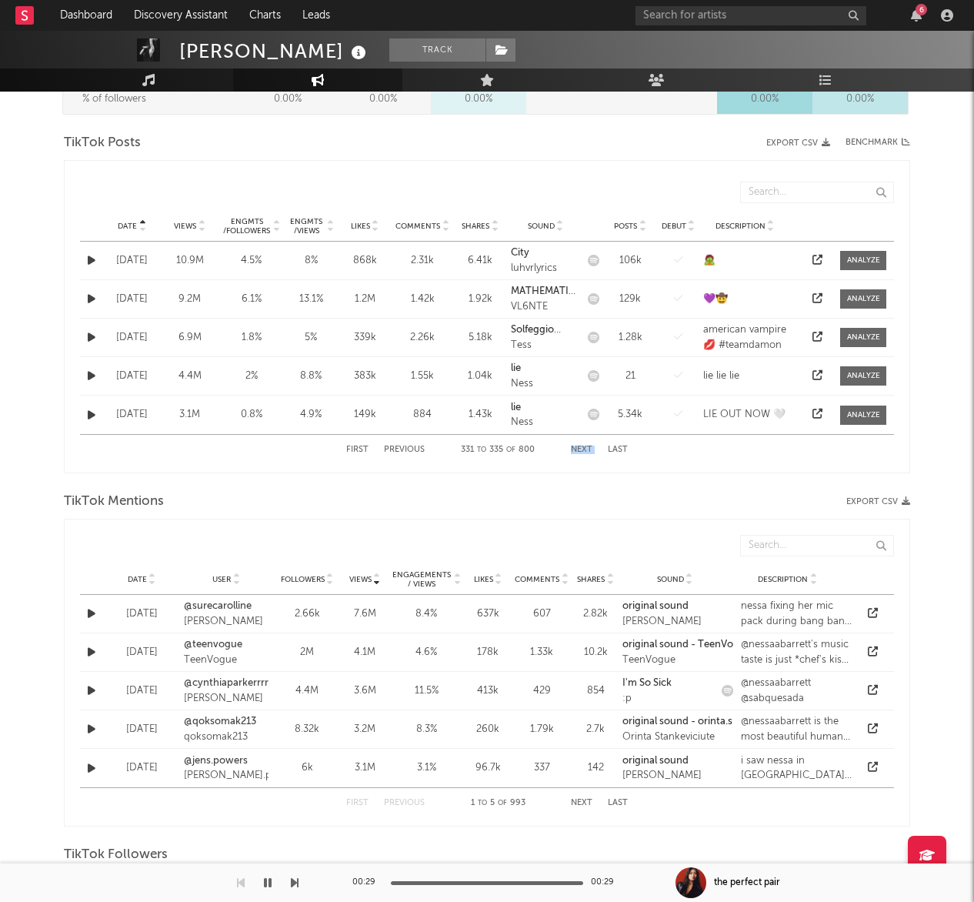
click at [582, 449] on button "Next" at bounding box center [582, 450] width 22 height 8
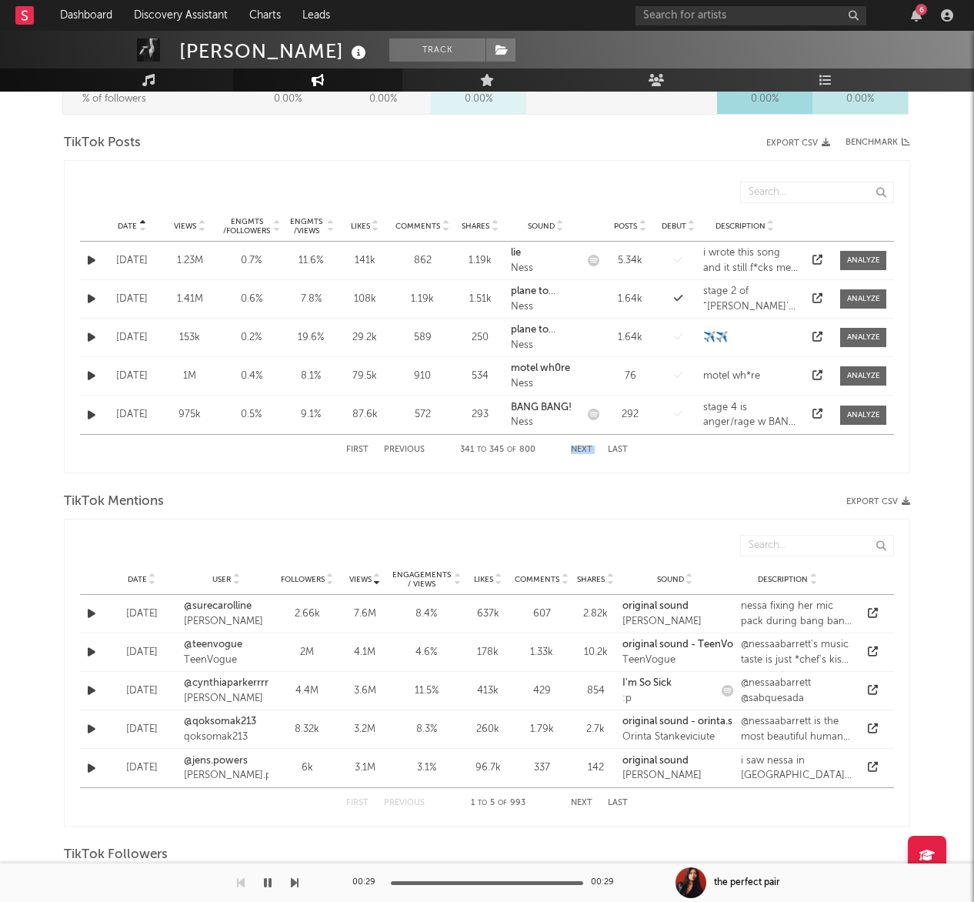
click at [582, 449] on button "Next" at bounding box center [582, 450] width 22 height 8
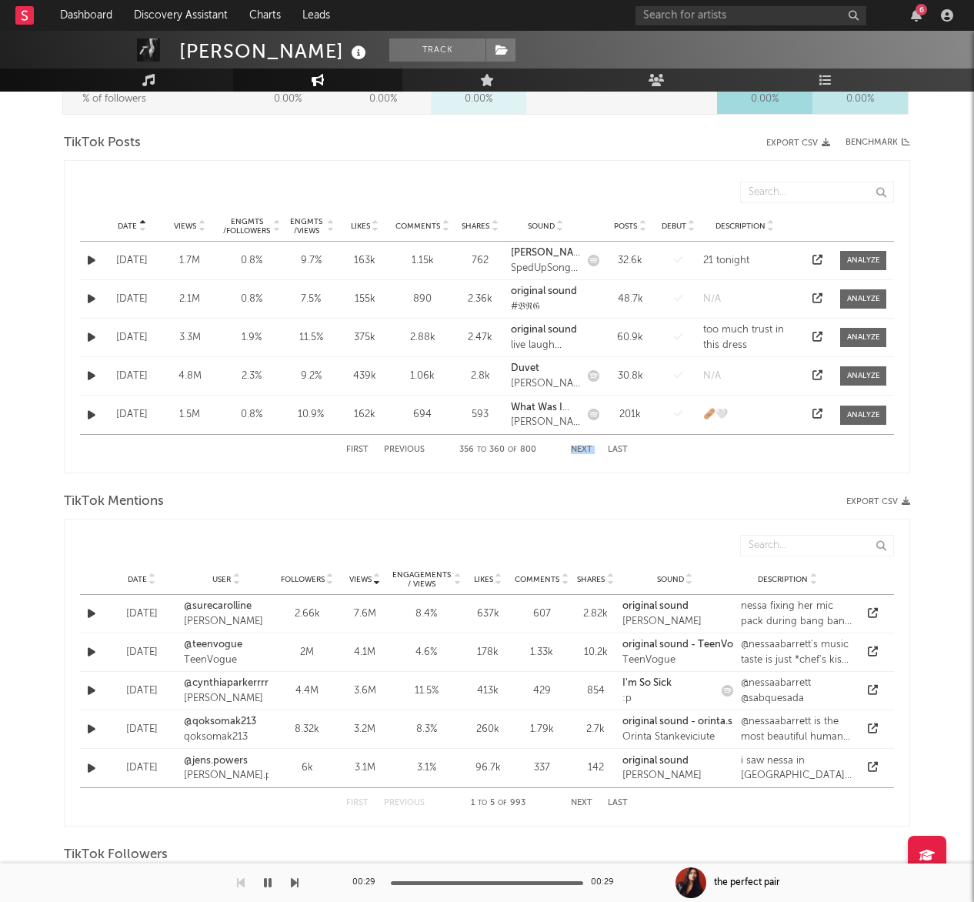
click at [582, 449] on button "Next" at bounding box center [582, 450] width 22 height 8
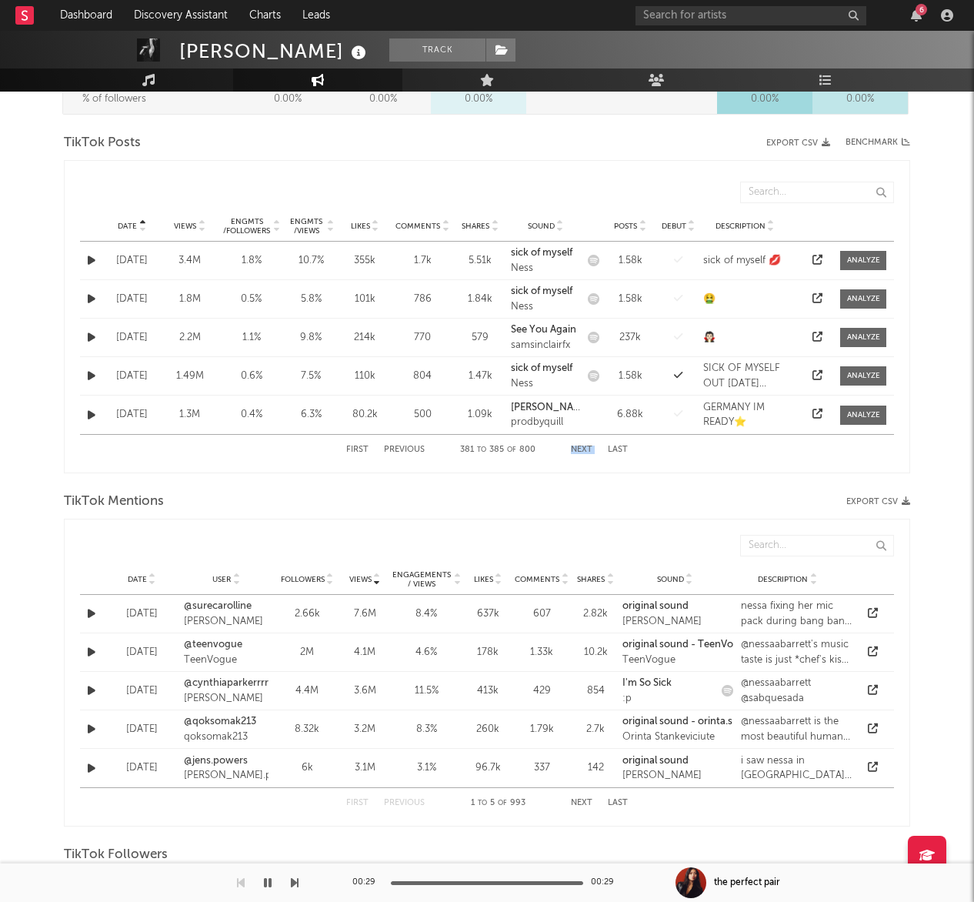
click at [582, 449] on button "Next" at bounding box center [582, 450] width 22 height 8
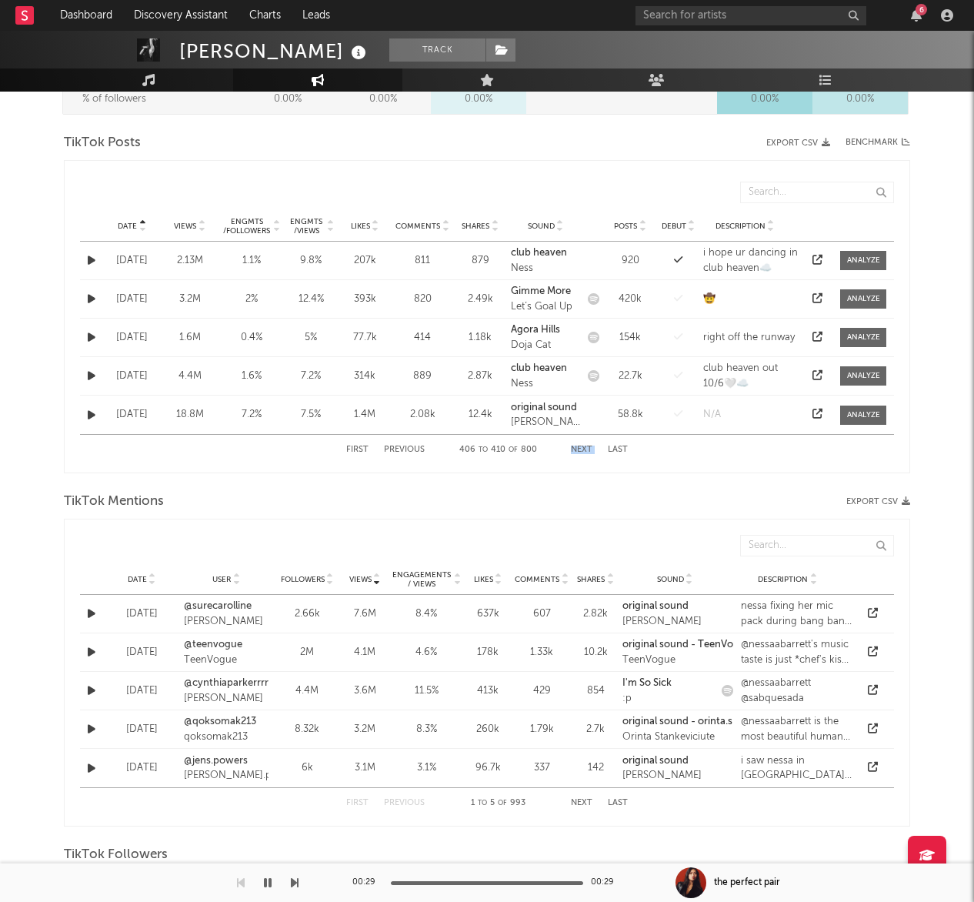
click at [579, 449] on button "Next" at bounding box center [582, 450] width 22 height 8
click at [580, 449] on button "Next" at bounding box center [582, 450] width 22 height 8
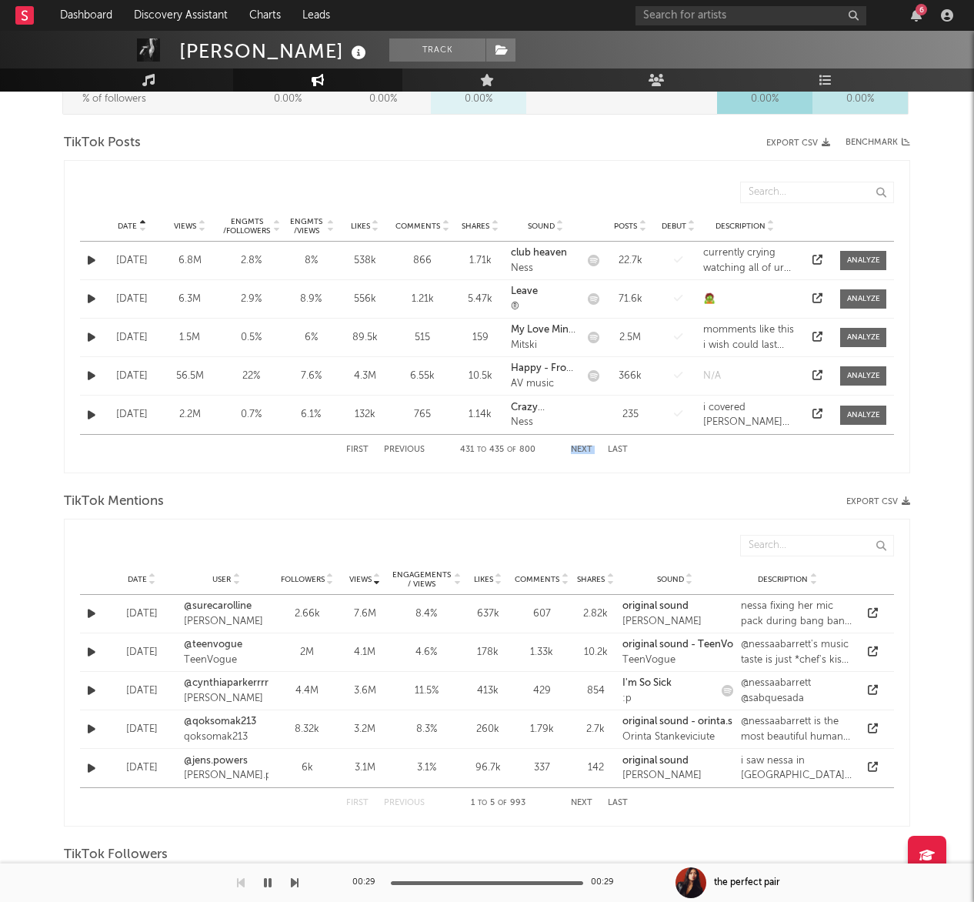
click at [580, 449] on button "Next" at bounding box center [582, 450] width 22 height 8
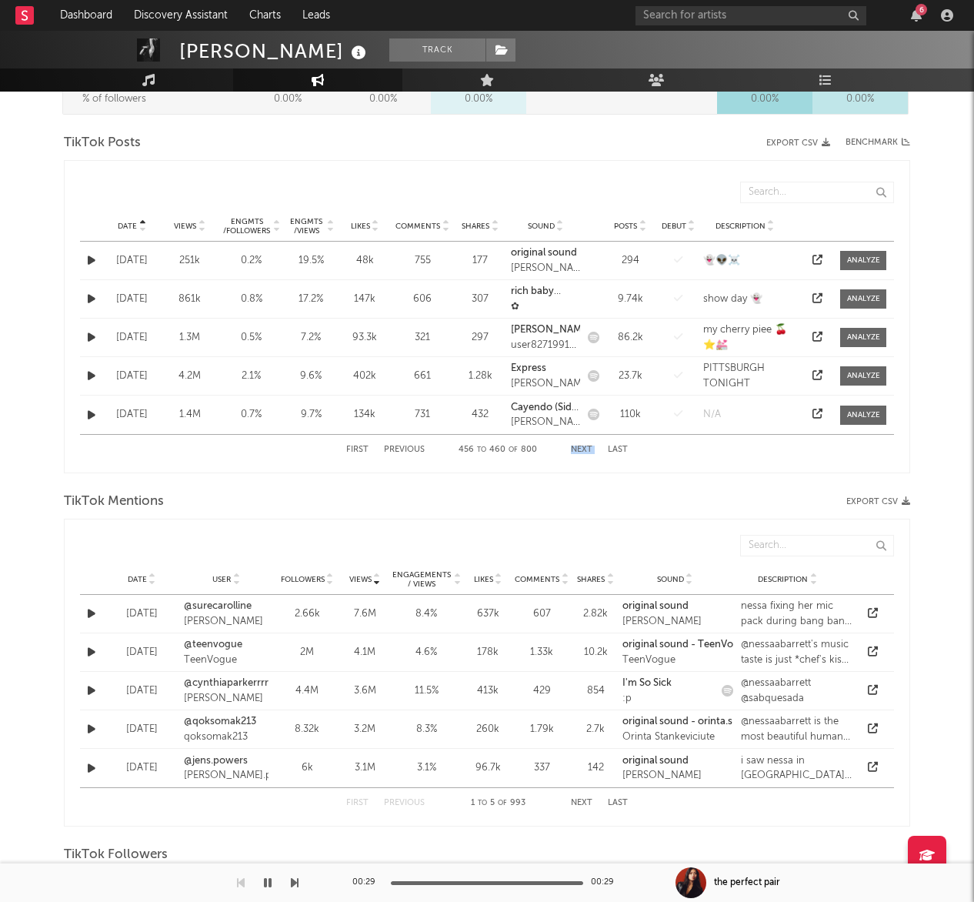
click at [580, 449] on button "Next" at bounding box center [582, 450] width 22 height 8
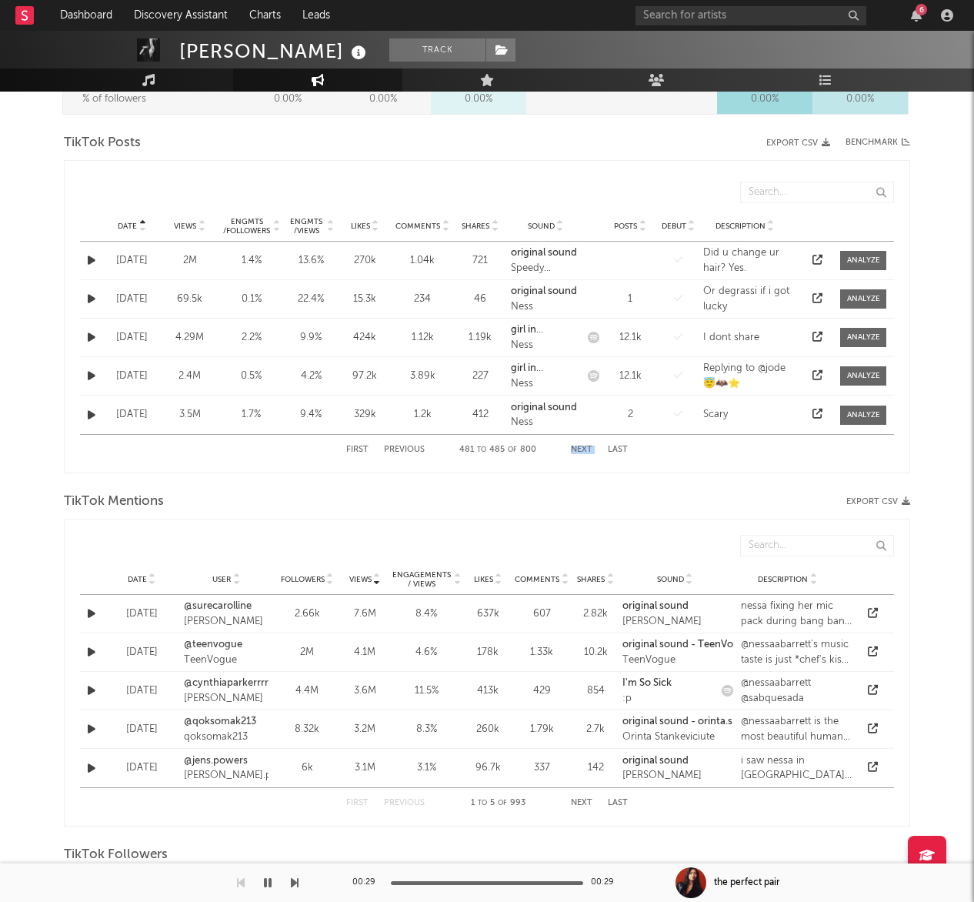
click at [402, 448] on button "Previous" at bounding box center [404, 450] width 41 height 8
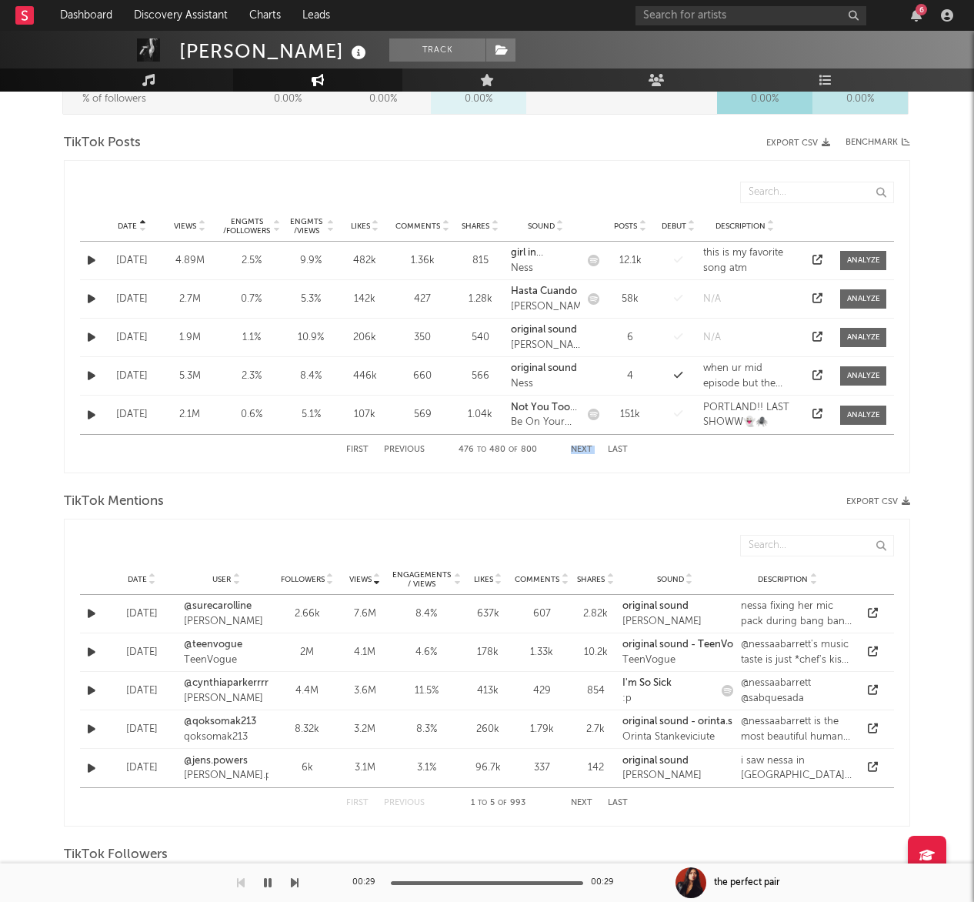
click at [402, 448] on button "Previous" at bounding box center [404, 450] width 41 height 8
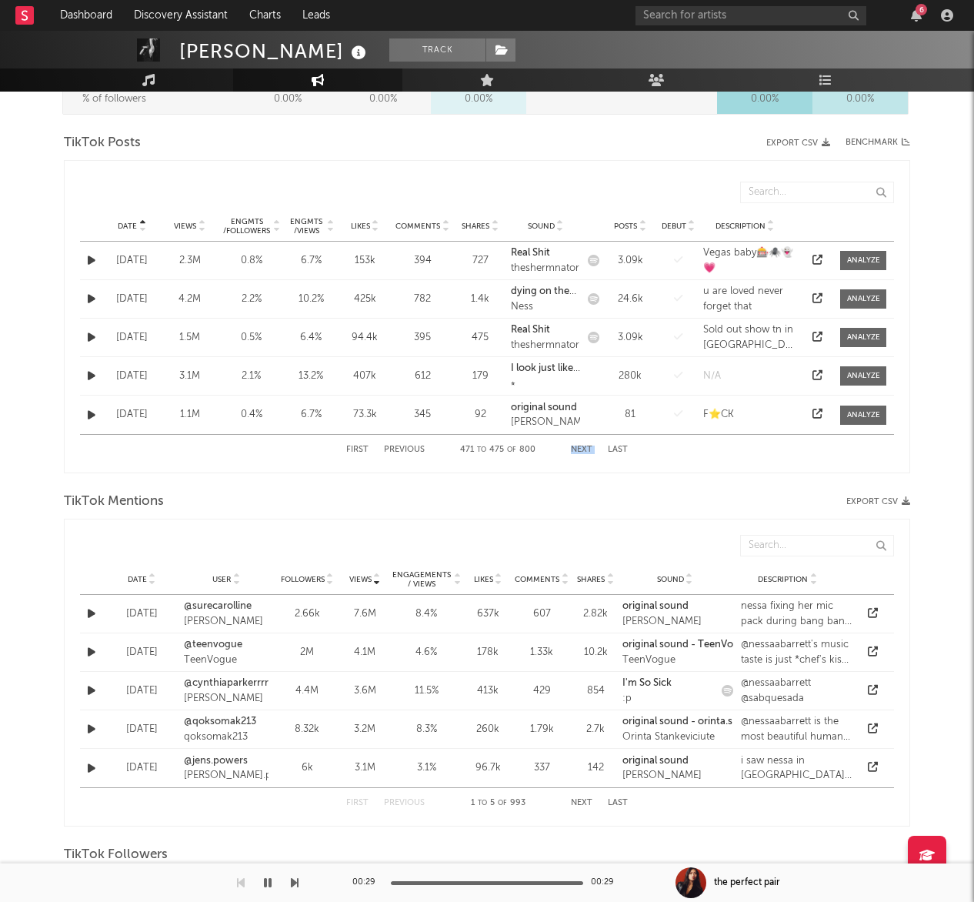
click at [402, 448] on button "Previous" at bounding box center [404, 450] width 41 height 8
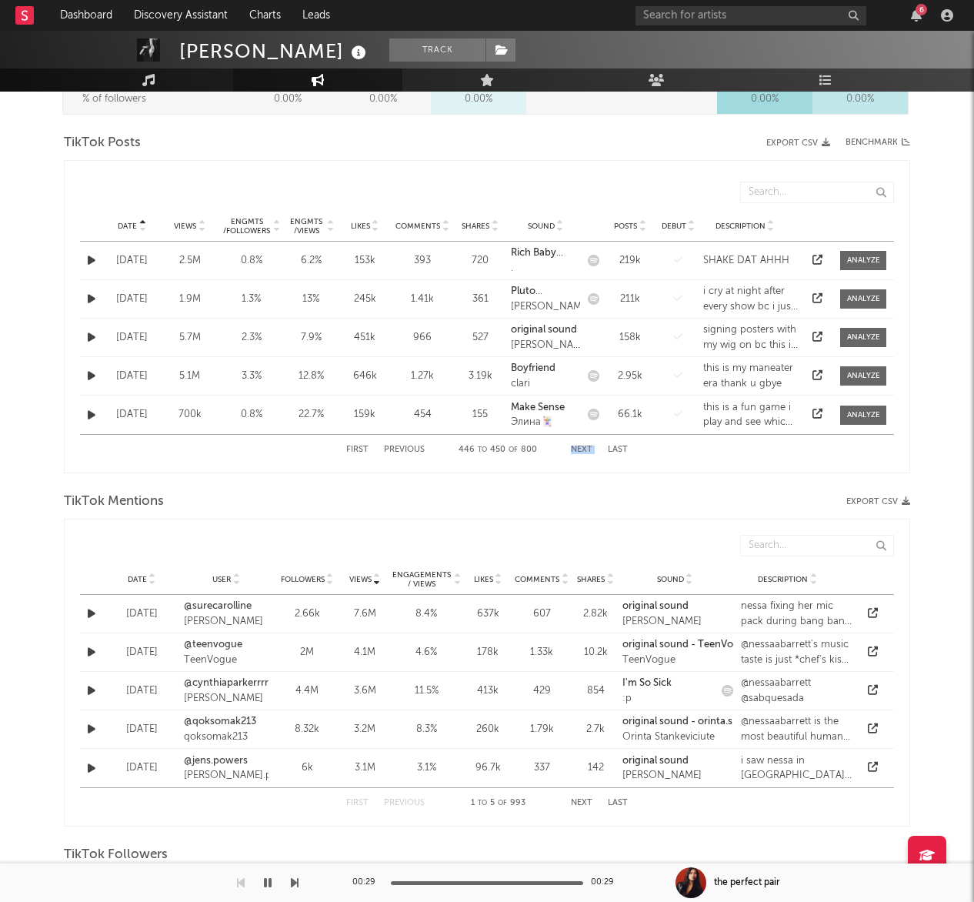
click at [402, 448] on button "Previous" at bounding box center [404, 450] width 41 height 8
click at [814, 335] on icon at bounding box center [818, 337] width 10 height 10
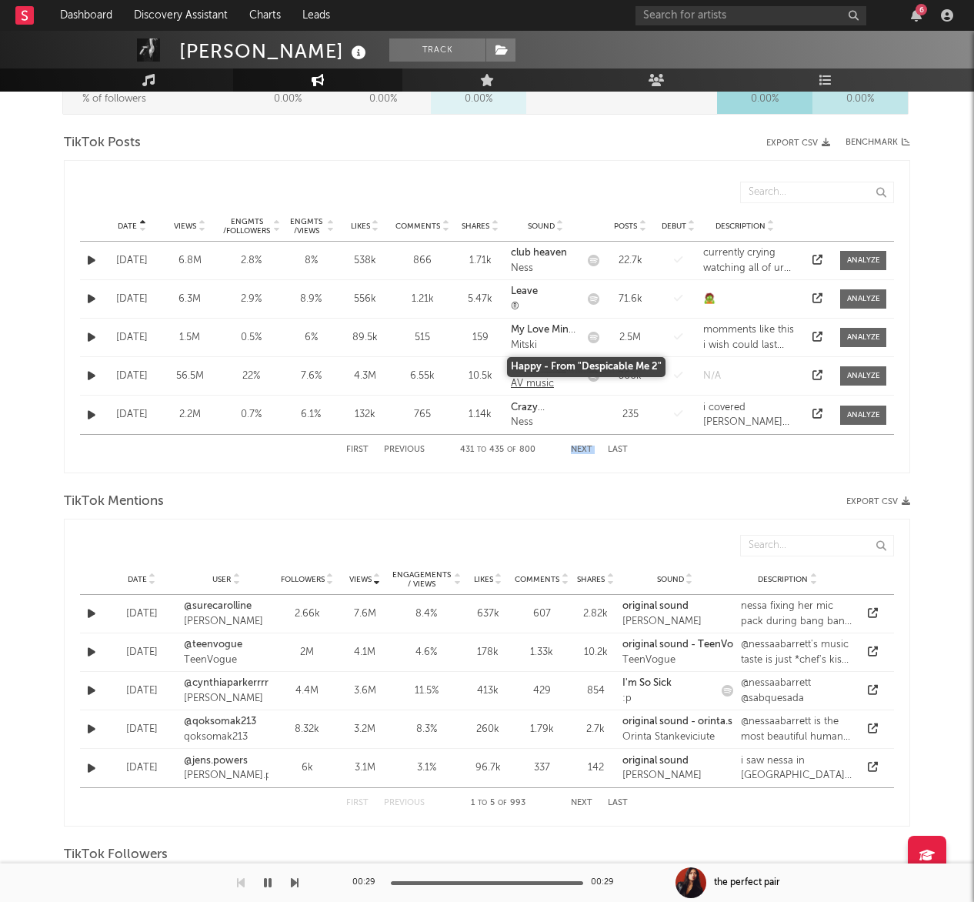
click at [531, 374] on div "Happy - From "Despicable Me 2"" at bounding box center [545, 368] width 69 height 15
